Goal: Task Accomplishment & Management: Use online tool/utility

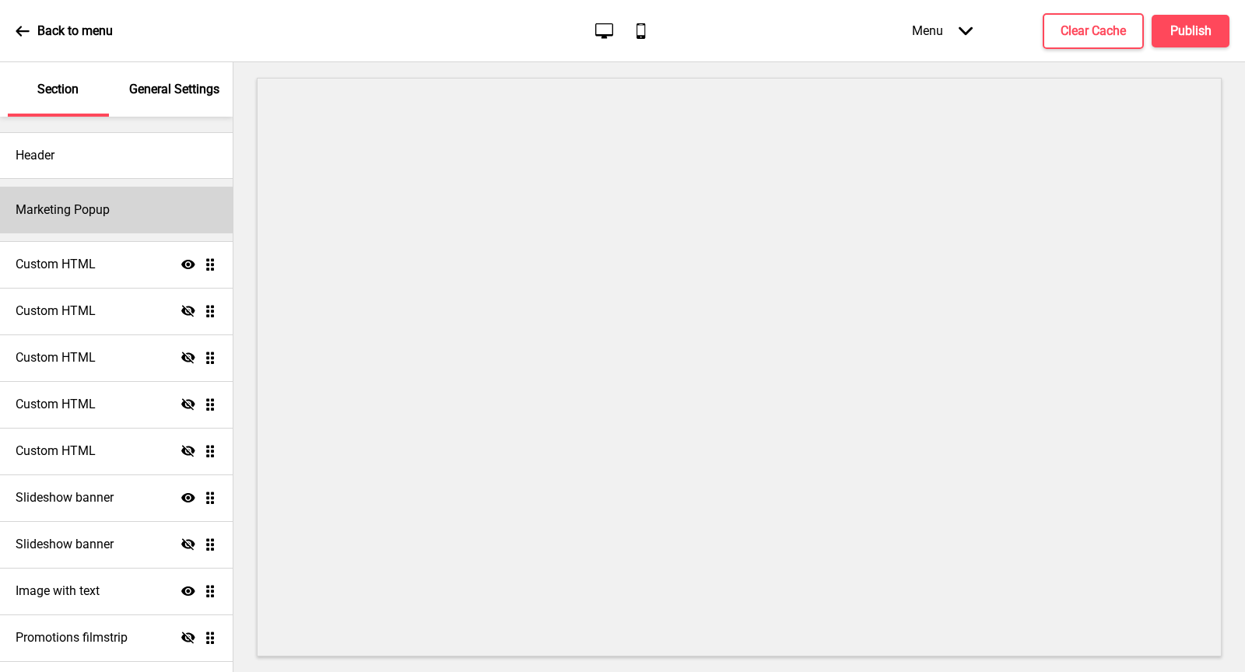
click at [113, 197] on div "Marketing Popup" at bounding box center [116, 210] width 233 height 47
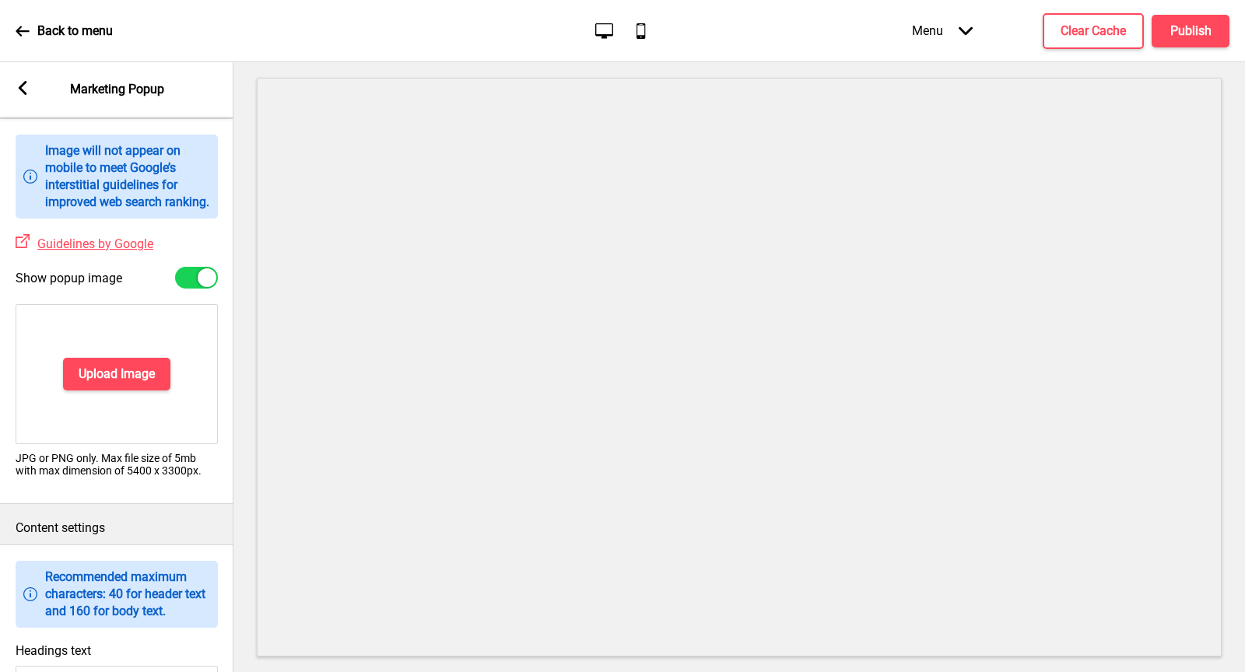
scroll to position [454, 0]
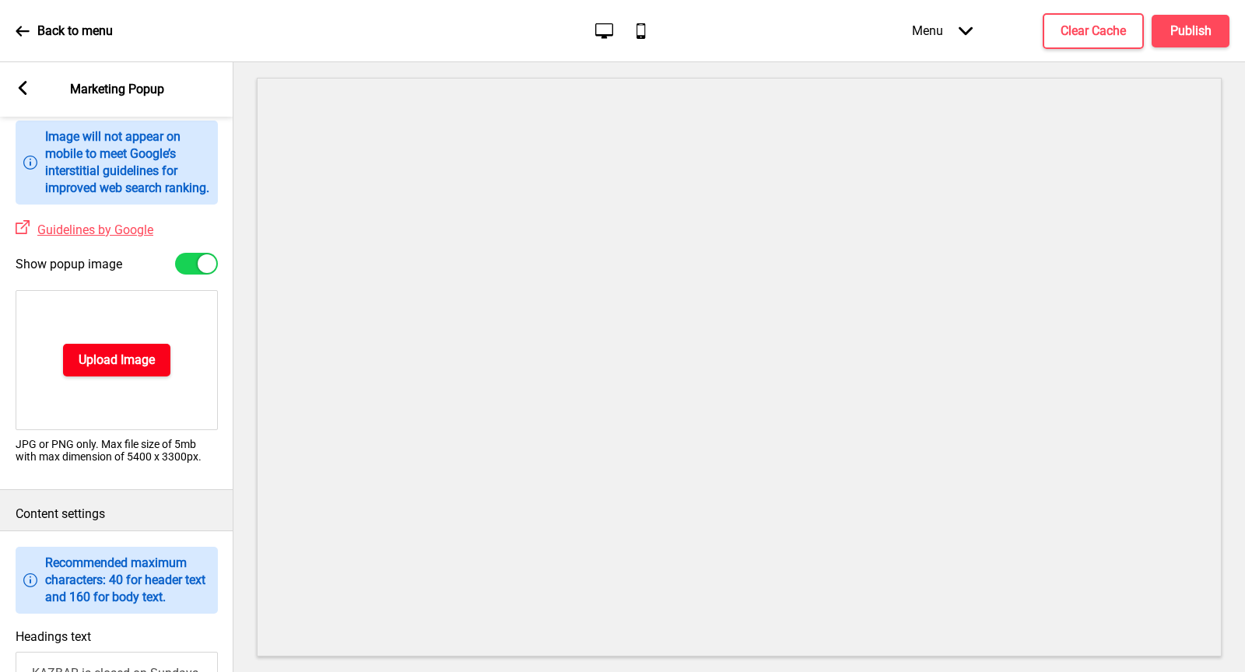
click at [127, 369] on h4 "Upload Image" at bounding box center [117, 360] width 76 height 17
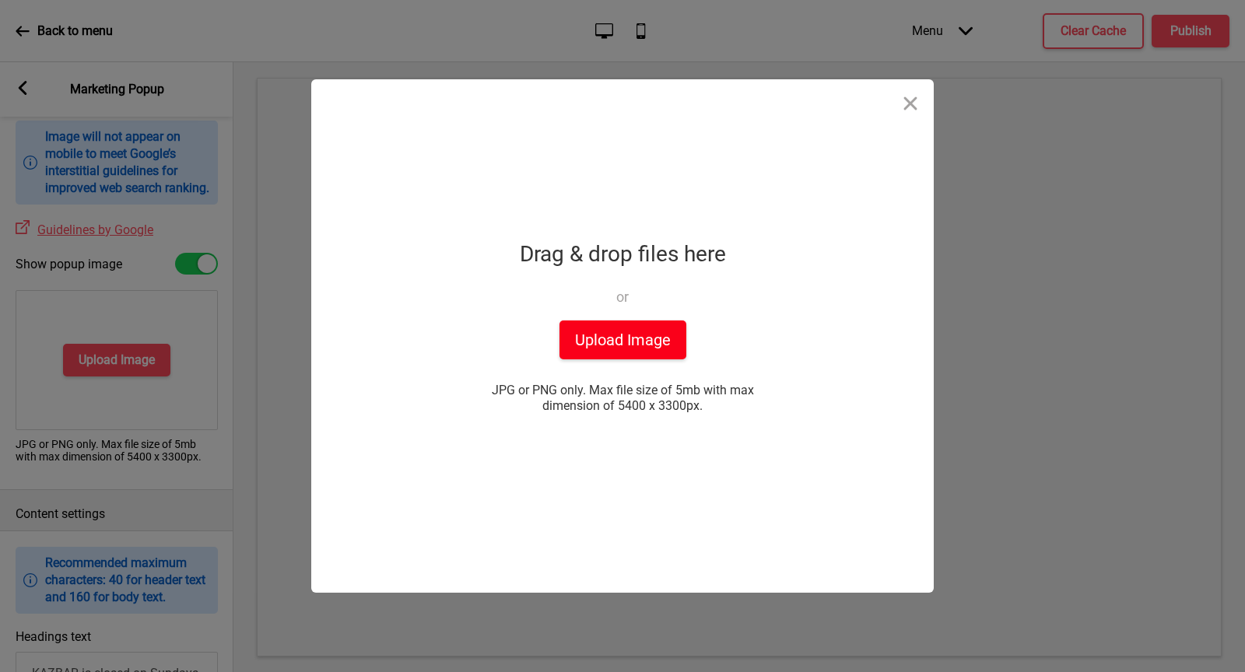
click at [639, 347] on button "Upload Image" at bounding box center [623, 340] width 127 height 39
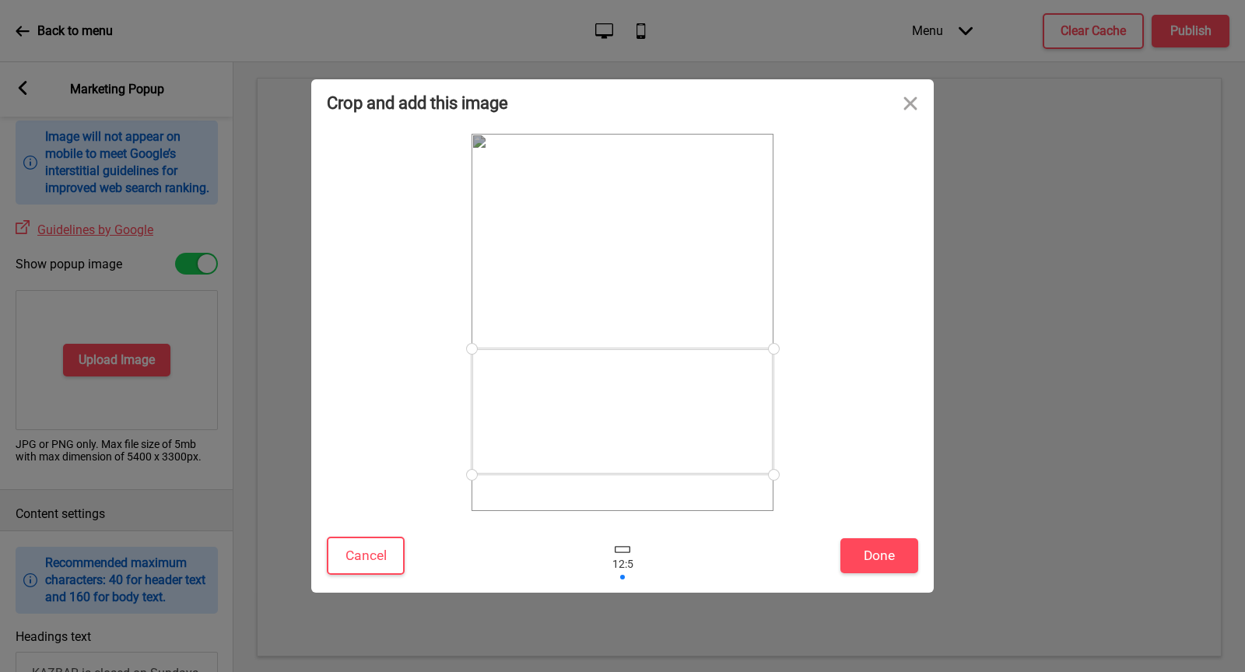
drag, startPoint x: 675, startPoint y: 366, endPoint x: 667, endPoint y: 454, distance: 89.1
click at [667, 454] on div at bounding box center [623, 412] width 302 height 126
drag, startPoint x: 654, startPoint y: 351, endPoint x: 662, endPoint y: 293, distance: 58.0
click at [661, 292] on div at bounding box center [623, 353] width 302 height 126
drag, startPoint x: 664, startPoint y: 320, endPoint x: 666, endPoint y: 242, distance: 77.9
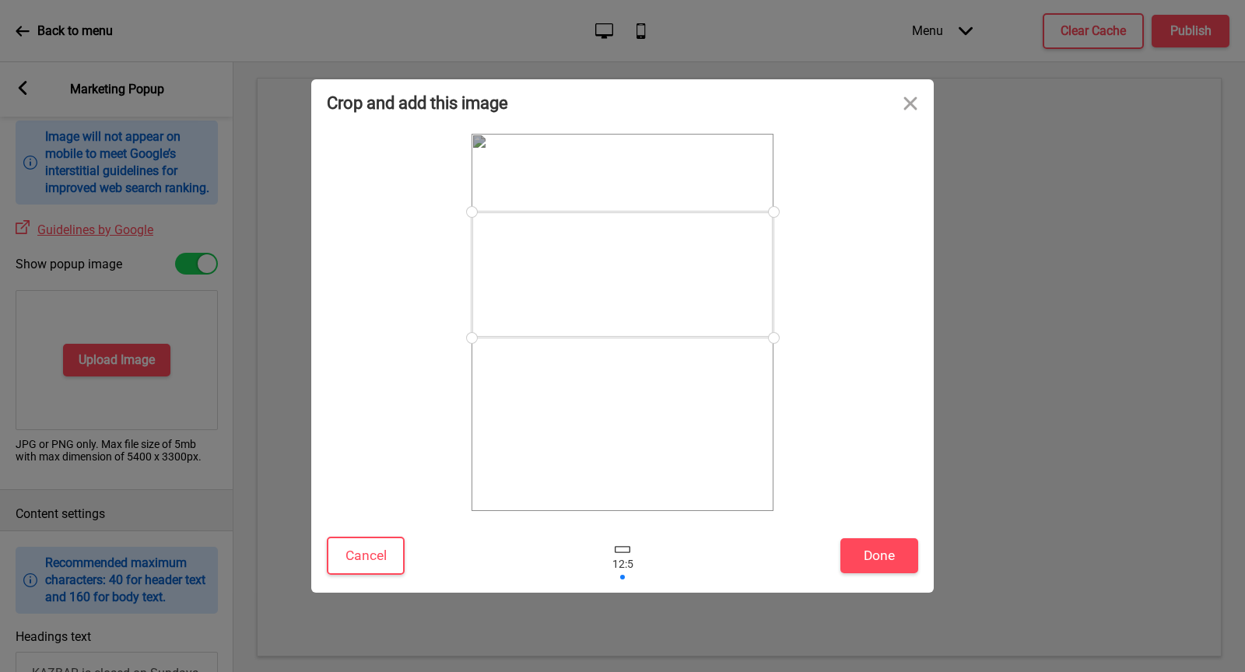
click at [666, 242] on div at bounding box center [623, 275] width 302 height 126
click at [874, 569] on button "Done" at bounding box center [879, 556] width 78 height 35
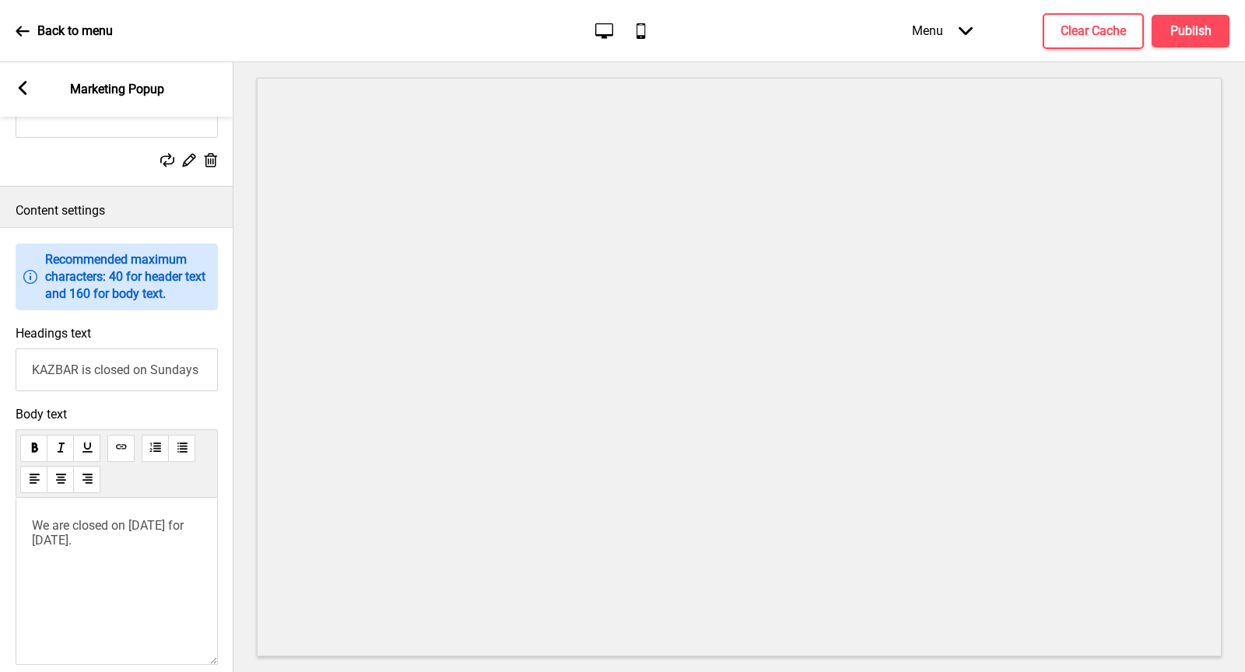
scroll to position [0, 0]
paste input "VOTE FOR US!"
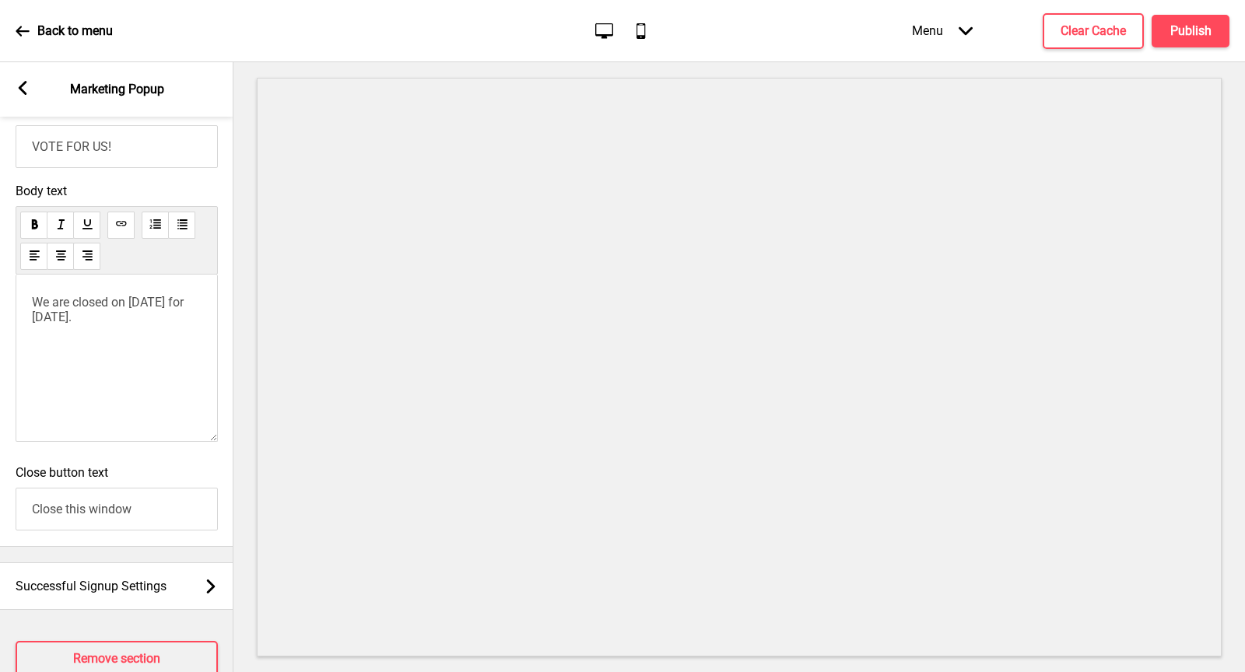
scroll to position [1017, 0]
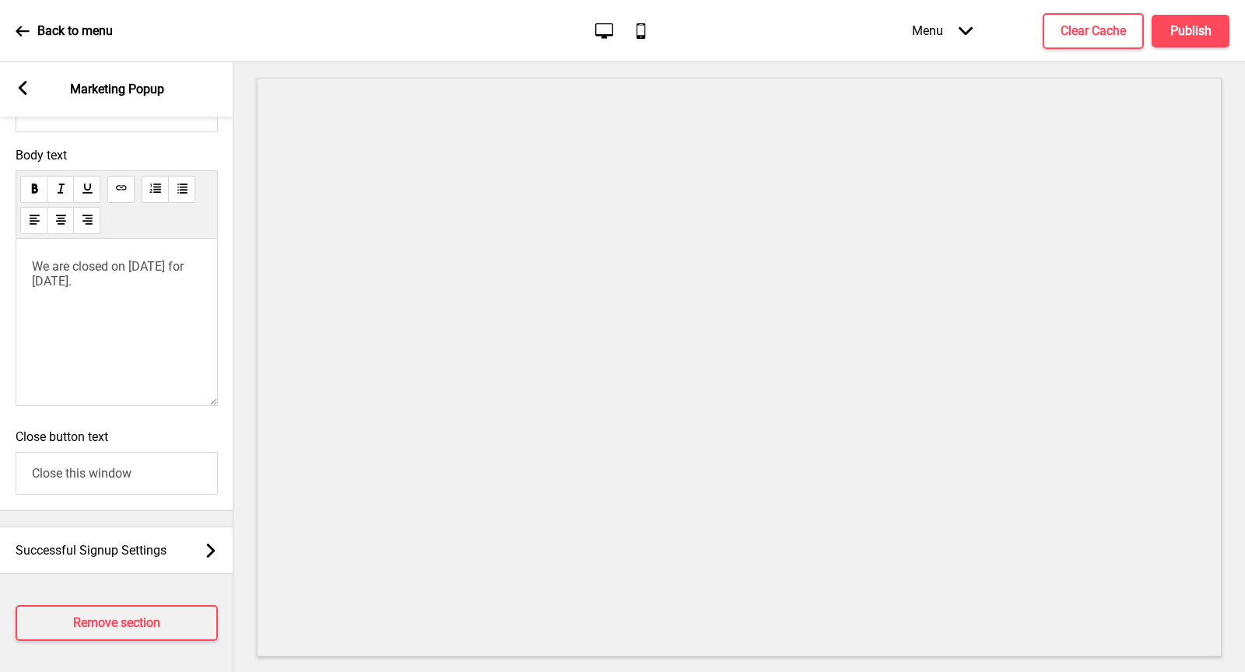
type input "VOTE FOR US!"
click at [102, 285] on span "We are closed on [DATE] for [DATE]." at bounding box center [109, 274] width 155 height 30
click at [86, 320] on div "We are closed on [DATE] for [DATE]." at bounding box center [117, 322] width 202 height 167
click at [144, 291] on div "We are closed on [DATE] for [DATE]." at bounding box center [117, 322] width 202 height 167
drag, startPoint x: 30, startPoint y: 268, endPoint x: 201, endPoint y: 299, distance: 173.1
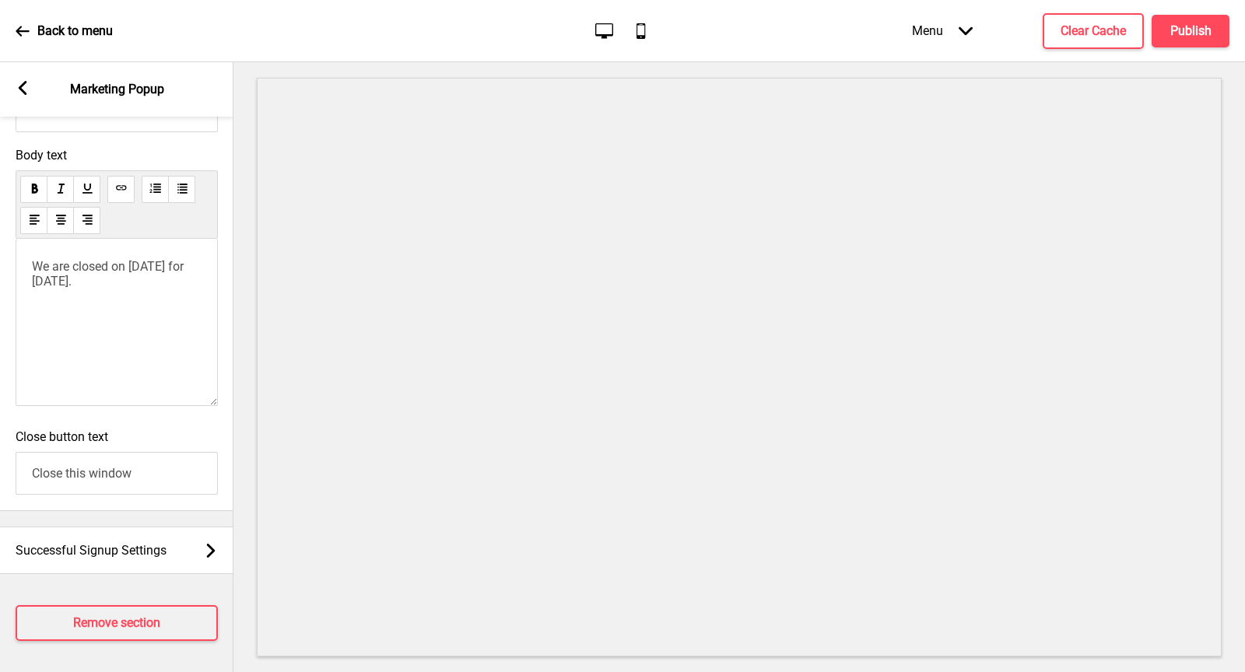
click at [201, 299] on div "We are closed on [DATE] for [DATE]." at bounding box center [117, 322] width 202 height 167
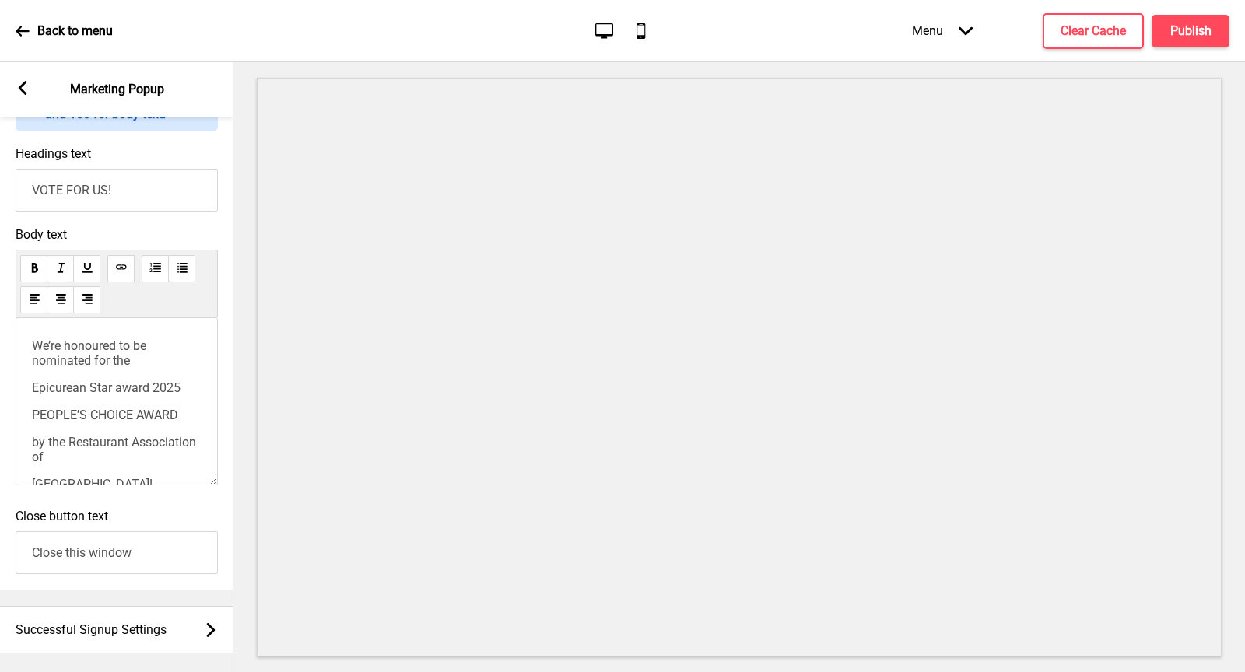
scroll to position [939, 0]
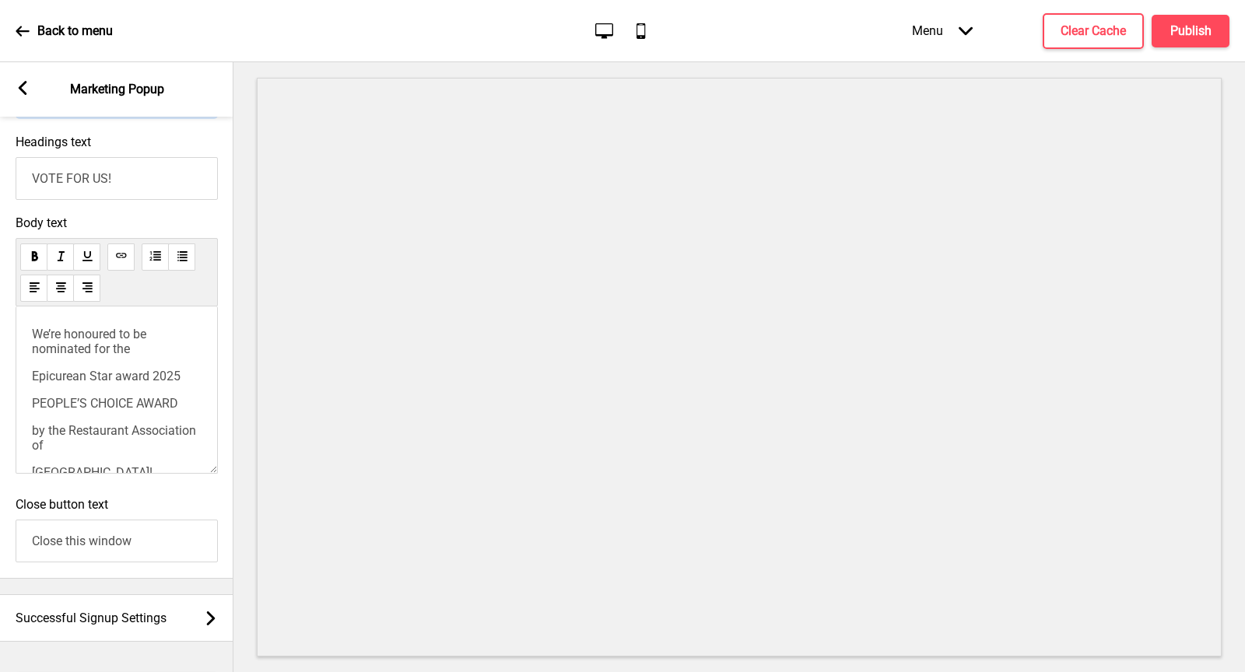
click at [91, 378] on div "We’re honoured to be nominated for the Epicurean Star award 2025 PEOPLE’S CHOIC…" at bounding box center [117, 473] width 170 height 292
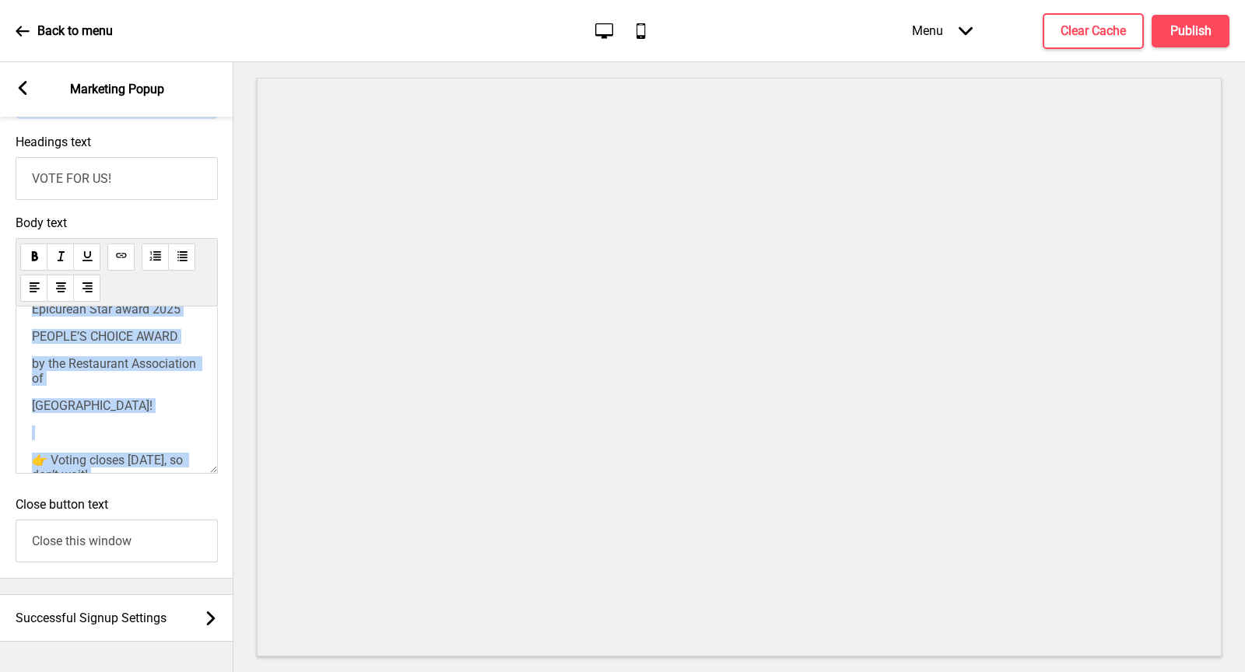
scroll to position [174, 0]
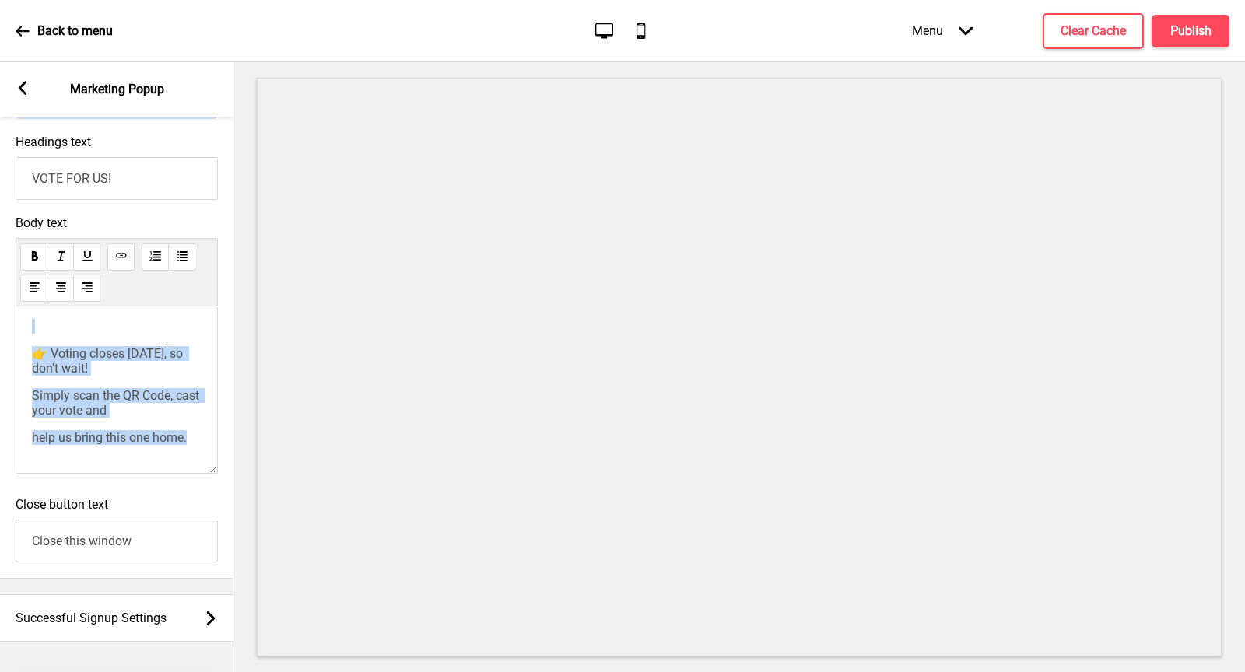
drag, startPoint x: 33, startPoint y: 344, endPoint x: 126, endPoint y: 491, distance: 173.8
click at [131, 490] on div "Body text We’re honoured to be nominated for the Epicurean Star award 2025 PEOP…" at bounding box center [116, 349] width 233 height 282
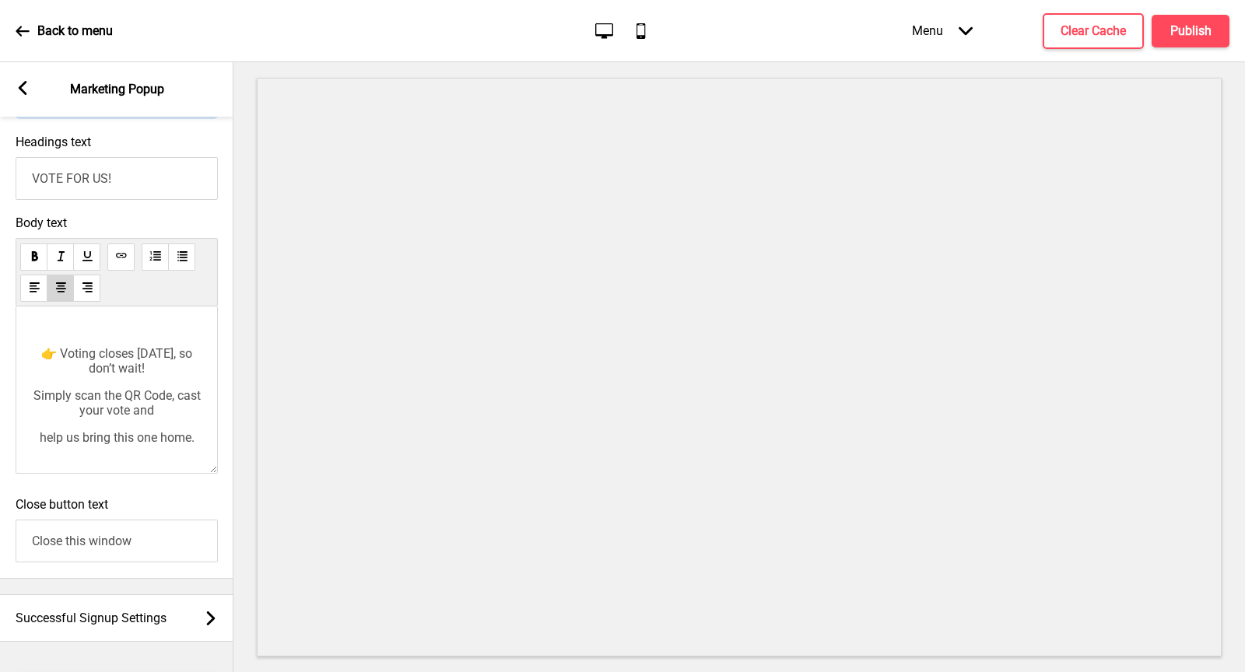
scroll to position [160, 0]
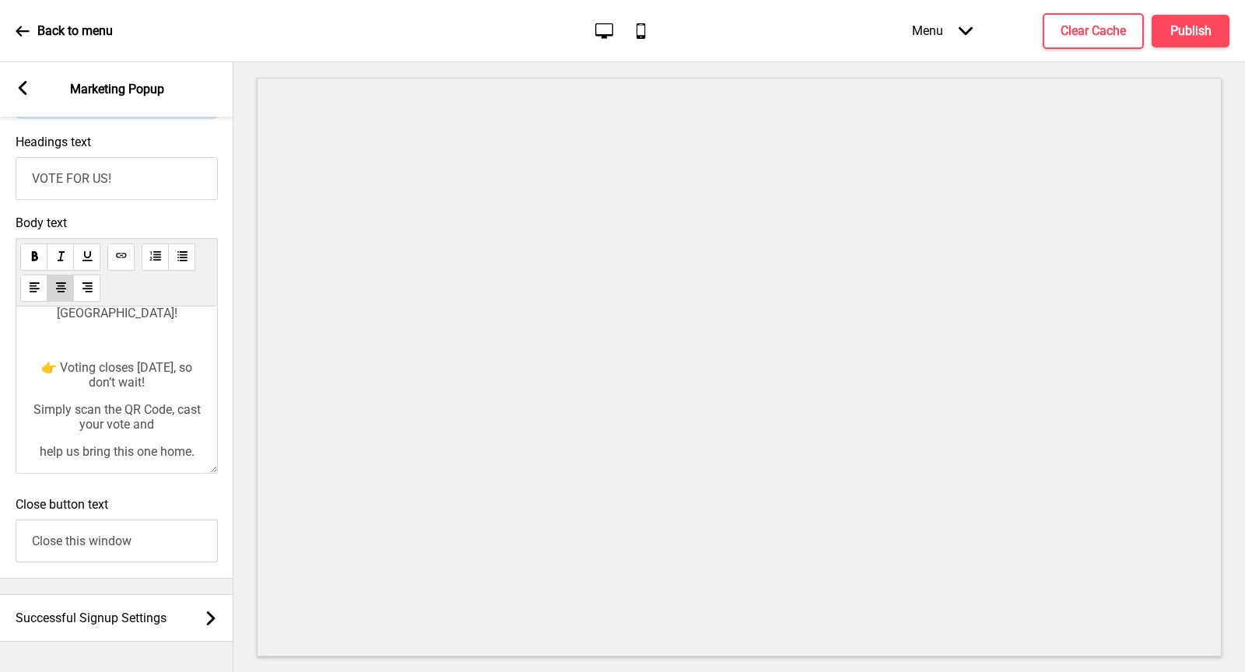
click at [153, 450] on div "We’re honoured to be nominated for the Epicurean Star award 2025 PEOPLE’S CHOIC…" at bounding box center [117, 313] width 170 height 292
drag, startPoint x: 65, startPoint y: 440, endPoint x: 30, endPoint y: 412, distance: 43.8
click at [32, 412] on div "We’re honoured to be nominated for the Epicurean Star award 2025 PEOPLE’S CHOIC…" at bounding box center [117, 313] width 170 height 292
click at [72, 417] on span "cast your vote and" at bounding box center [116, 409] width 101 height 15
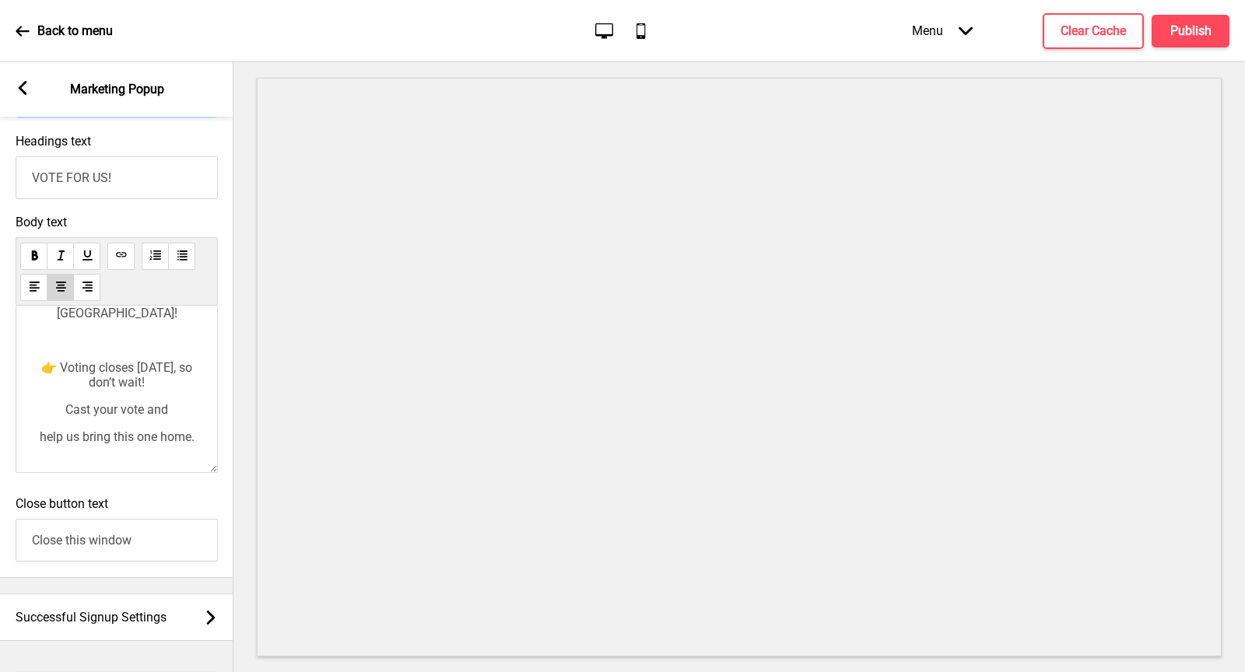
scroll to position [1017, 0]
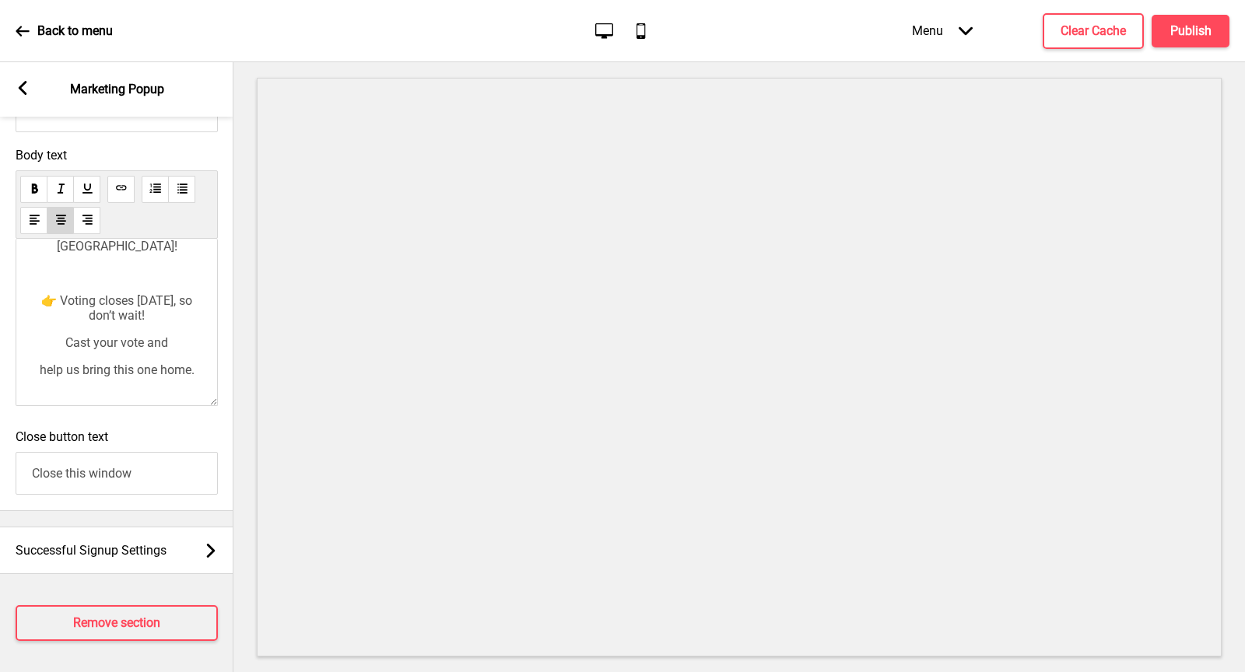
click at [118, 472] on input "Close this window" at bounding box center [117, 473] width 202 height 43
click at [128, 436] on div "Close button text Close this window" at bounding box center [116, 462] width 233 height 81
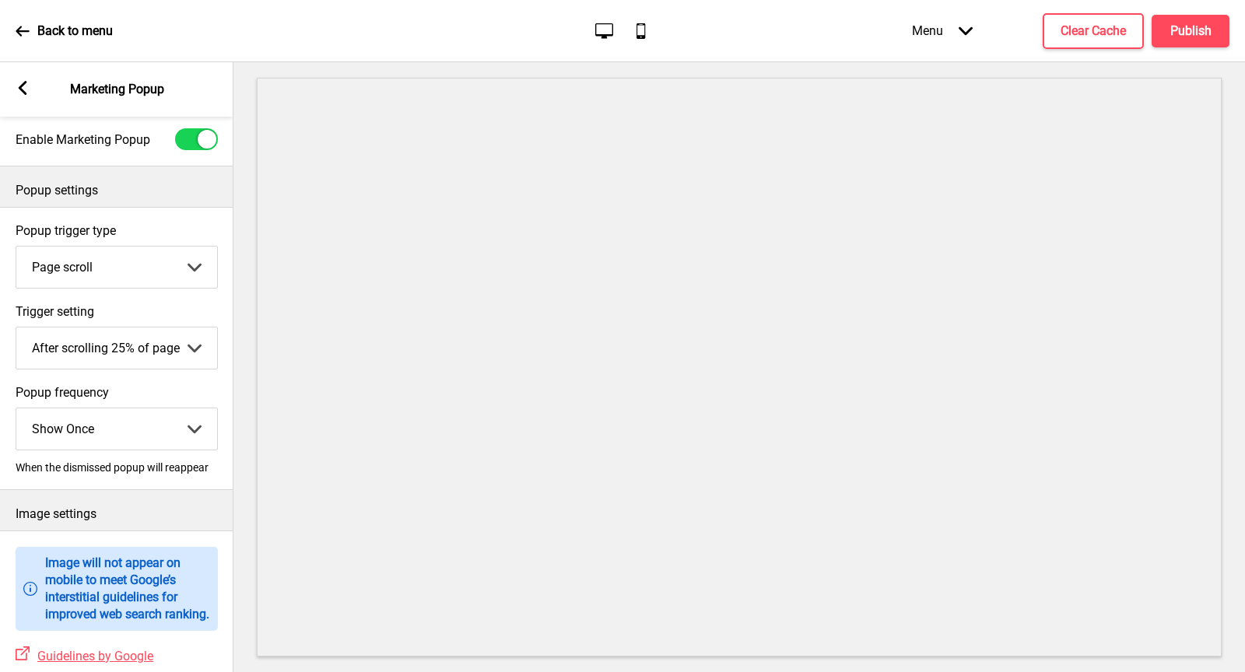
scroll to position [26, 0]
click at [185, 356] on select "After scrolling 25% of page After scrolling 50% of page After scrolling 75% of …" at bounding box center [116, 349] width 201 height 41
click at [16, 329] on select "After scrolling 25% of page After scrolling 50% of page After scrolling 75% of …" at bounding box center [116, 349] width 201 height 41
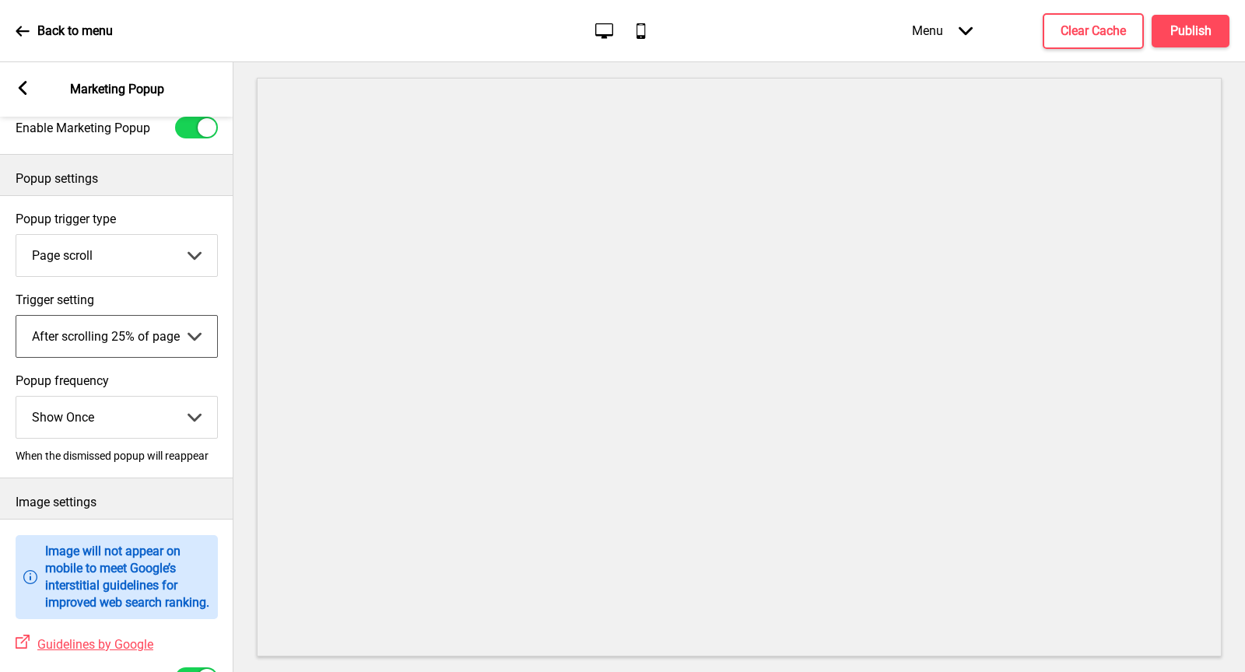
scroll to position [42, 0]
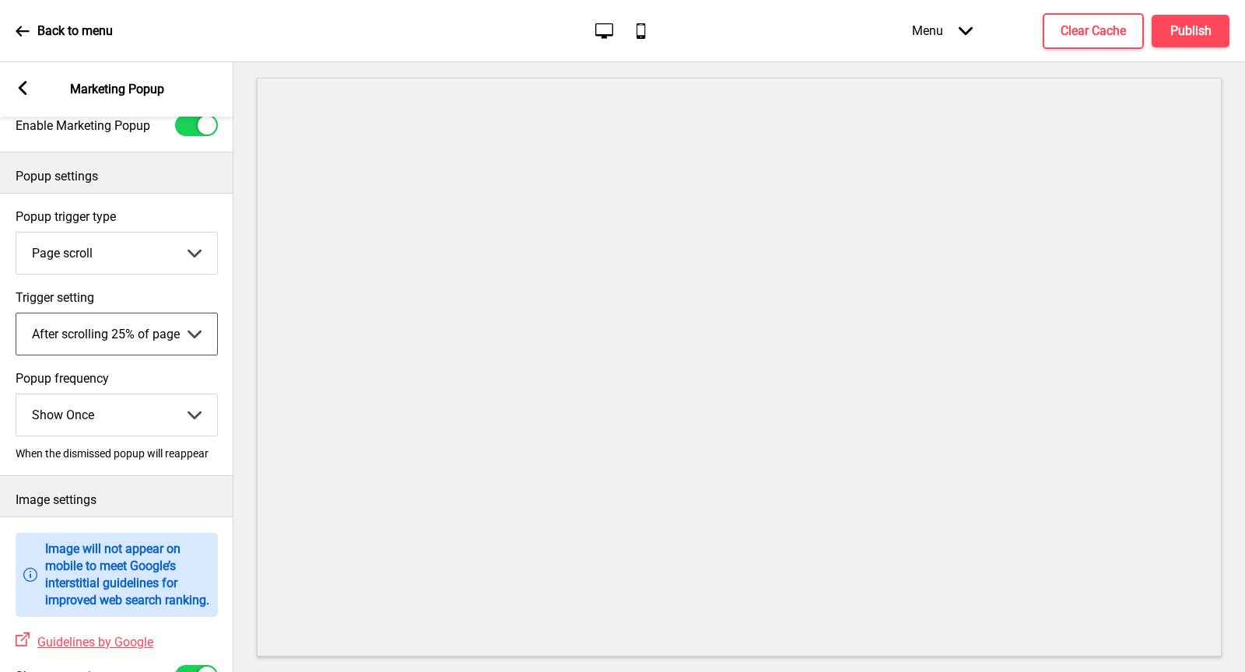
click at [197, 249] on select "Page scroll Time delay On exit intent" at bounding box center [116, 253] width 201 height 41
click at [16, 233] on select "Page scroll Time delay On exit intent" at bounding box center [116, 253] width 201 height 41
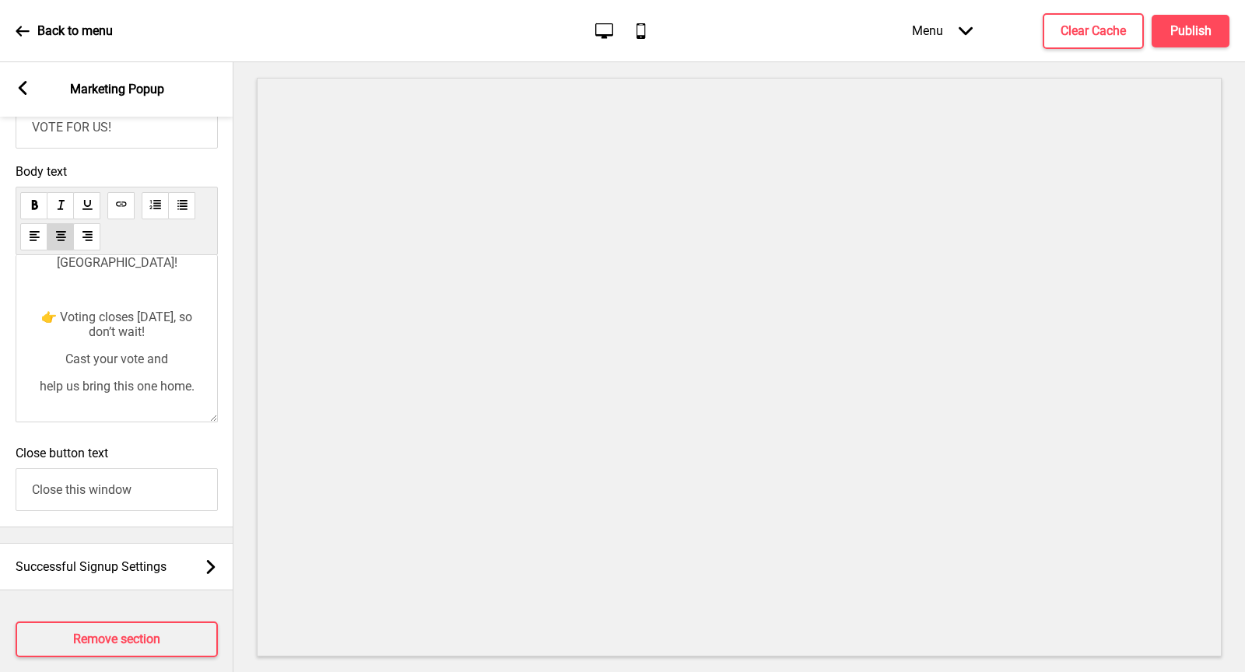
scroll to position [1017, 0]
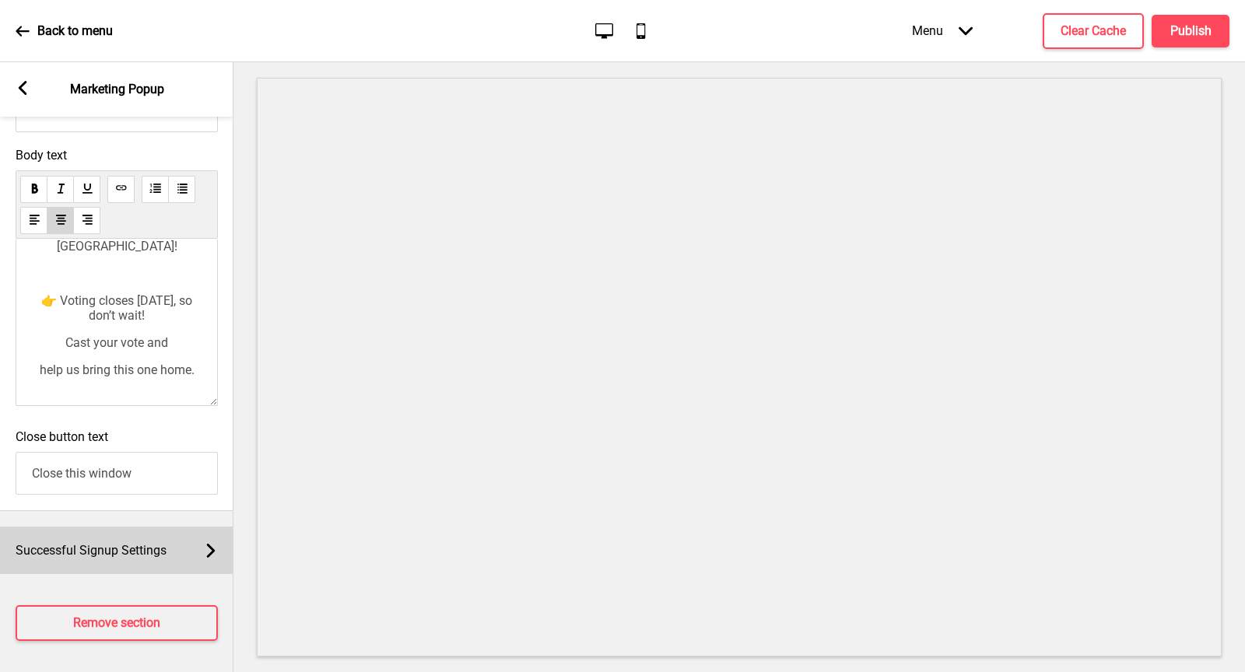
click at [143, 549] on span "Successful Signup Settings" at bounding box center [91, 550] width 151 height 15
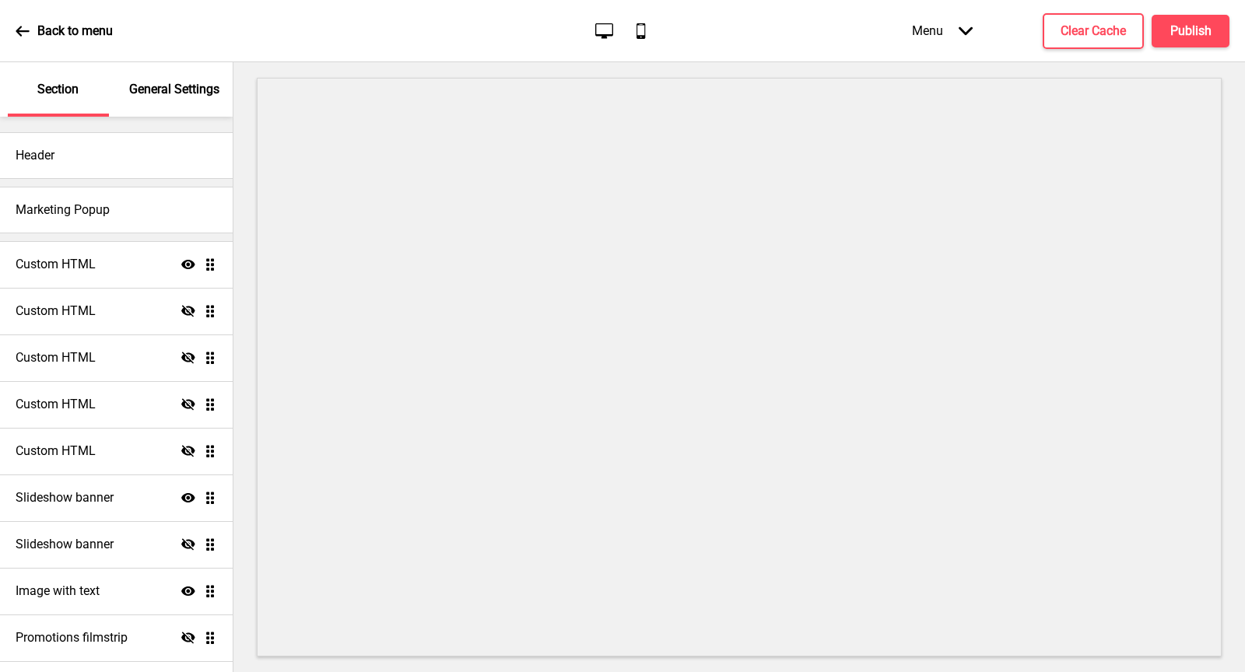
scroll to position [0, 0]
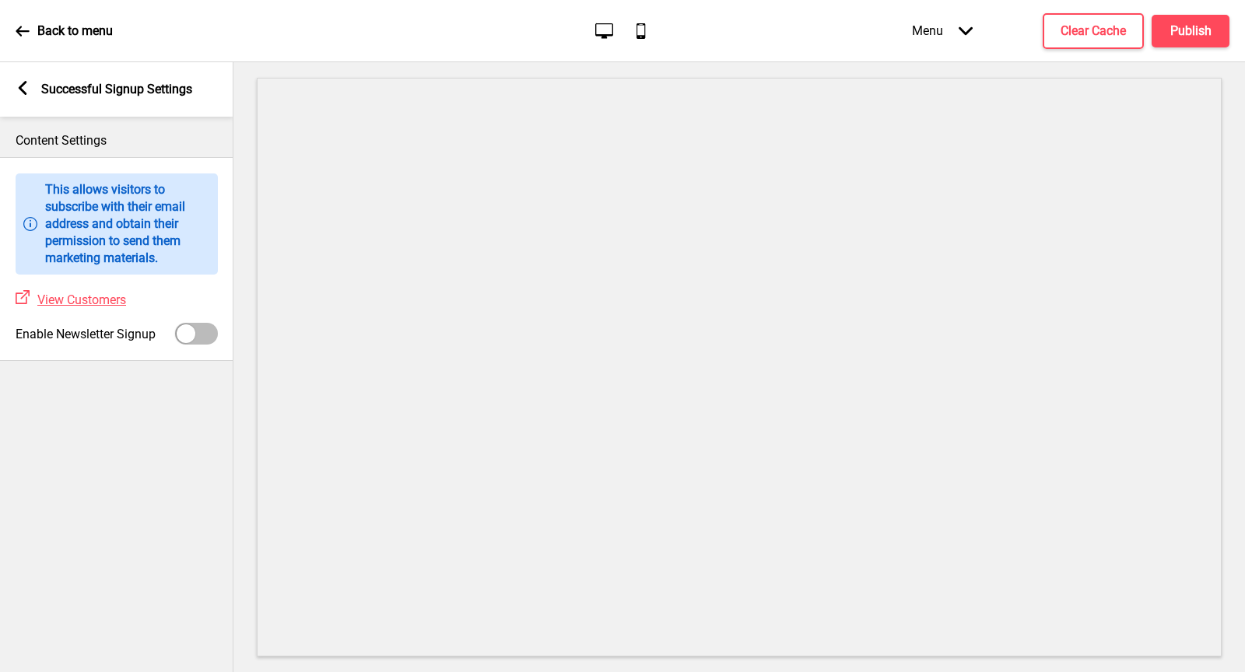
click at [23, 92] on icon at bounding box center [23, 88] width 9 height 14
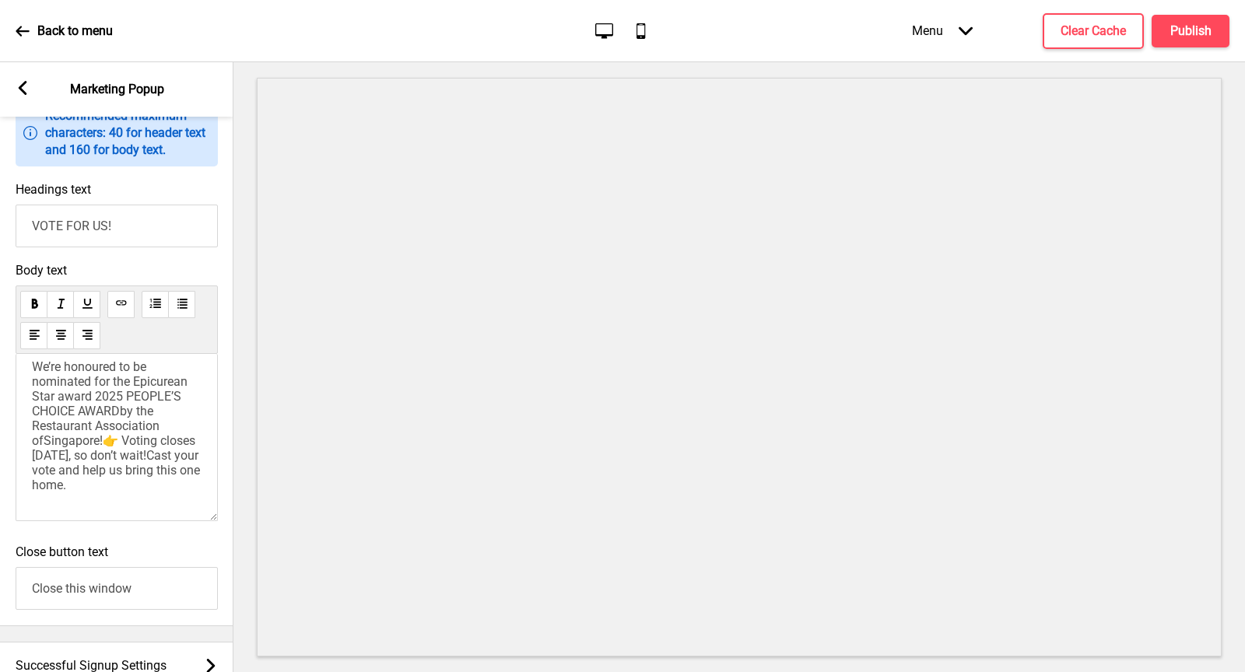
scroll to position [893, 0]
click at [103, 448] on span "We’re honoured to be nominated for the Epicurean Star award 2025 PEOPLE’S CHOIC…" at bounding box center [117, 424] width 171 height 133
click at [111, 510] on div "We’re honoured to be nominated for the Epicurean Star award 2025 PEOPLE’S CHOIC…" at bounding box center [117, 436] width 202 height 167
click at [112, 491] on p "👉 Voting closes 10 October 2025, so don’t wait!Cast your vote and help us bring…" at bounding box center [117, 469] width 170 height 44
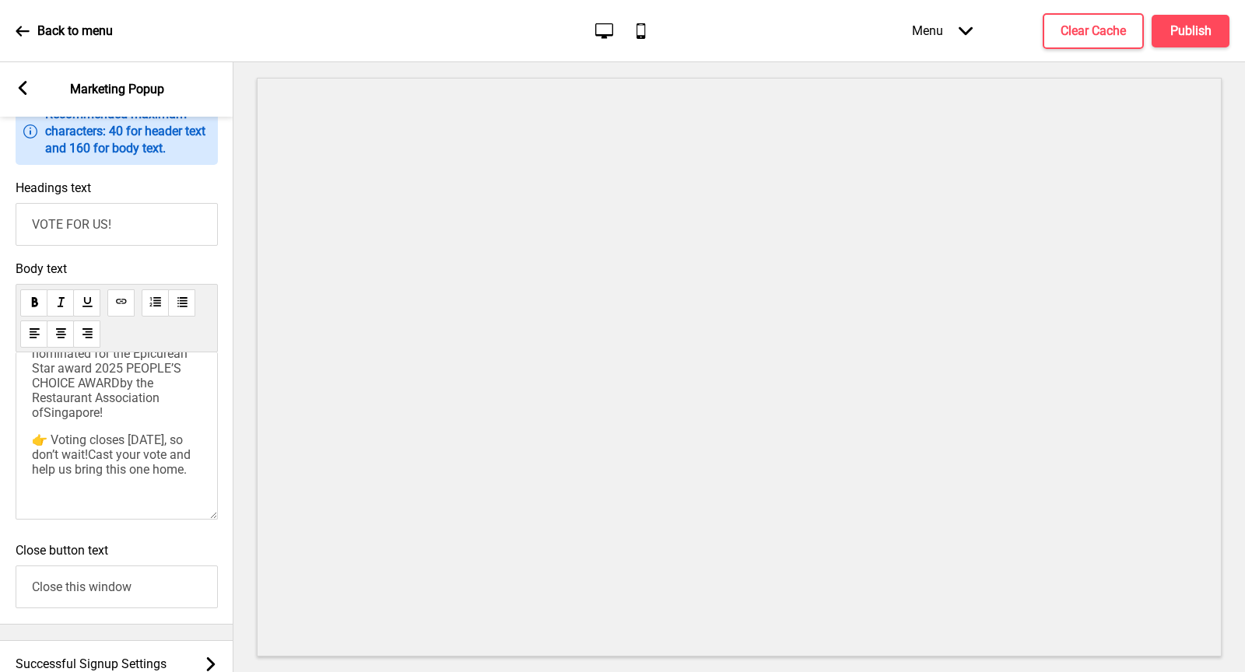
scroll to position [97, 0]
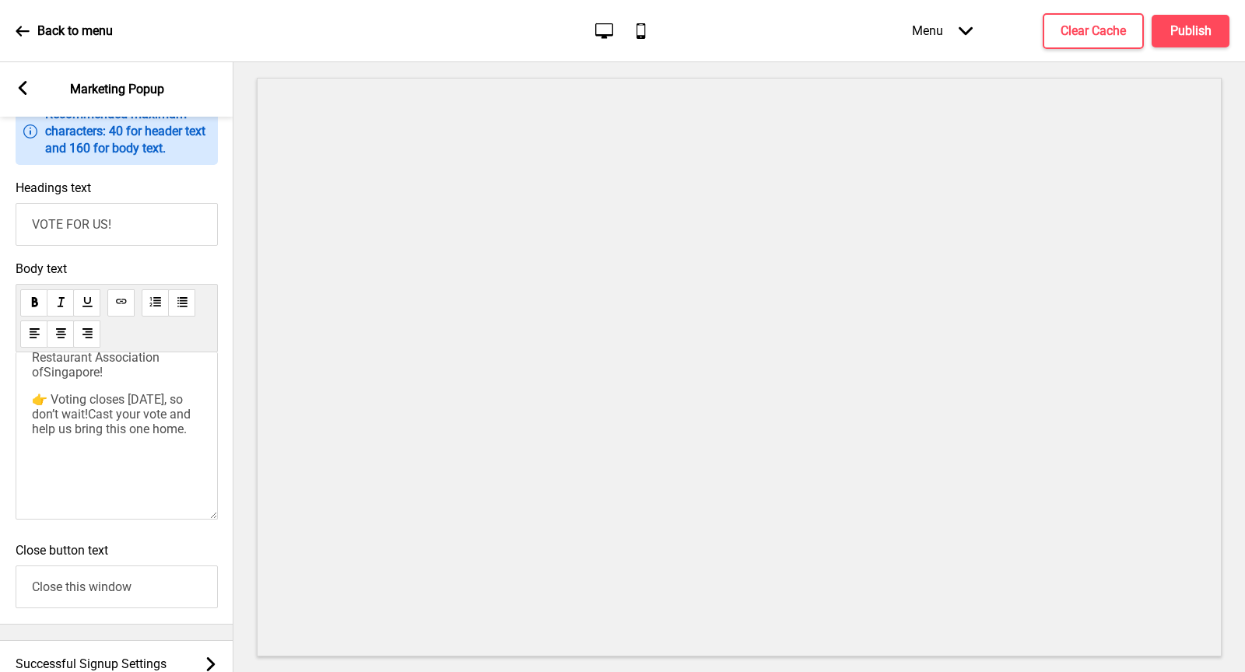
click at [49, 464] on p "﻿" at bounding box center [117, 456] width 170 height 15
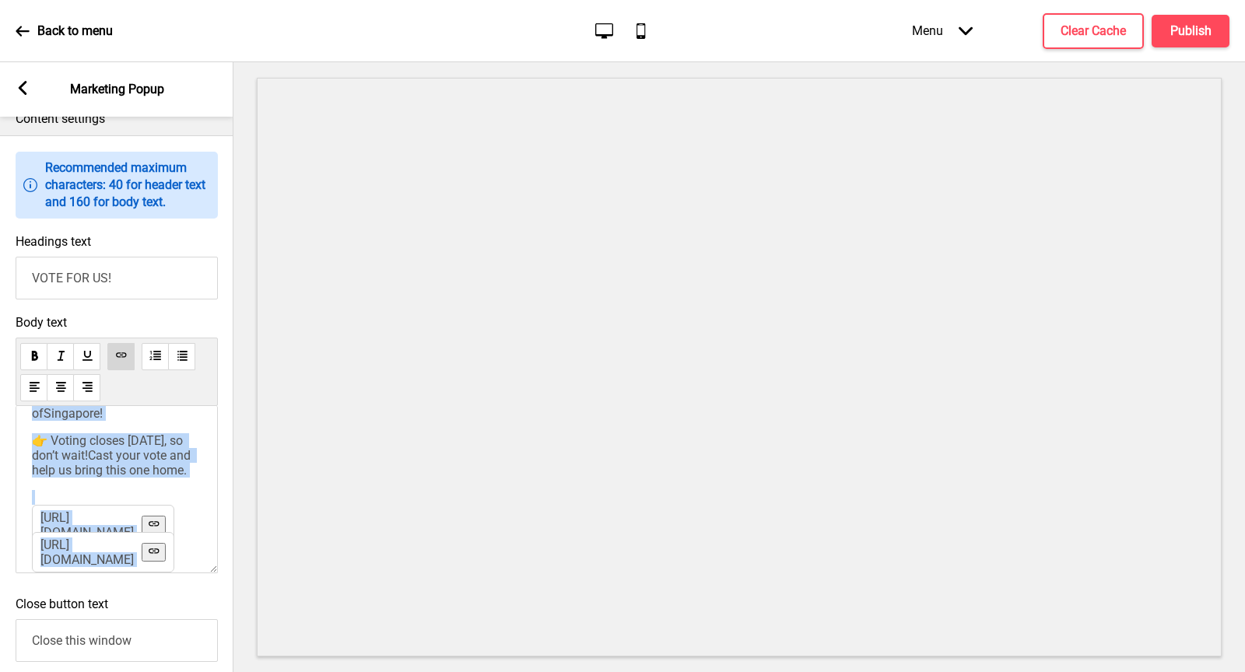
drag, startPoint x: 31, startPoint y: 444, endPoint x: 146, endPoint y: 617, distance: 207.9
click at [150, 626] on div "Information Recommended maximum characters: 40 for header text and 160 for body…" at bounding box center [116, 406] width 233 height 543
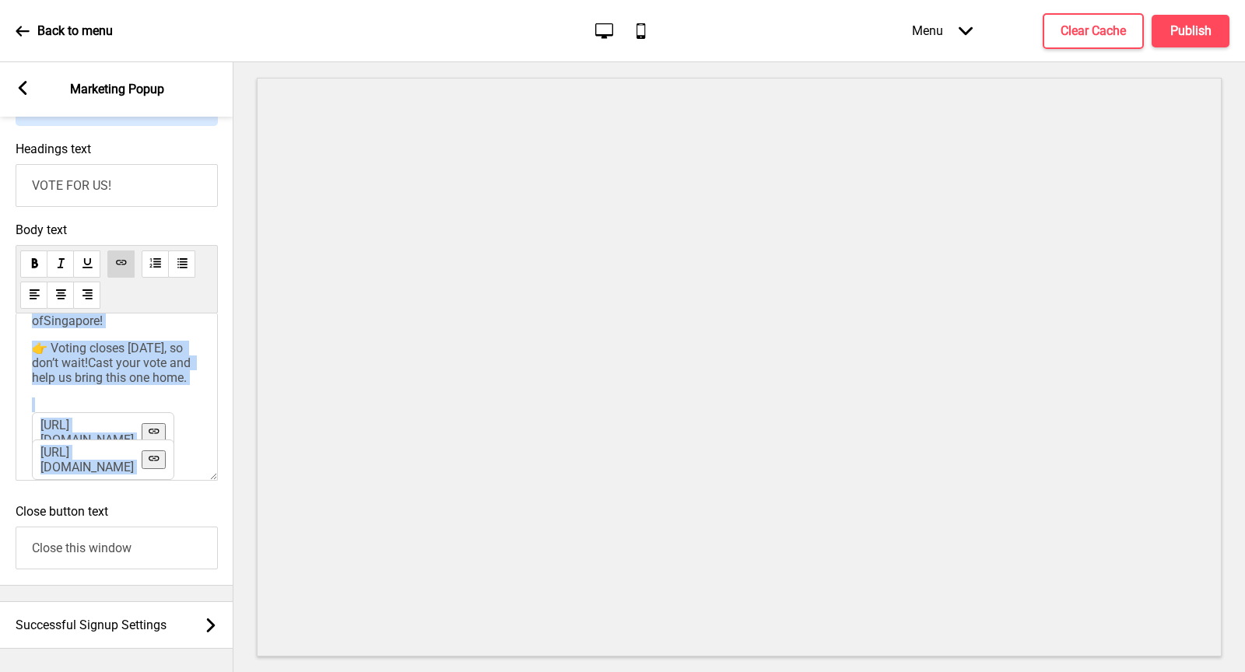
scroll to position [939, 0]
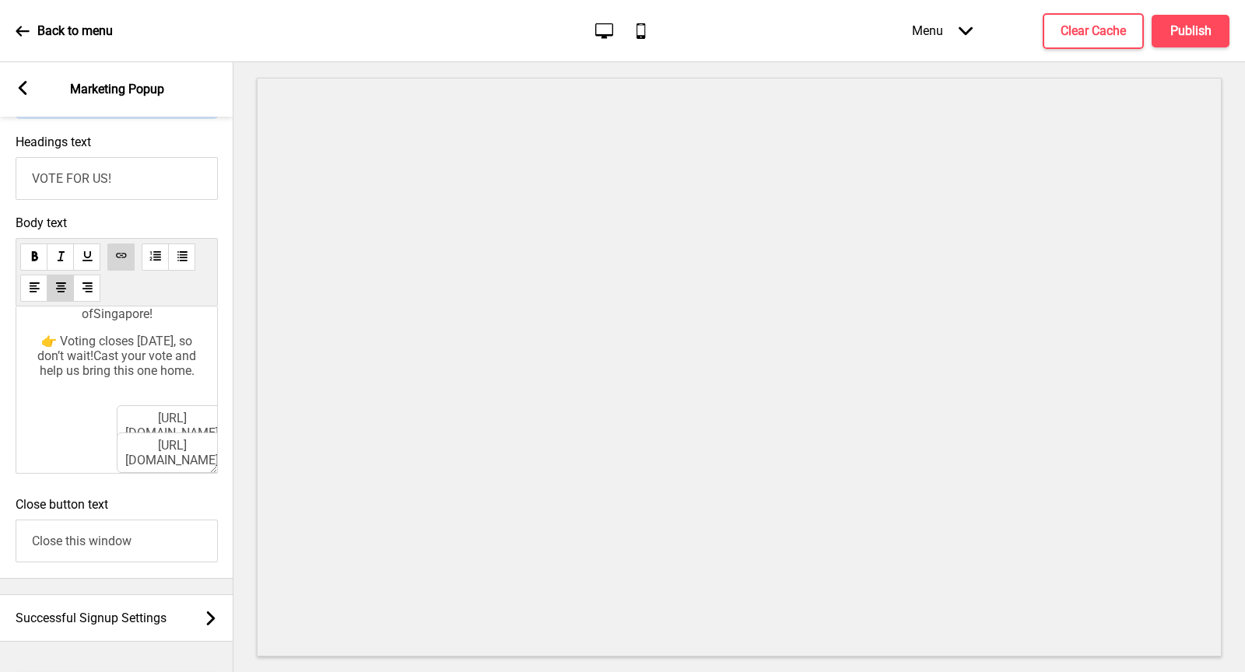
click at [124, 409] on div "We’re honoured to be nominated for the Epicurean Star award 2025 PEOPLE’S CHOIC…" at bounding box center [117, 333] width 170 height 200
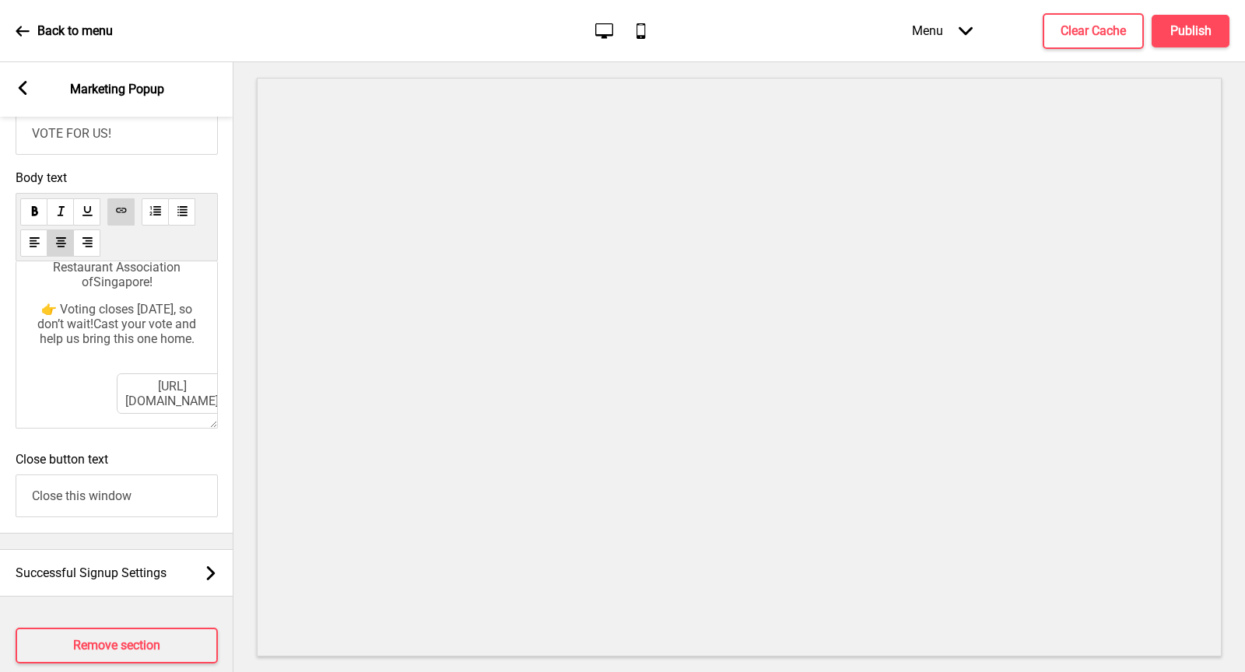
scroll to position [97, 0]
click at [1200, 27] on h4 "Publish" at bounding box center [1190, 31] width 41 height 17
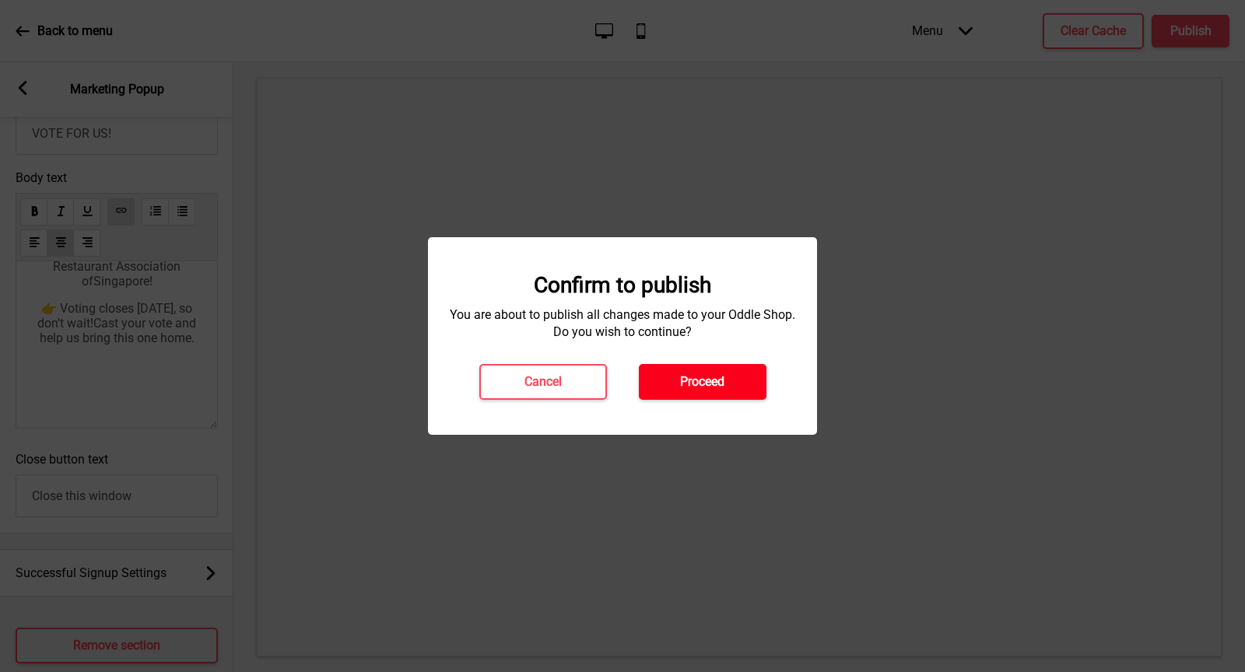
click at [715, 395] on button "Proceed" at bounding box center [703, 382] width 128 height 36
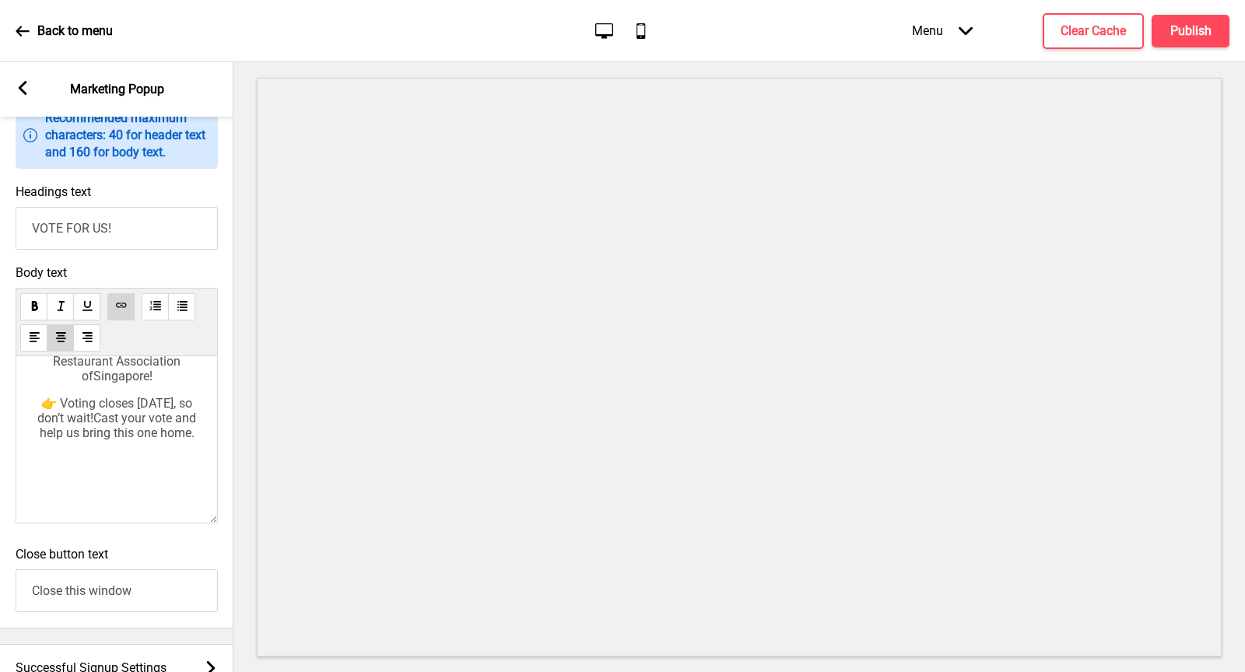
click at [85, 562] on label "Close button text" at bounding box center [62, 554] width 93 height 15
click at [85, 570] on input "Close this window" at bounding box center [117, 591] width 202 height 43
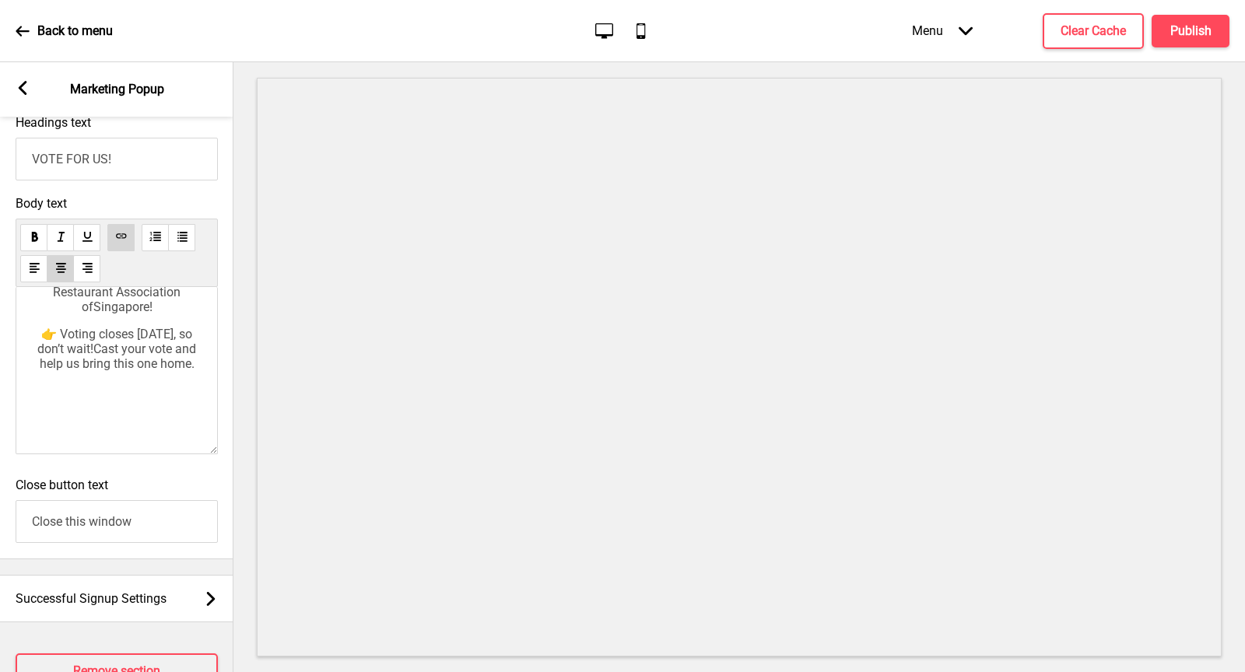
scroll to position [974, 0]
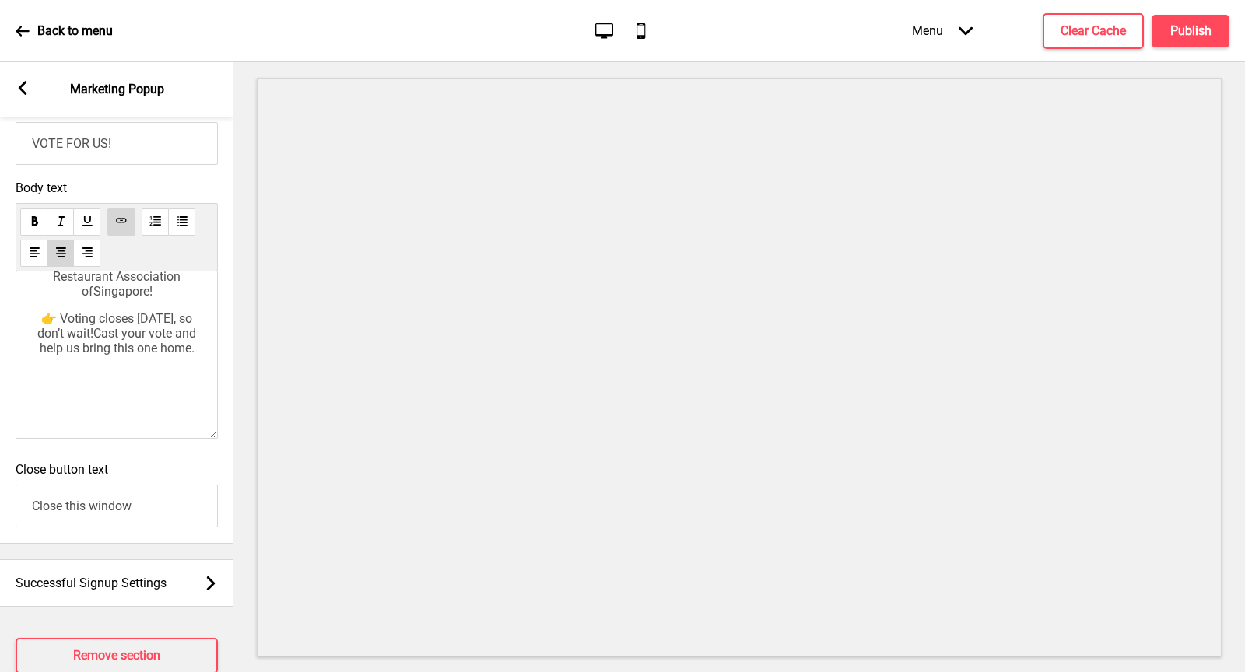
click at [99, 477] on label "Close button text" at bounding box center [62, 469] width 93 height 15
click at [99, 485] on input "Close this window" at bounding box center [117, 506] width 202 height 43
click at [99, 477] on label "Close button text" at bounding box center [62, 469] width 93 height 15
click at [99, 485] on input "Close this window" at bounding box center [117, 506] width 202 height 43
click at [99, 477] on label "Close button text" at bounding box center [62, 469] width 93 height 15
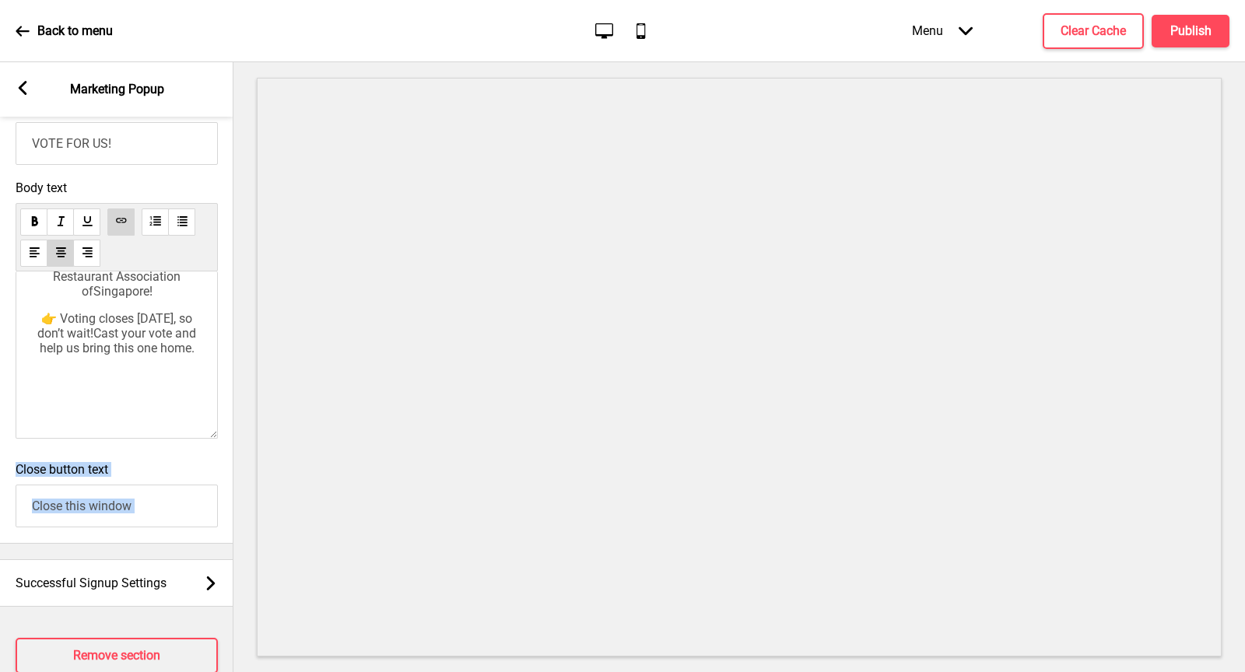
click at [99, 485] on input "Close this window" at bounding box center [117, 506] width 202 height 43
click at [99, 477] on label "Close button text" at bounding box center [62, 469] width 93 height 15
click at [99, 485] on input "Close this window" at bounding box center [117, 506] width 202 height 43
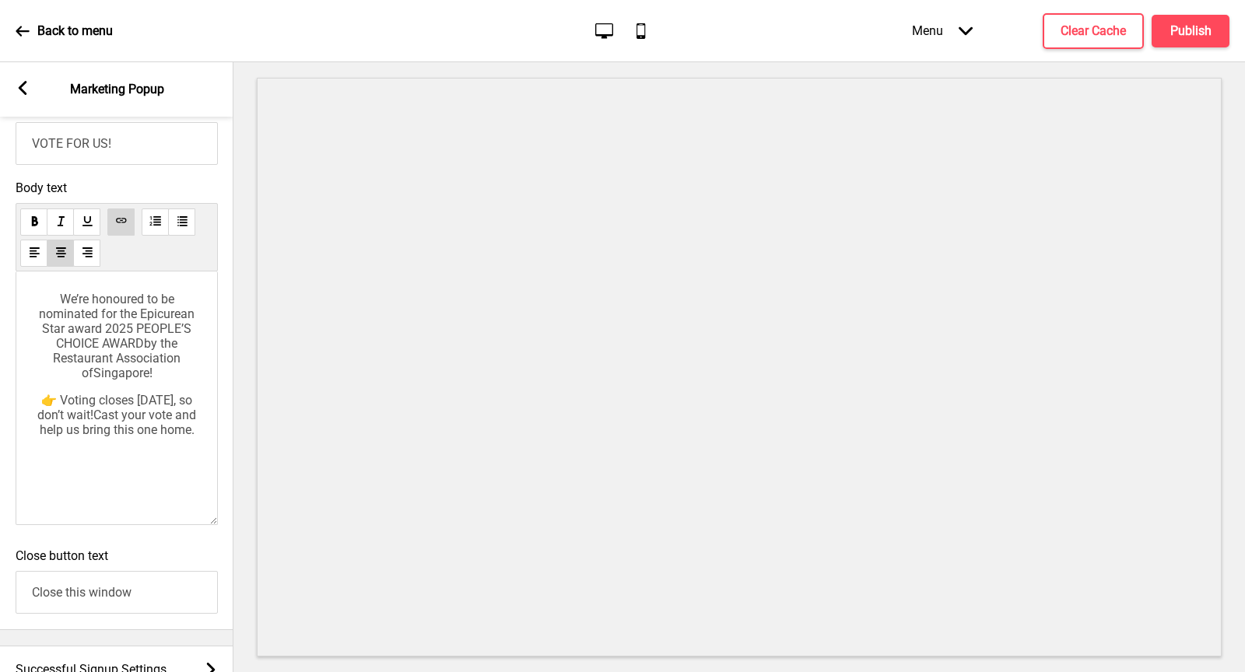
scroll to position [0, 0]
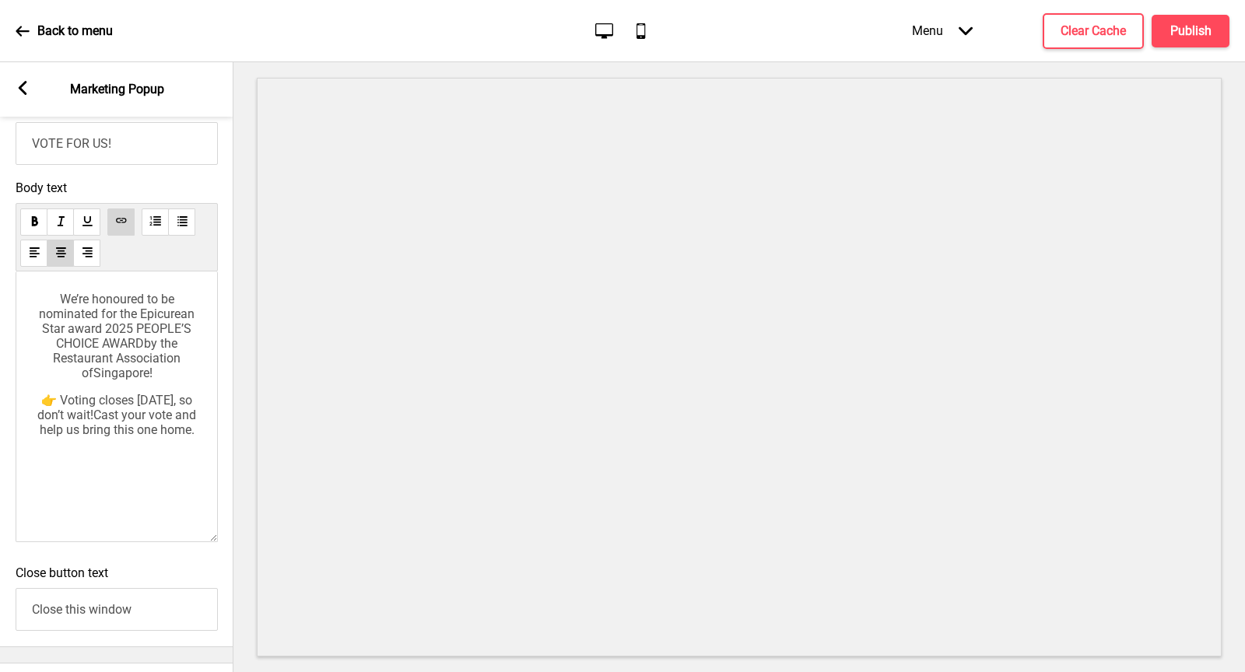
drag, startPoint x: 214, startPoint y: 451, endPoint x: 178, endPoint y: 554, distance: 109.5
click at [178, 542] on div "We’re honoured to be nominated for the Epicurean Star award 2025 PEOPLE’S CHOIC…" at bounding box center [117, 407] width 202 height 271
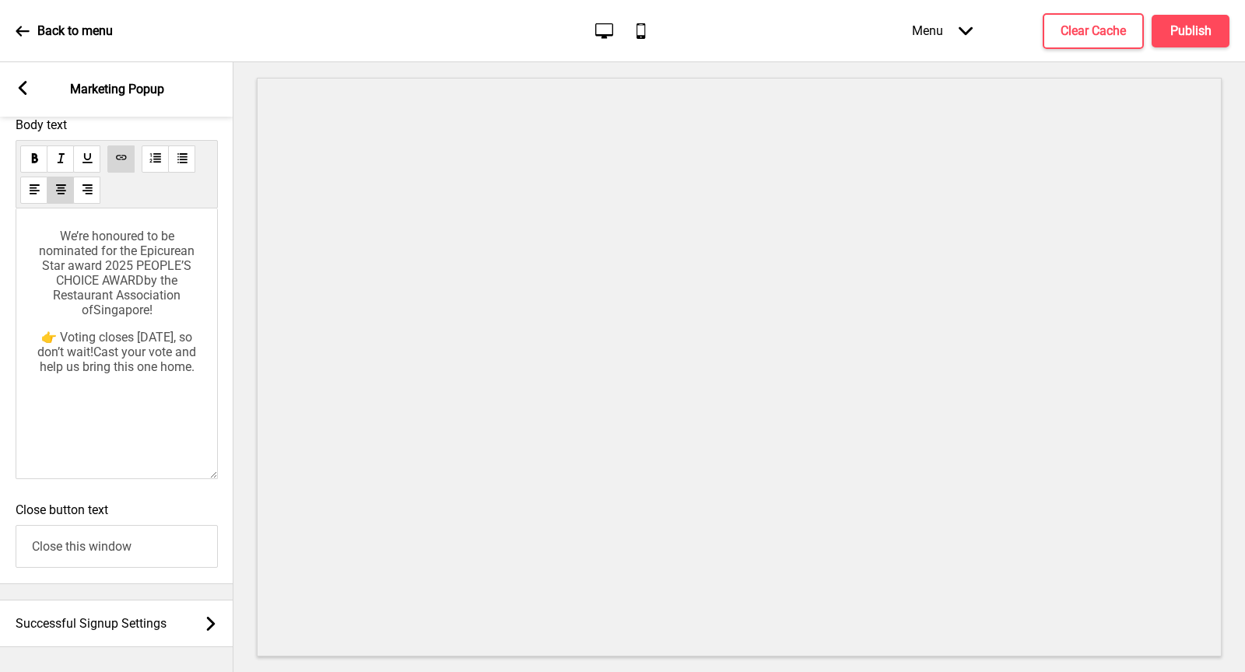
scroll to position [1121, 0]
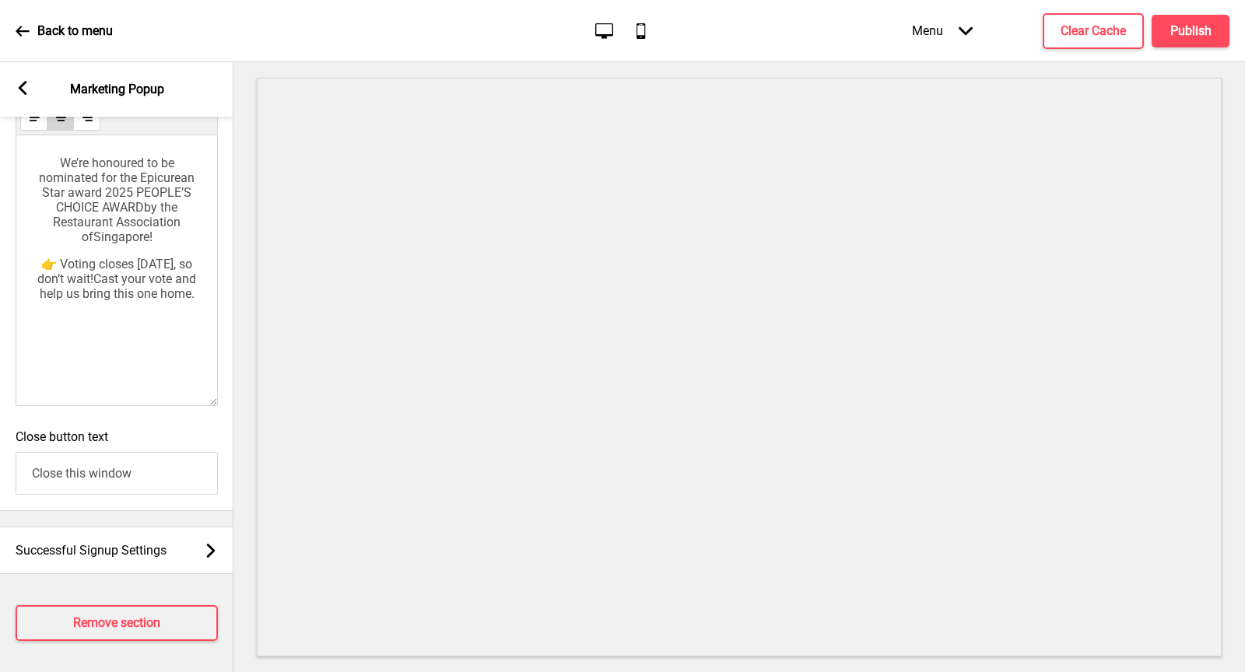
click at [132, 349] on div "We’re honoured to be nominated for the Epicurean Star award 2025 PEOPLE’S CHOIC…" at bounding box center [117, 256] width 170 height 200
click at [79, 348] on use at bounding box center [85, 342] width 12 height 12
click at [54, 377] on div "We’re honoured to be nominated for the Epicurean Star award 2025 PEOPLE’S CHOIC…" at bounding box center [117, 270] width 202 height 271
click at [128, 328] on span "[URL][DOMAIN_NAME]" at bounding box center [117, 321] width 122 height 15
drag, startPoint x: 145, startPoint y: 356, endPoint x: 41, endPoint y: 324, distance: 108.3
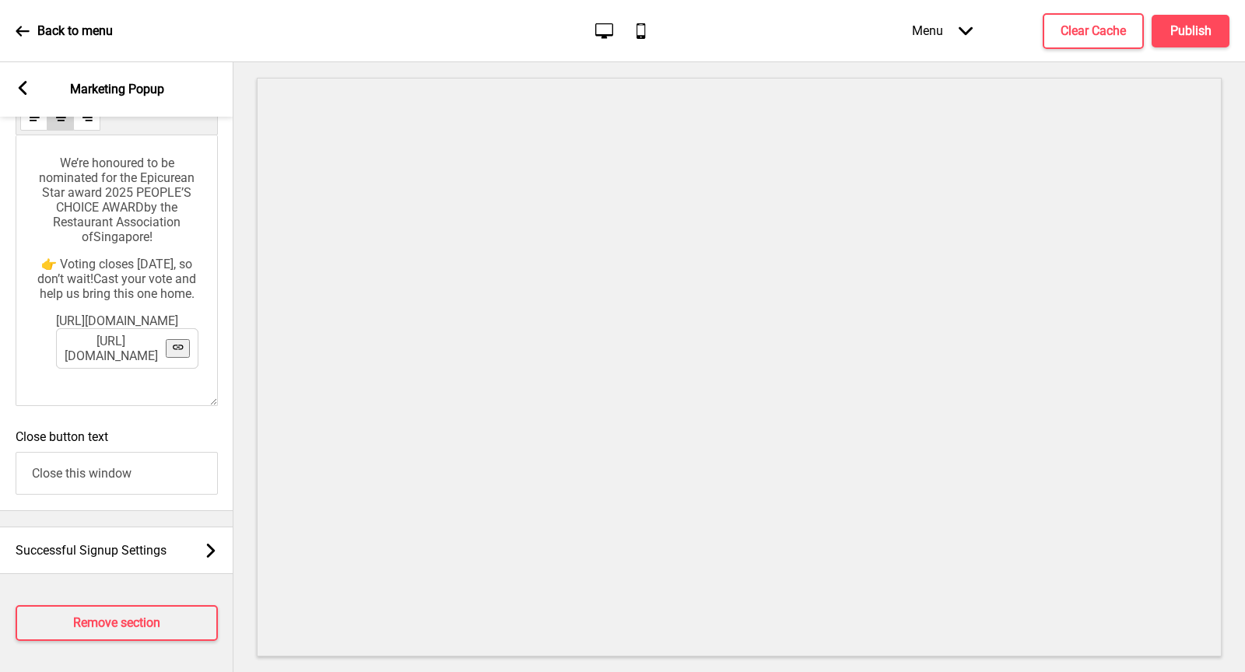
click at [41, 324] on div "We’re honoured to be nominated for the Epicurean Star award 2025 PEOPLE’S CHOIC…" at bounding box center [117, 242] width 170 height 173
click at [146, 360] on link "[URL][DOMAIN_NAME]" at bounding box center [111, 349] width 93 height 30
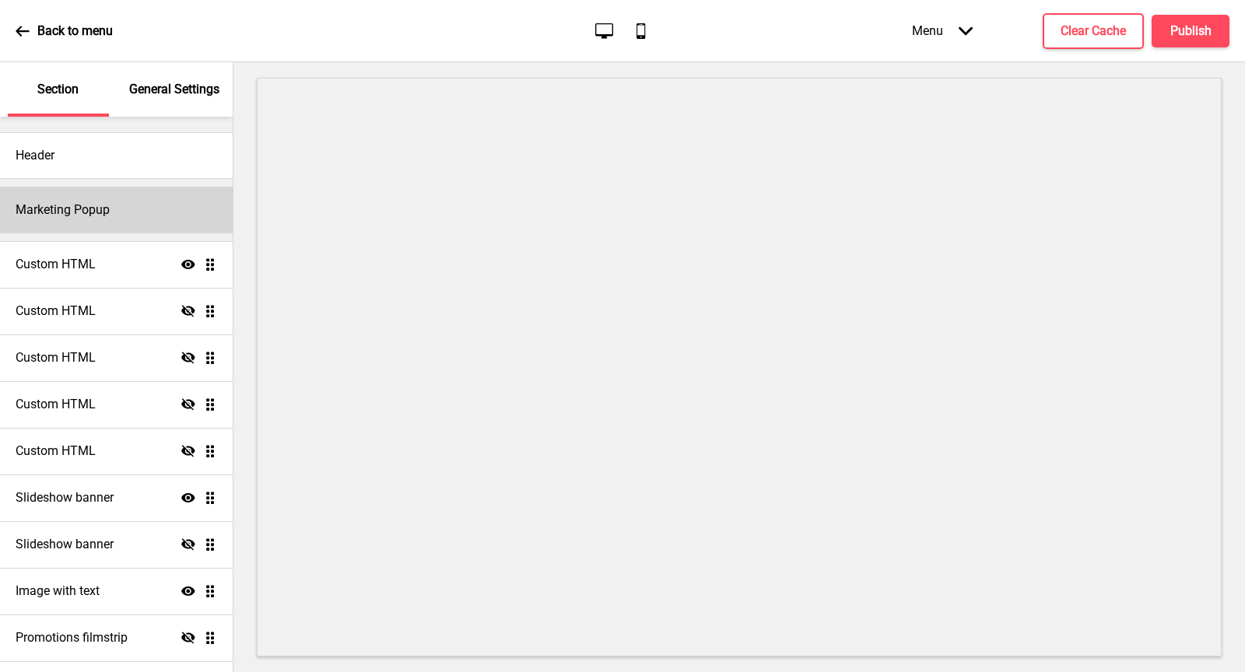
click at [79, 198] on div "Marketing Popup" at bounding box center [116, 210] width 233 height 47
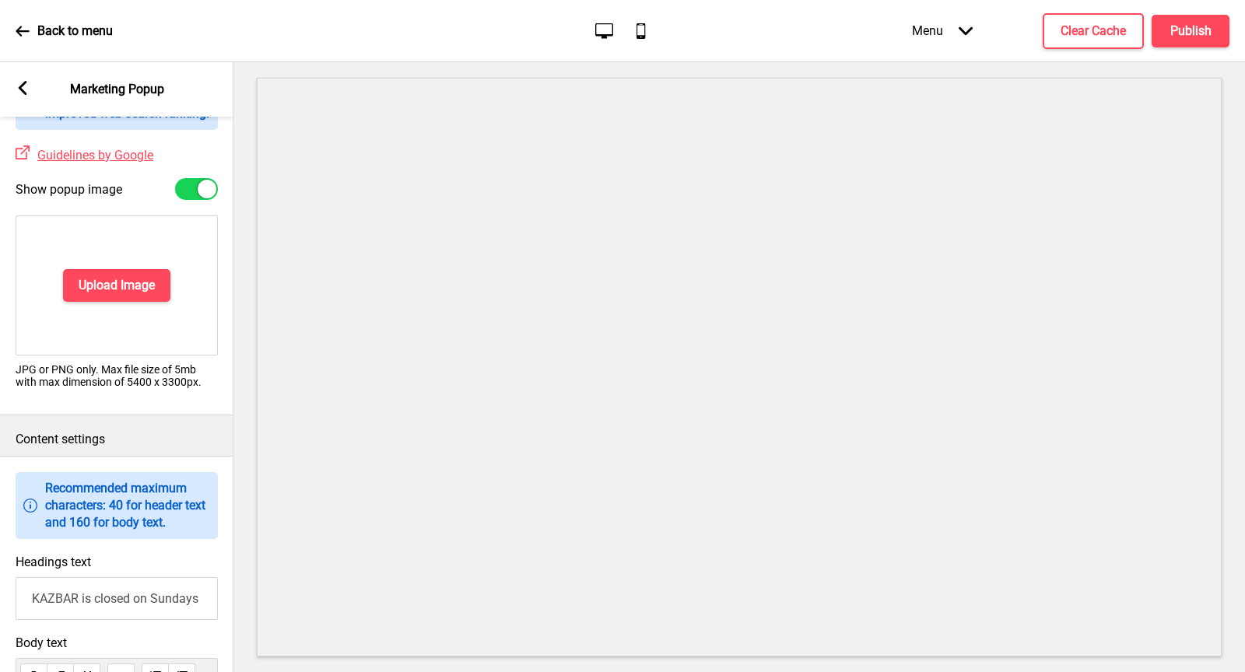
scroll to position [532, 0]
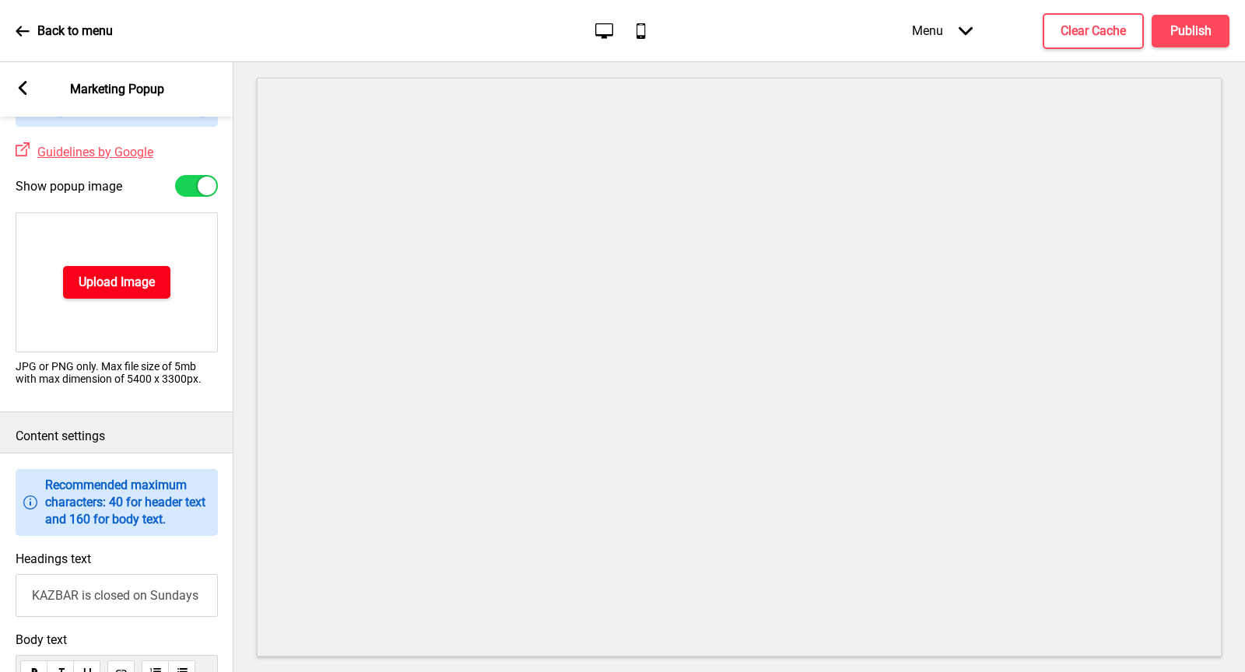
click at [151, 291] on h4 "Upload Image" at bounding box center [117, 282] width 76 height 17
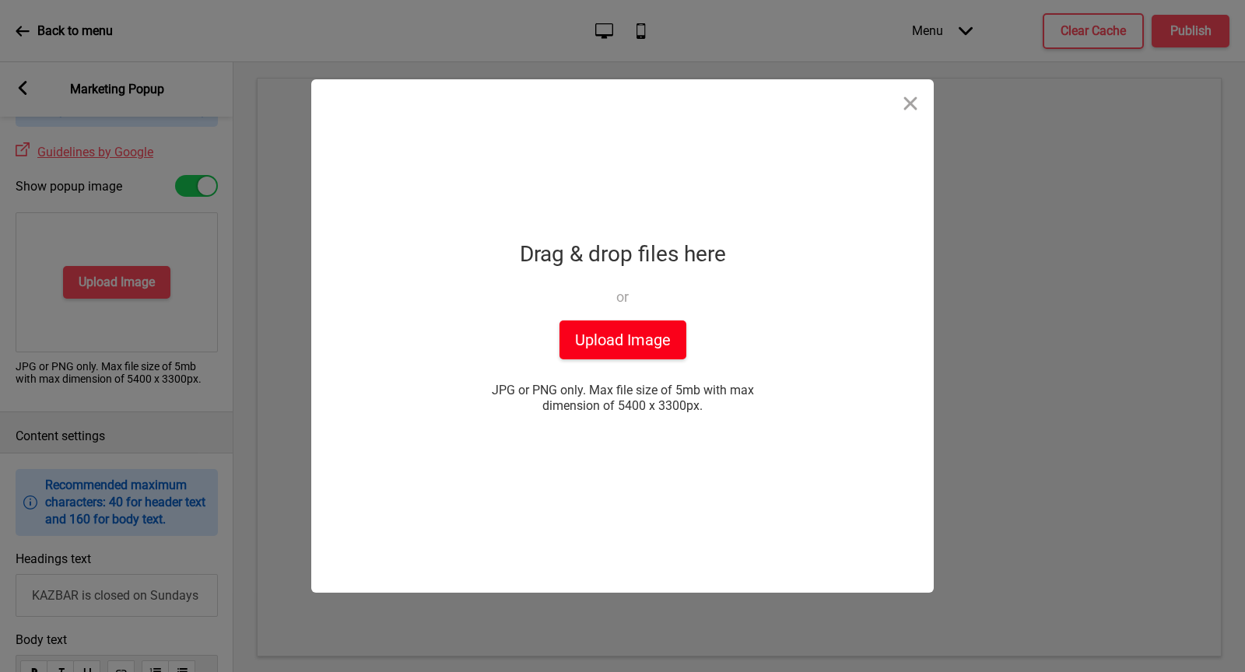
click at [595, 343] on button "Upload Image" at bounding box center [623, 340] width 127 height 39
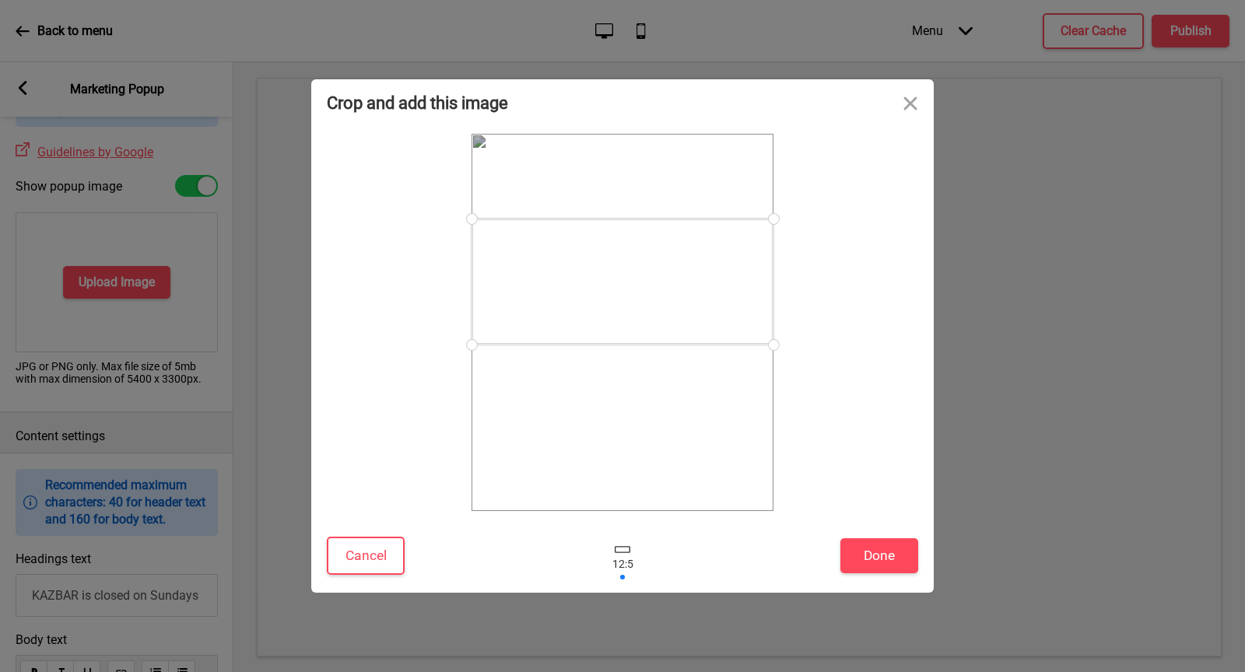
drag, startPoint x: 745, startPoint y: 336, endPoint x: 756, endPoint y: 297, distance: 41.4
click at [756, 297] on div at bounding box center [623, 282] width 302 height 126
drag, startPoint x: 756, startPoint y: 297, endPoint x: 758, endPoint y: 284, distance: 12.5
click at [758, 284] on div at bounding box center [623, 272] width 302 height 126
click at [892, 567] on button "Done" at bounding box center [879, 556] width 78 height 35
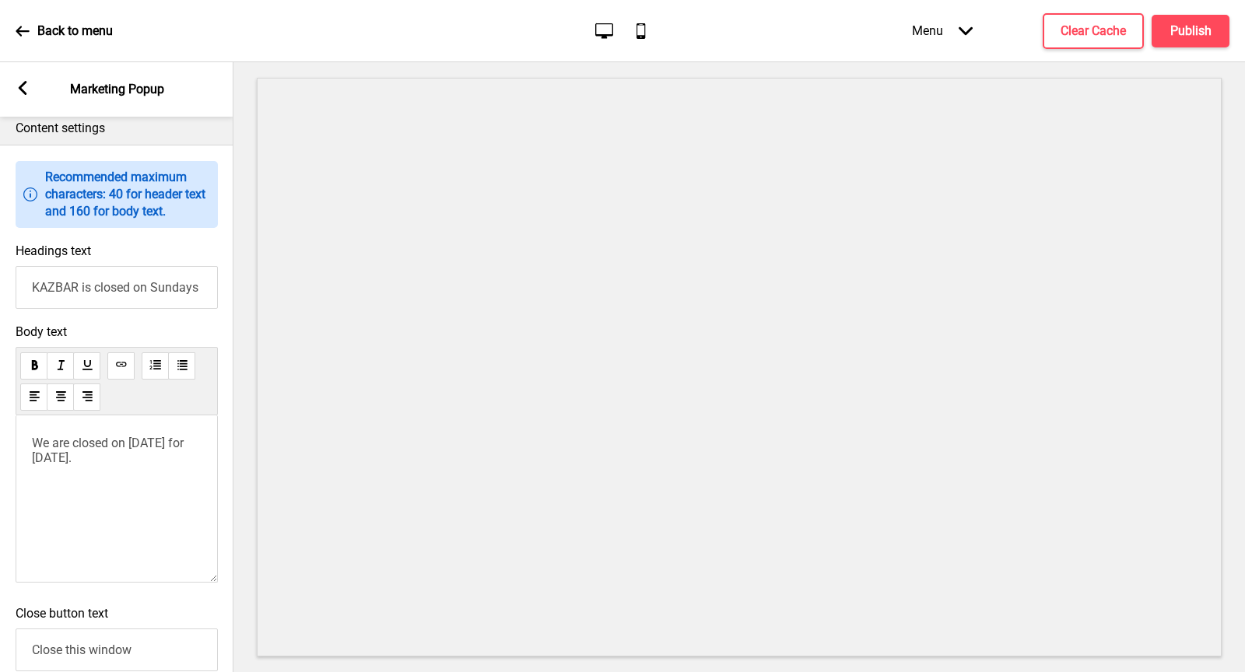
scroll to position [834, 0]
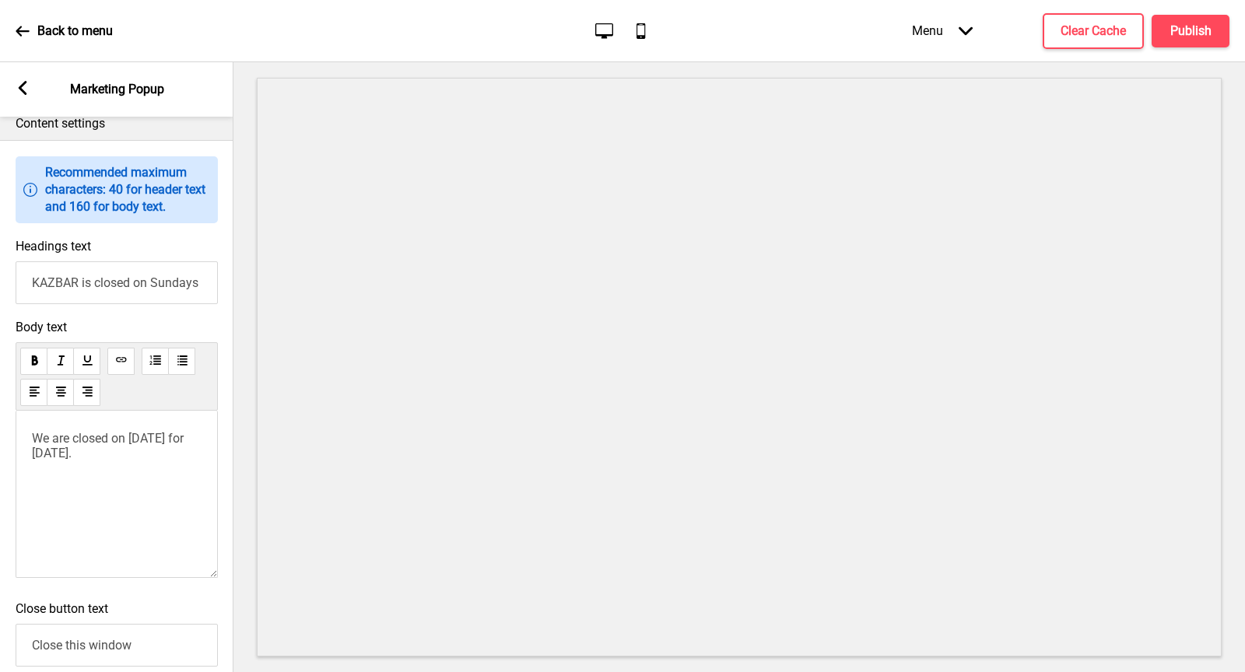
click at [163, 304] on input "KAZBAR is closed on Sundays and PH." at bounding box center [117, 282] width 202 height 43
type input "VOTE FOR US!"
click at [125, 461] on p "We are closed on [DATE] for [DATE]." at bounding box center [117, 446] width 170 height 30
drag, startPoint x: 142, startPoint y: 467, endPoint x: 3, endPoint y: 451, distance: 140.3
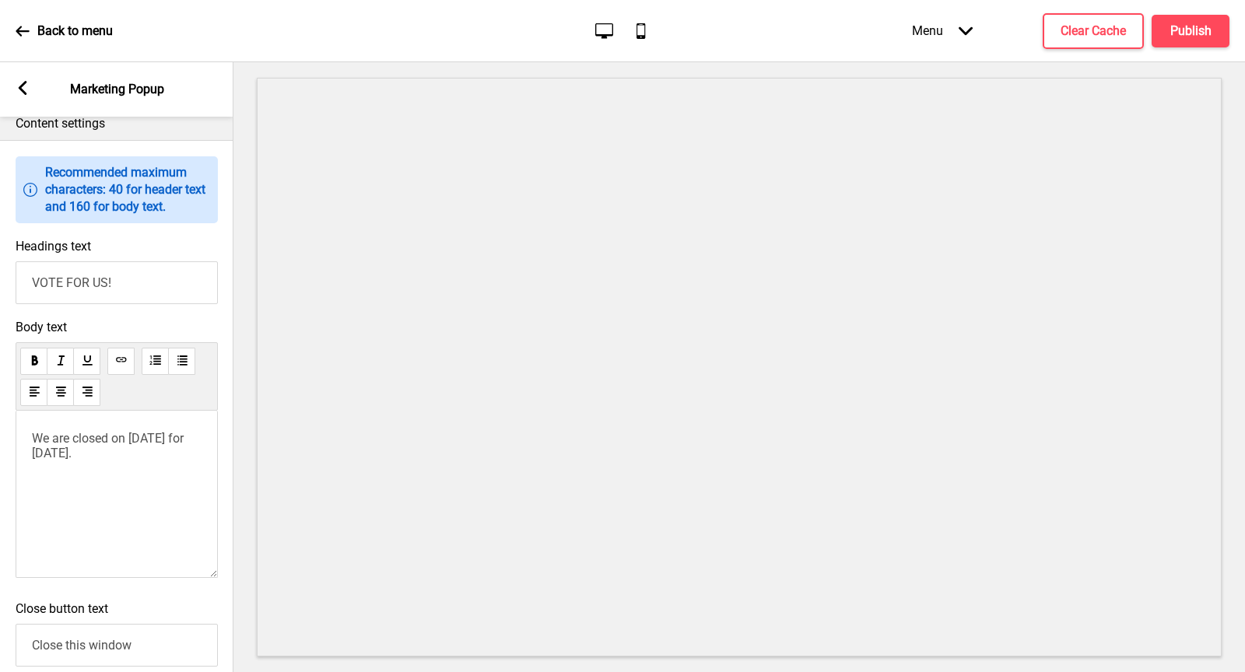
click at [3, 451] on div "Body text We are closed on [DATE] for [DATE]." at bounding box center [116, 453] width 233 height 282
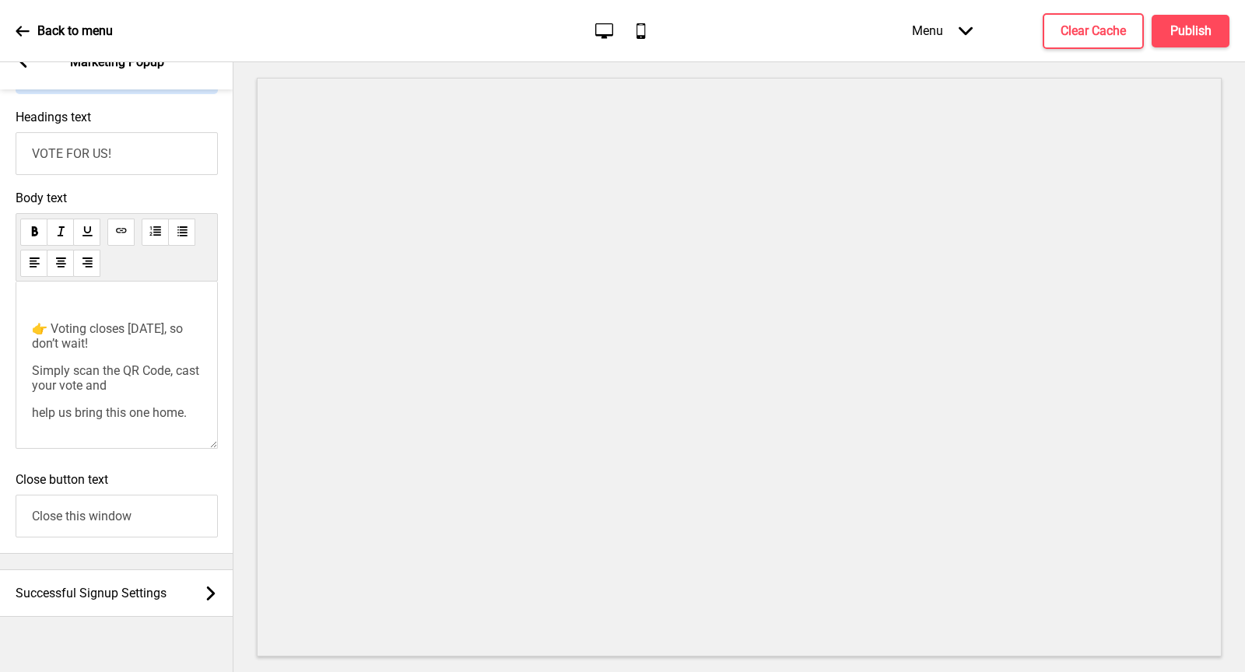
scroll to position [933, 0]
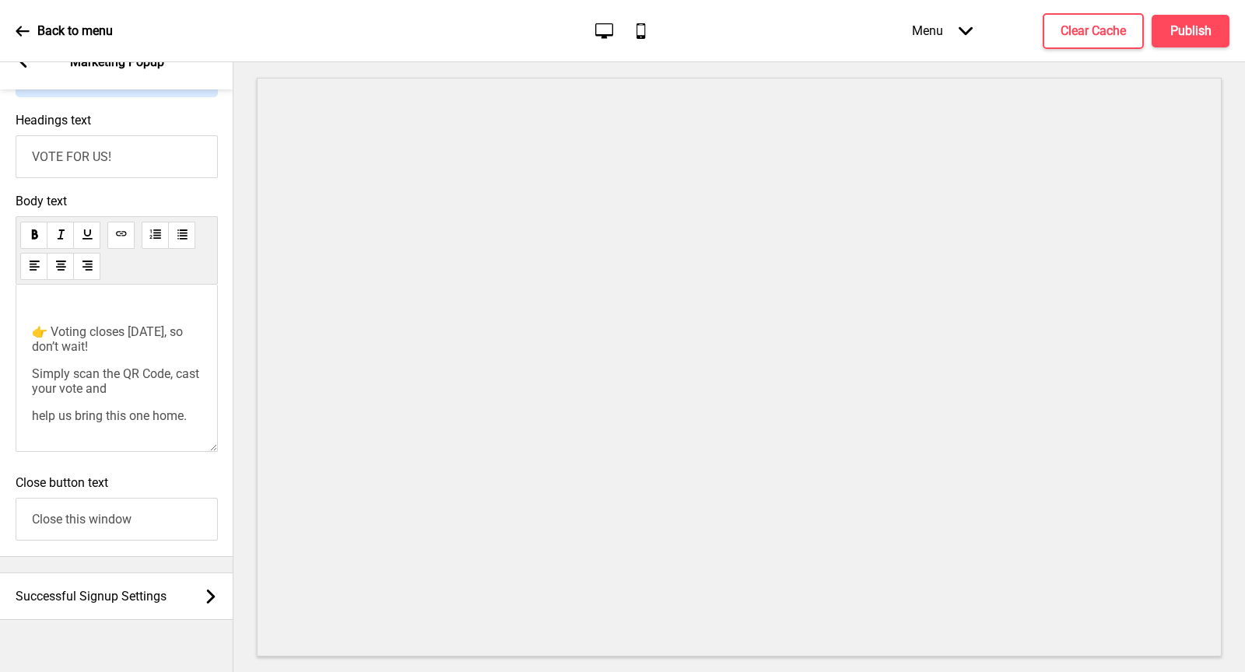
click at [29, 402] on div "We’re honoured to be nominated for the Epicurean Star award 2025 PEOPLE’S CHOIC…" at bounding box center [117, 368] width 202 height 167
drag, startPoint x: 185, startPoint y: 391, endPoint x: 23, endPoint y: 378, distance: 162.4
click at [24, 379] on div "We’re honoured to be nominated for the Epicurean Star award 2025 PEOPLE’S CHOIC…" at bounding box center [117, 368] width 202 height 167
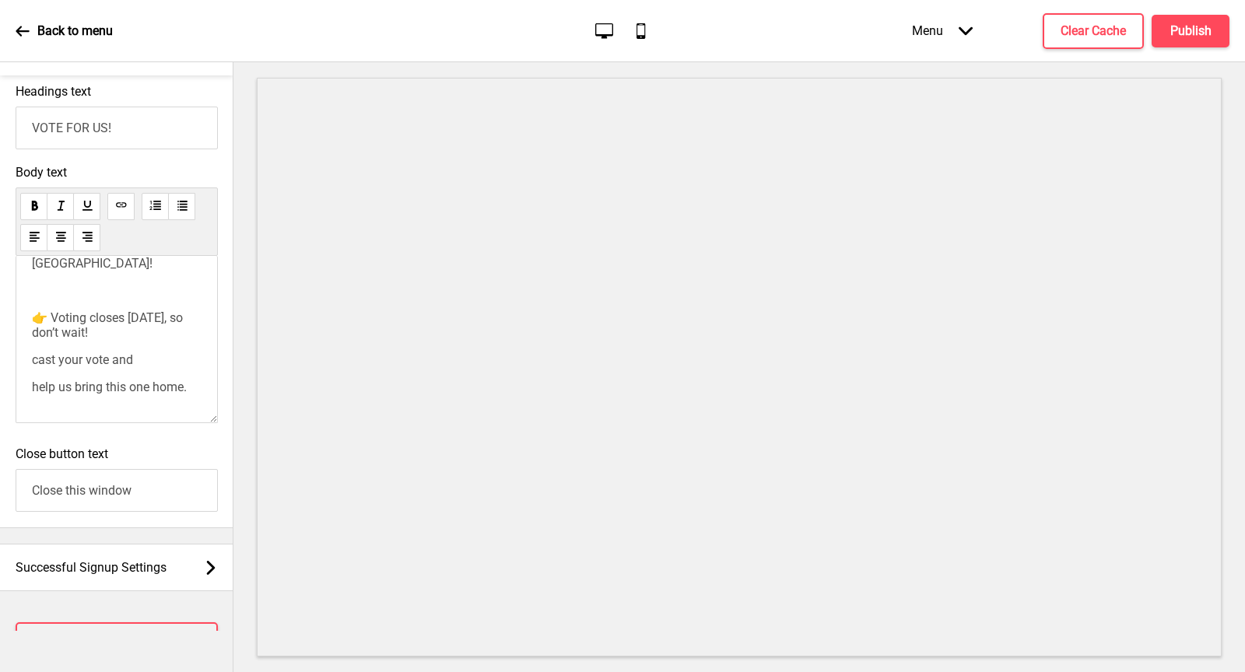
scroll to position [27, 0]
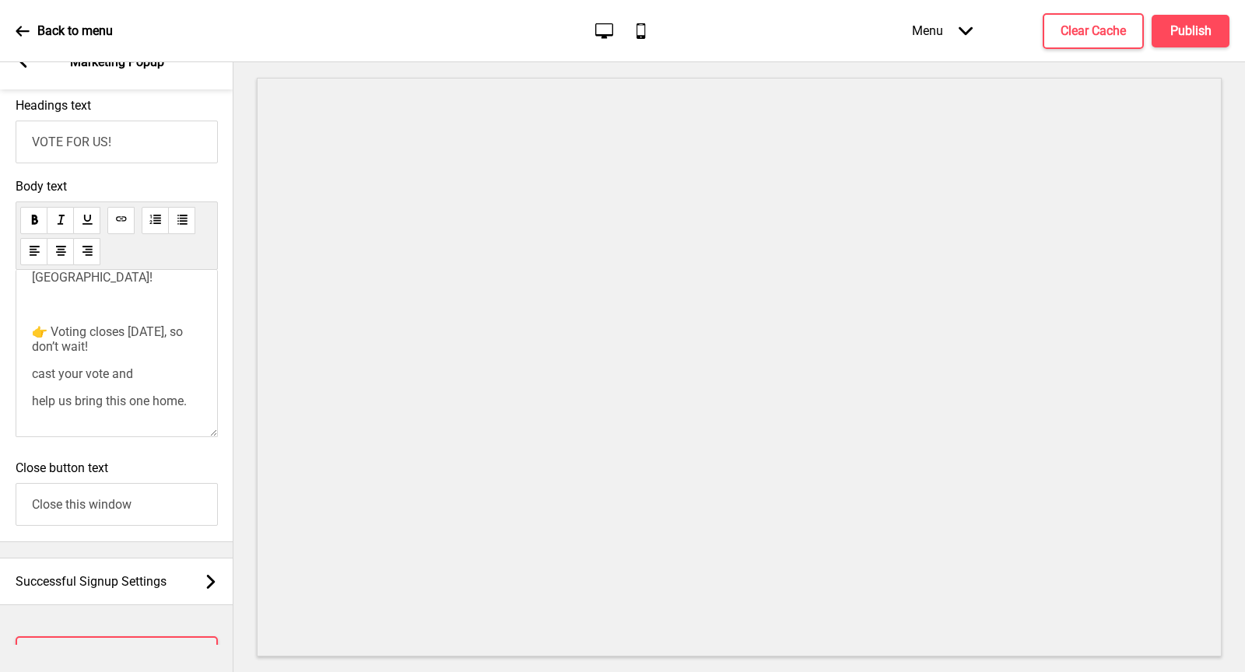
click at [38, 380] on span "cast your vote and" at bounding box center [82, 374] width 101 height 15
click at [32, 409] on span "help us bring this one home." at bounding box center [109, 401] width 155 height 15
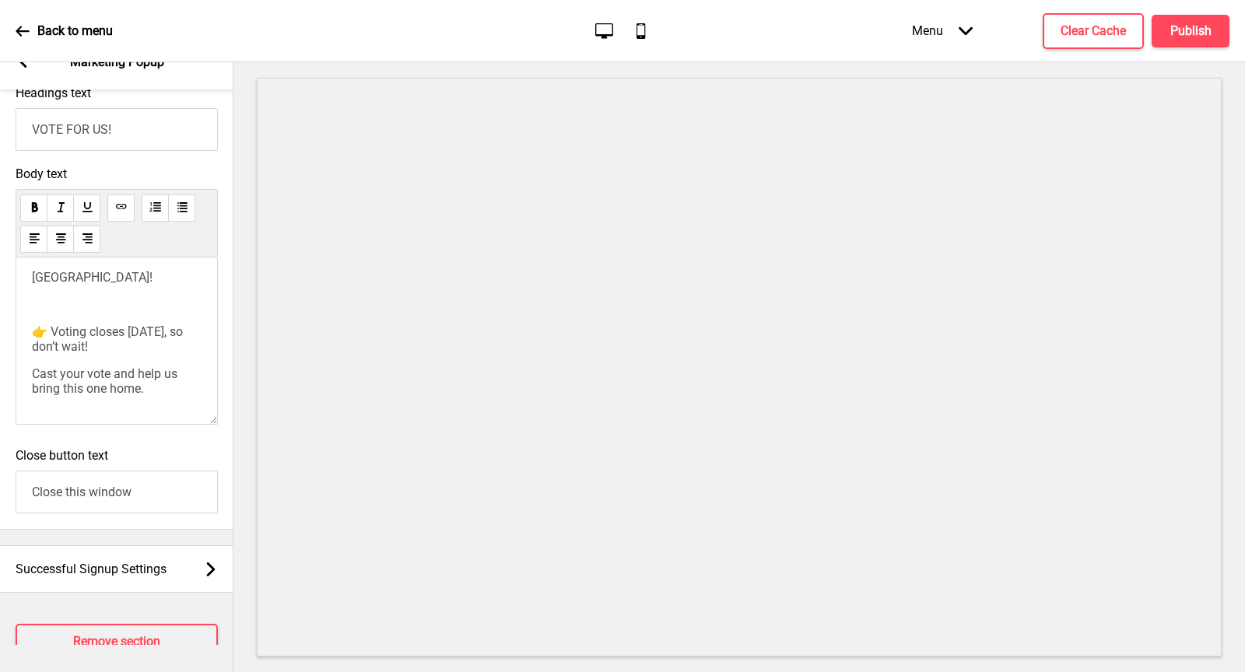
click at [153, 396] on p "Cast your vote and help us bring this one home." at bounding box center [117, 382] width 170 height 30
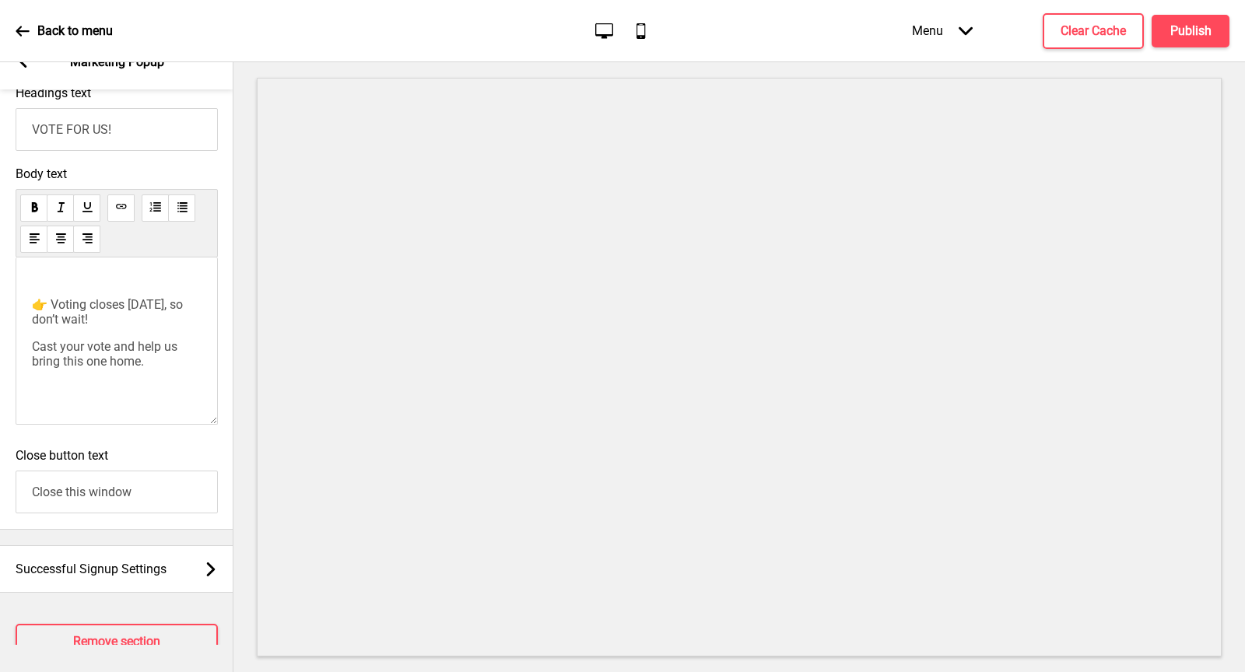
scroll to position [933, 0]
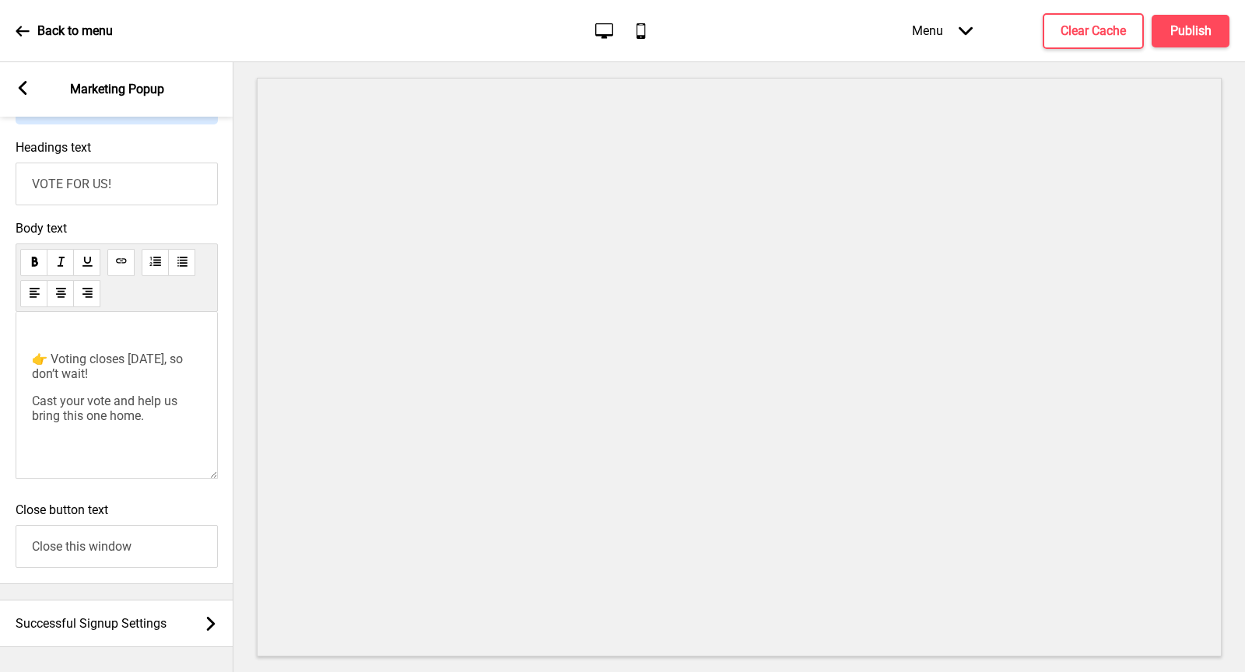
click at [120, 267] on use at bounding box center [121, 261] width 12 height 12
click at [116, 263] on icon at bounding box center [121, 260] width 10 height 5
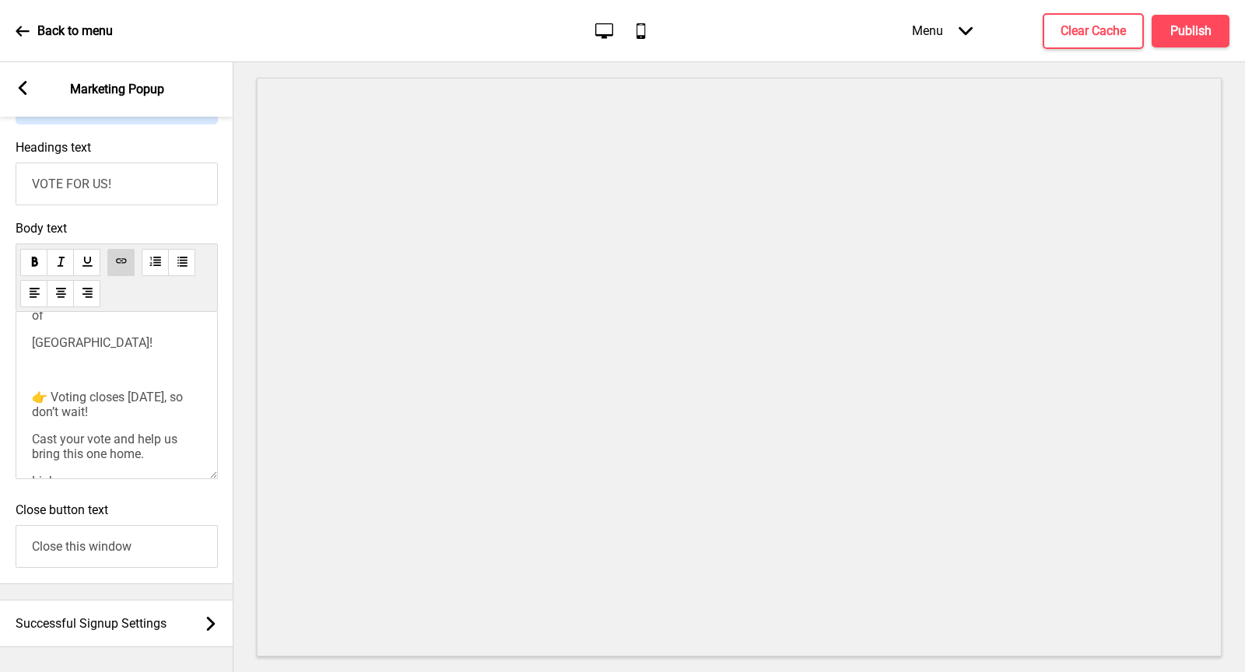
scroll to position [174, 0]
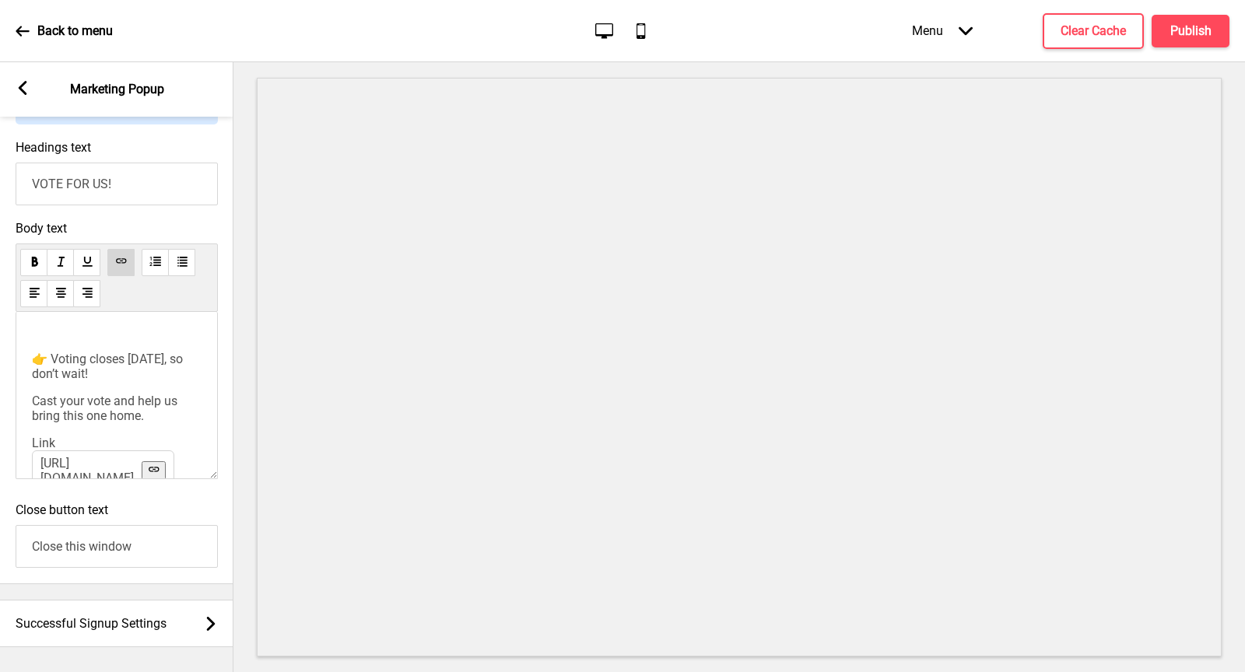
click at [62, 451] on p "﻿ Link [URL][DOMAIN_NAME] ﻿" at bounding box center [117, 443] width 170 height 15
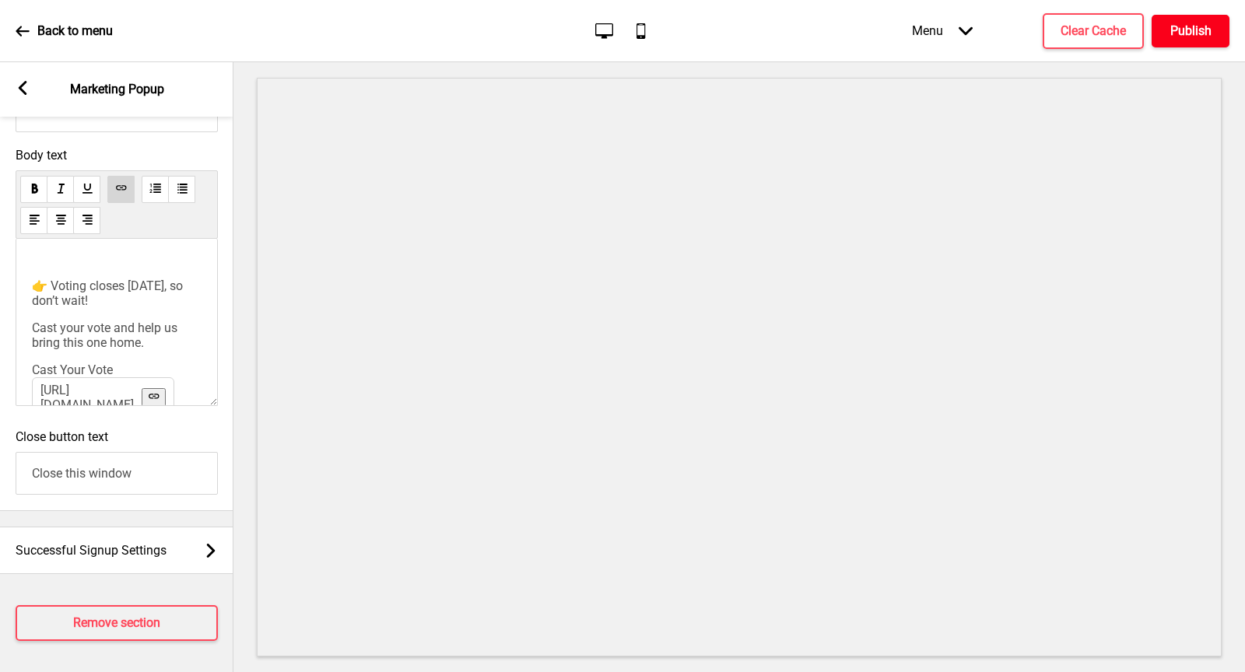
click at [1188, 23] on h4 "Publish" at bounding box center [1190, 31] width 41 height 17
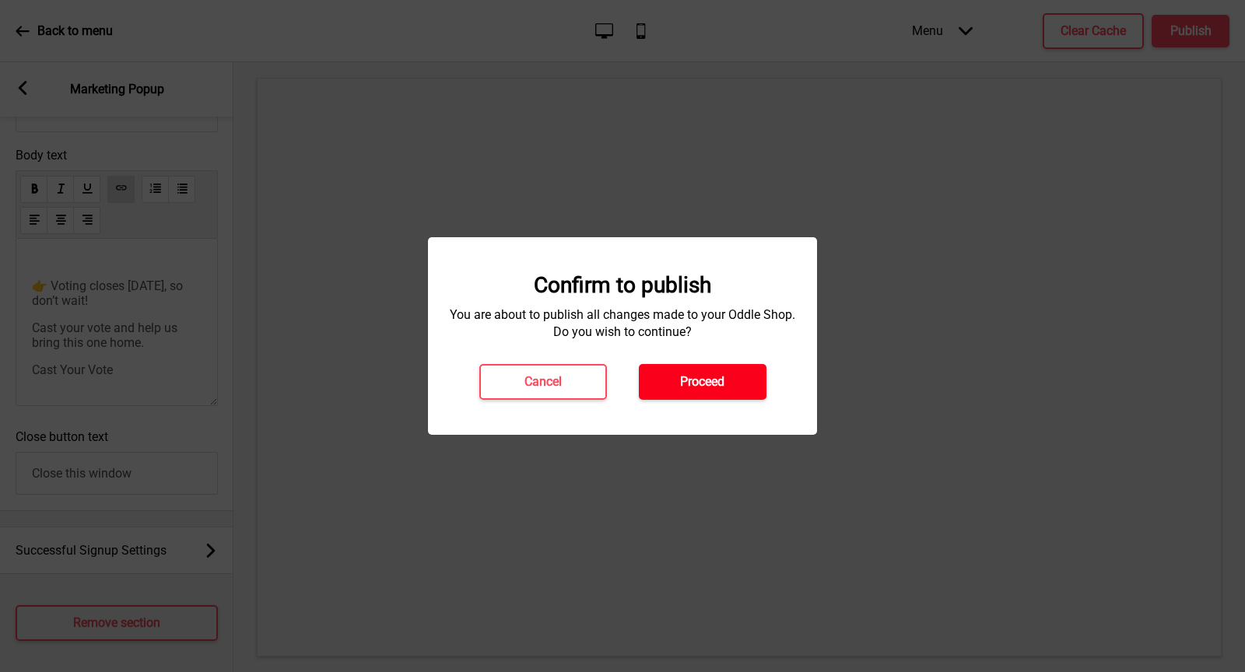
click at [728, 377] on button "Proceed" at bounding box center [703, 382] width 128 height 36
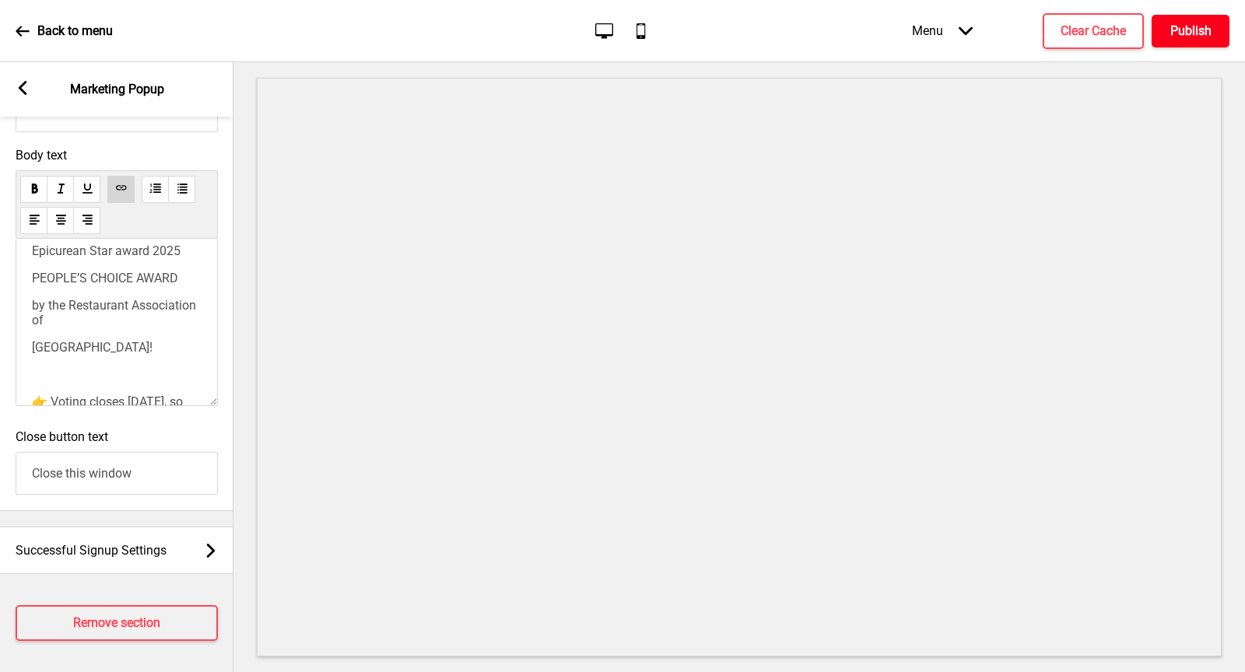
scroll to position [0, 0]
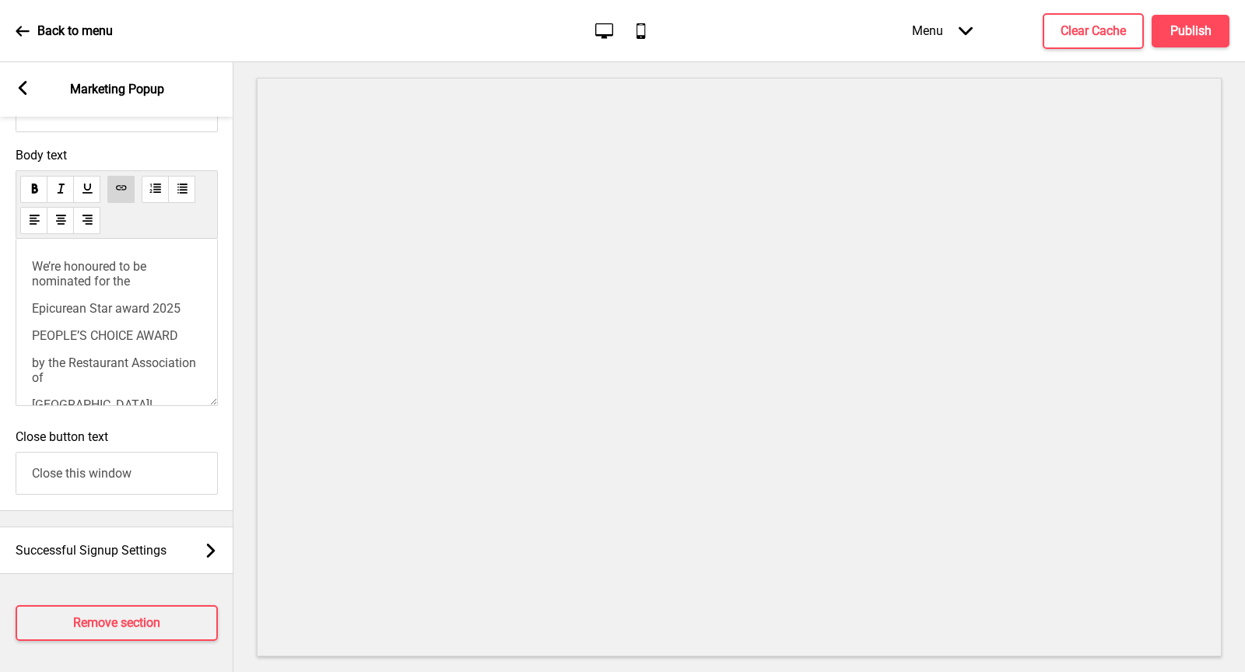
click at [30, 267] on div "We’re honoured to be nominated for the Epicurean Star award 2025 PEOPLE’S CHOIC…" at bounding box center [117, 322] width 202 height 167
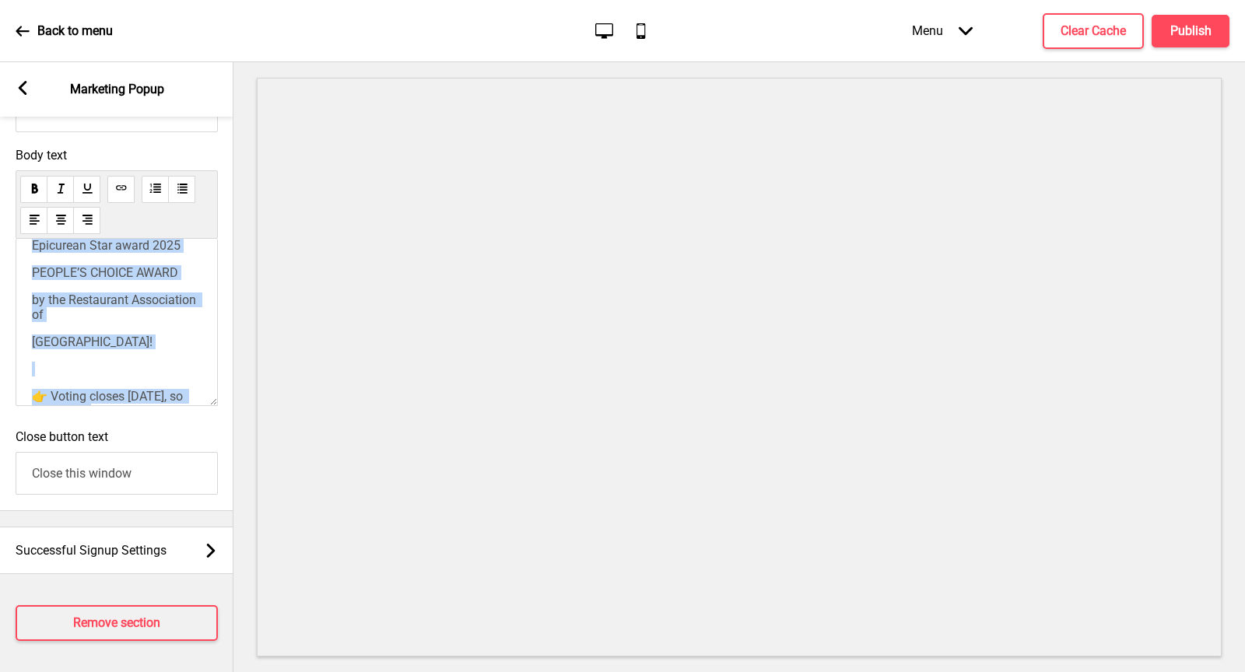
scroll to position [174, 0]
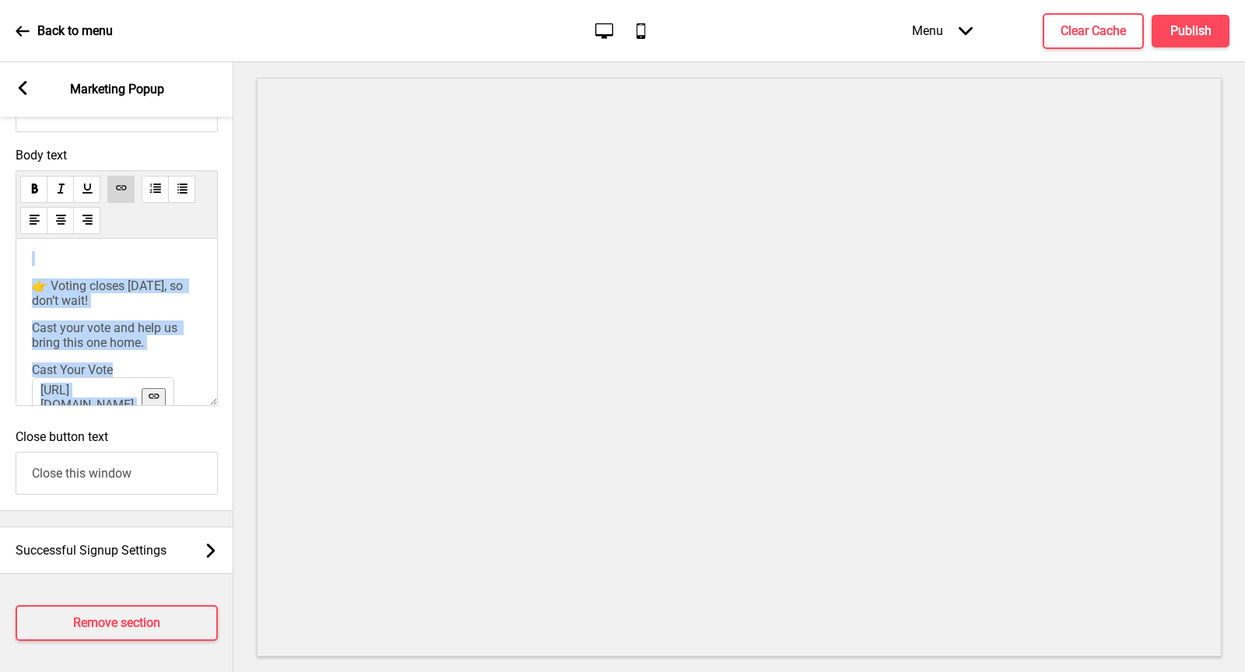
drag, startPoint x: 35, startPoint y: 268, endPoint x: 130, endPoint y: 423, distance: 181.7
click at [131, 423] on div "Information Recommended maximum characters: 40 for header text and 160 for body…" at bounding box center [116, 239] width 233 height 543
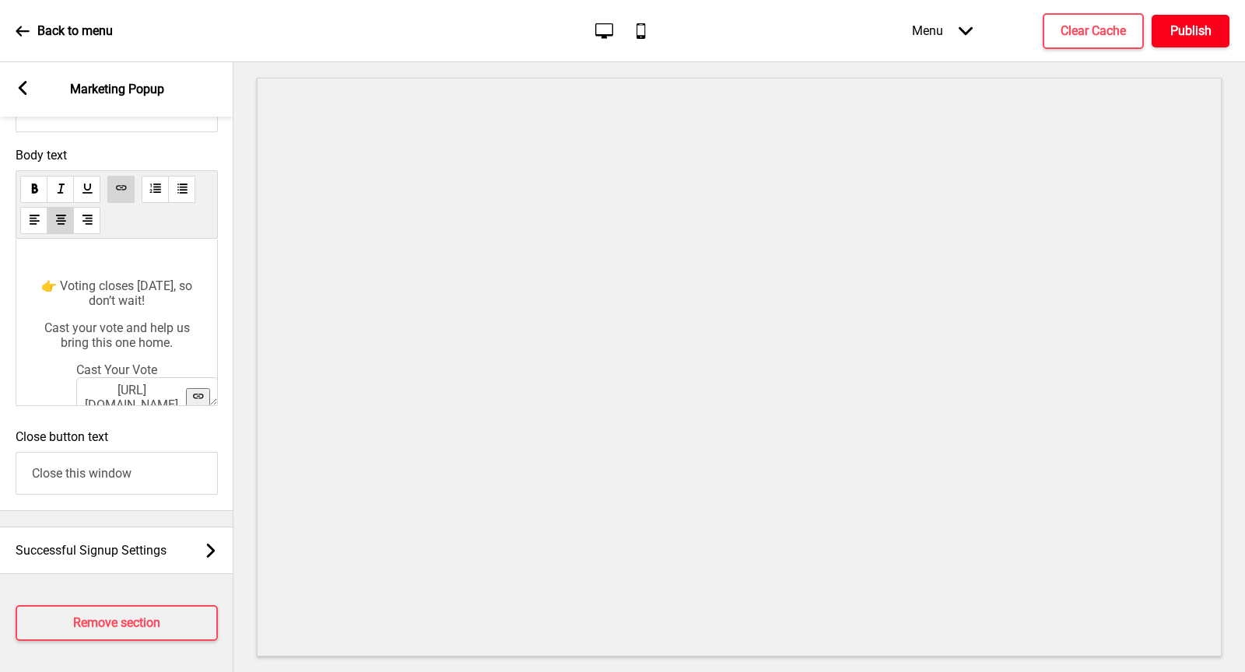
click at [1178, 32] on h4 "Publish" at bounding box center [1190, 31] width 41 height 17
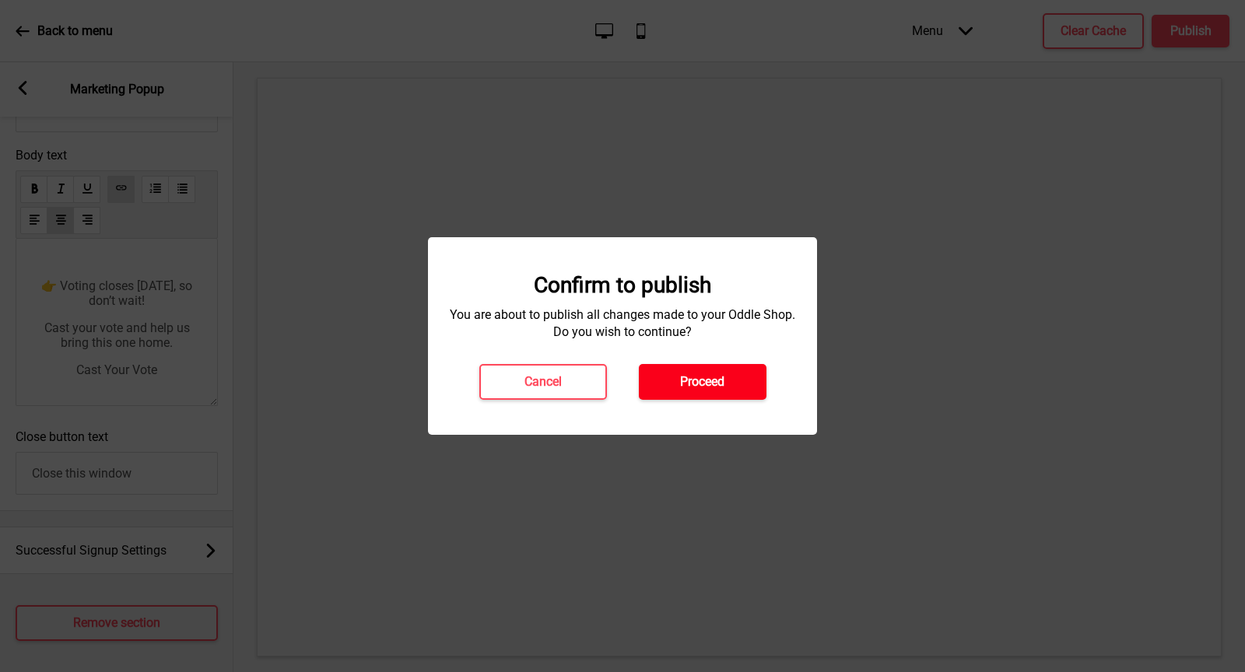
click at [714, 383] on h4 "Proceed" at bounding box center [702, 382] width 44 height 17
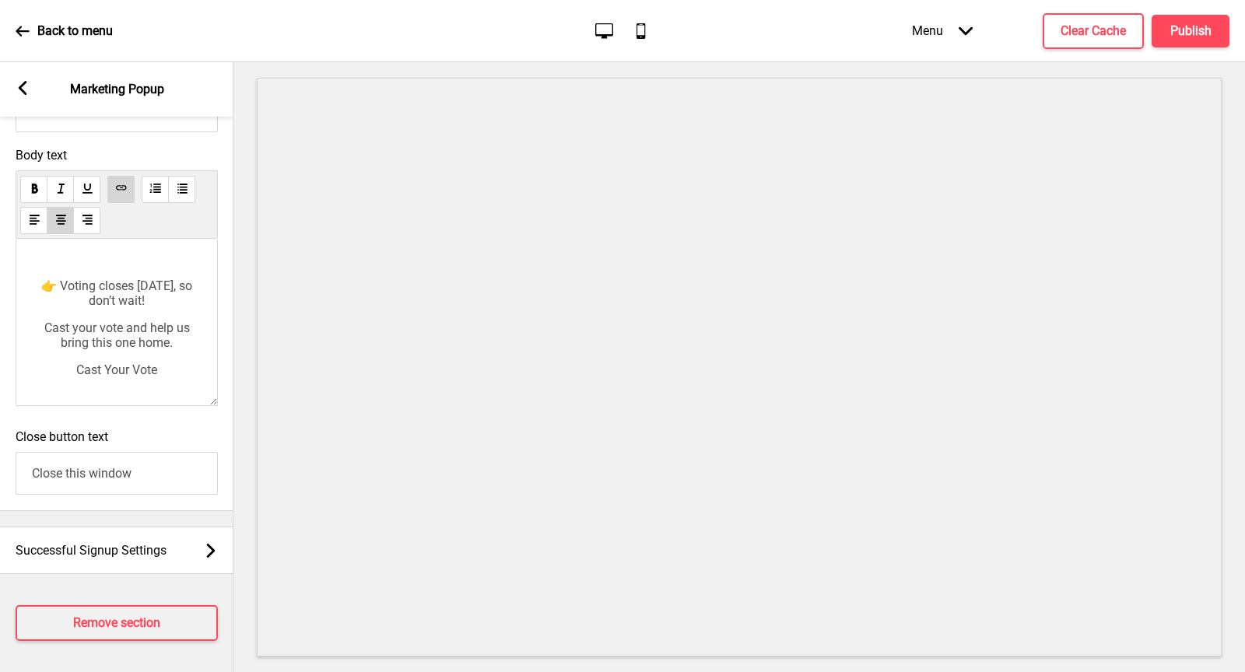
click at [181, 349] on p "Cast your vote and help us bring this one home." at bounding box center [117, 336] width 170 height 30
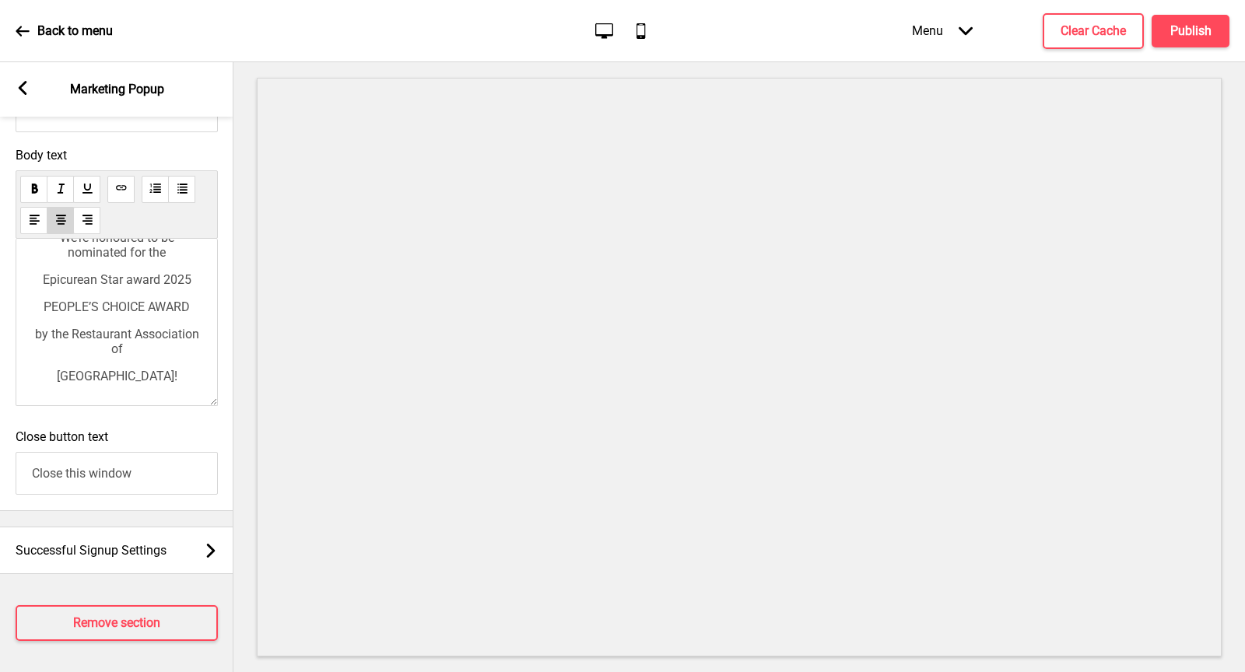
scroll to position [0, 0]
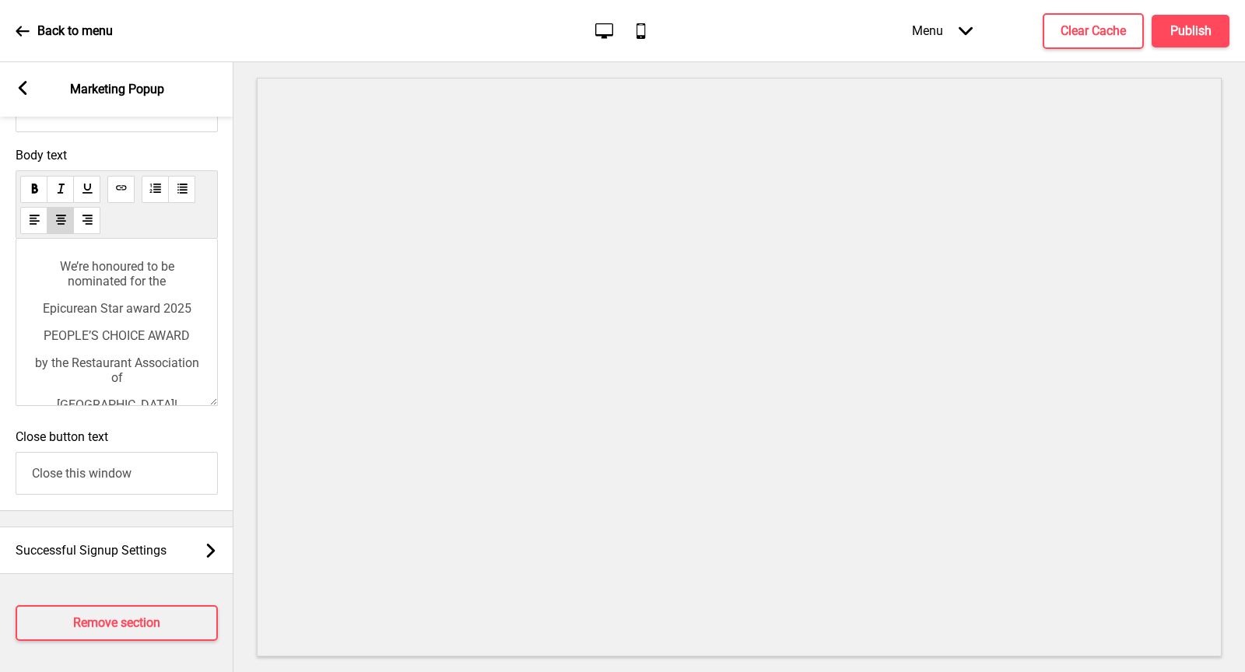
drag, startPoint x: 200, startPoint y: 333, endPoint x: 38, endPoint y: 352, distance: 162.9
click at [38, 352] on div "We’re honoured to be nominated for the Epicurean Star award 2025 PEOPLE’S CHOIC…" at bounding box center [117, 405] width 170 height 292
drag, startPoint x: 40, startPoint y: 335, endPoint x: 195, endPoint y: 340, distance: 155.7
click at [195, 340] on p "PEOPLE’S CHOICE AWARD" at bounding box center [117, 335] width 170 height 15
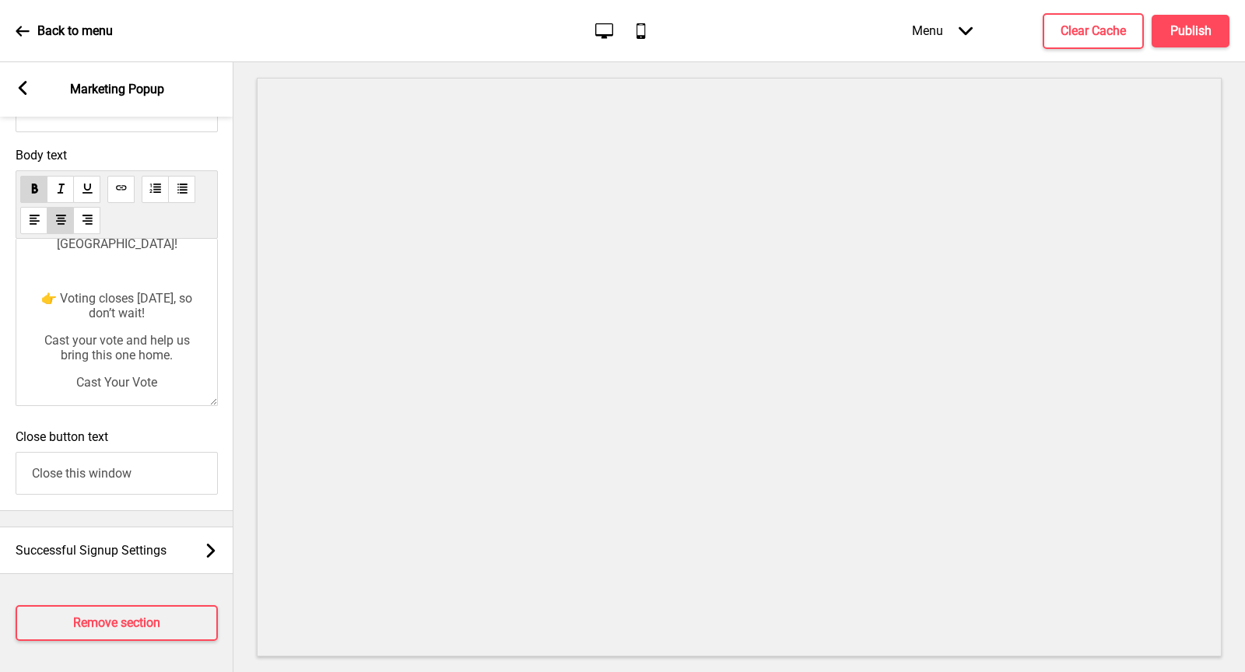
scroll to position [174, 0]
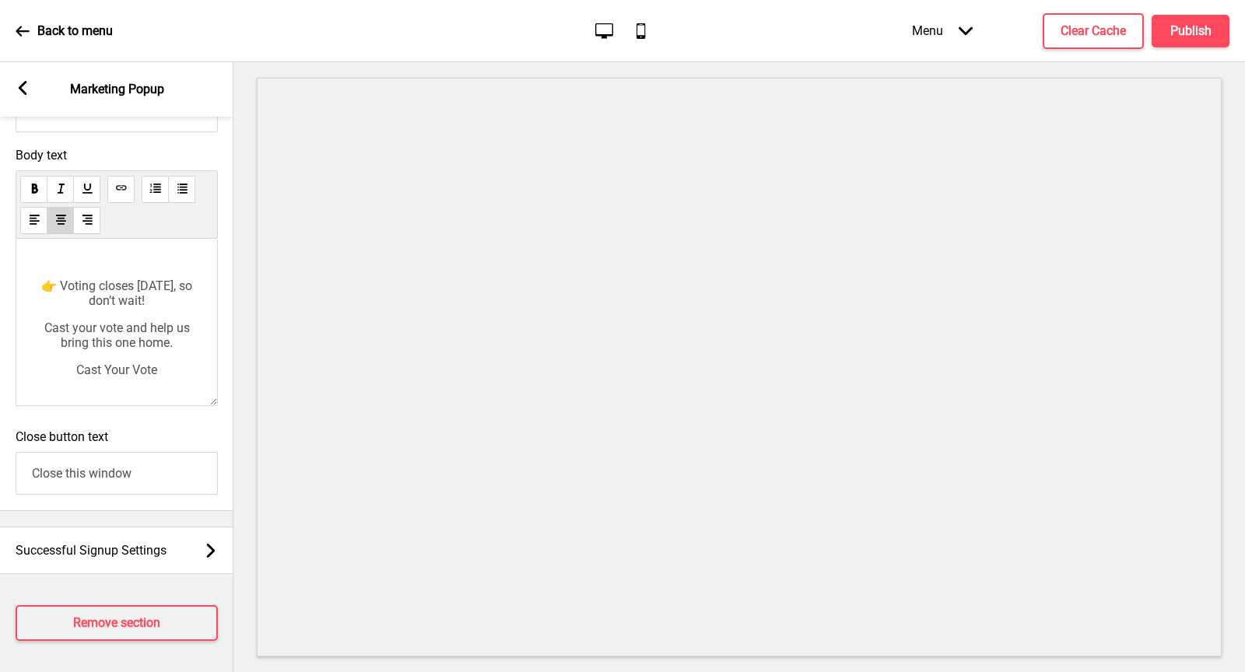
click at [148, 362] on div "We’re honoured to be nominated for the Epicurean Star award 2025 PEOPLE’S CHOIC…" at bounding box center [117, 232] width 170 height 292
drag, startPoint x: 167, startPoint y: 376, endPoint x: 105, endPoint y: 365, distance: 62.4
click at [105, 365] on p "﻿ Cast Your Vote [URL][DOMAIN_NAME] ﻿" at bounding box center [117, 370] width 170 height 15
click at [169, 357] on div "We’re honoured to be nominated for the Epicurean Star award 2025 PEOPLE’S CHOIC…" at bounding box center [117, 232] width 170 height 292
drag, startPoint x: 40, startPoint y: 326, endPoint x: 194, endPoint y: 342, distance: 154.2
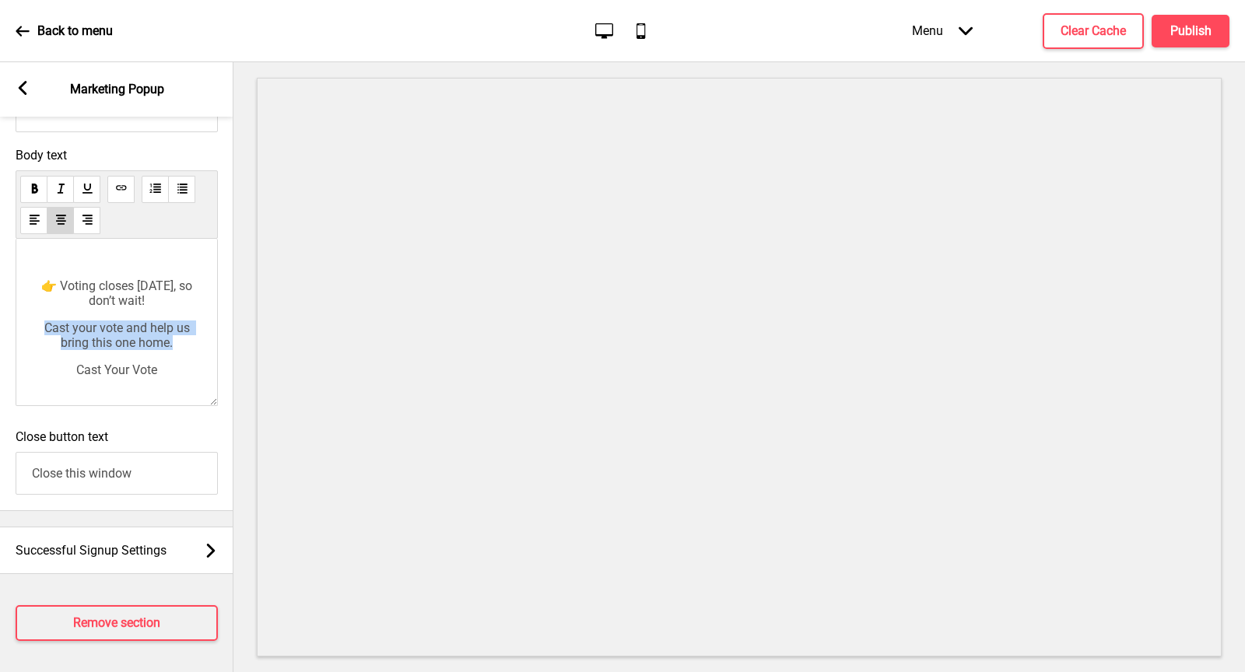
click at [194, 342] on p "Cast your vote and help us bring this one home." at bounding box center [117, 336] width 170 height 30
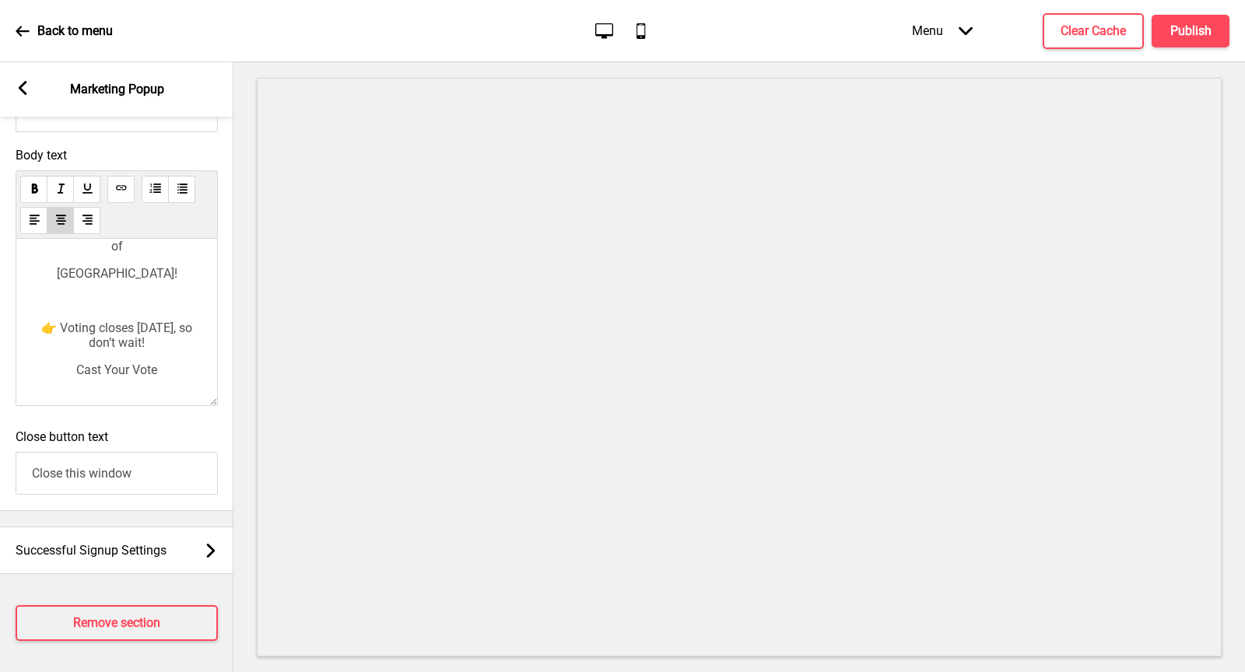
scroll to position [132, 0]
drag, startPoint x: 167, startPoint y: 377, endPoint x: 59, endPoint y: 376, distance: 108.2
click at [59, 376] on p "﻿ Cast Your Vote [URL][DOMAIN_NAME] ﻿" at bounding box center [117, 369] width 170 height 15
click at [170, 361] on span "Cast your vote and help us bring this one home." at bounding box center [118, 363] width 149 height 30
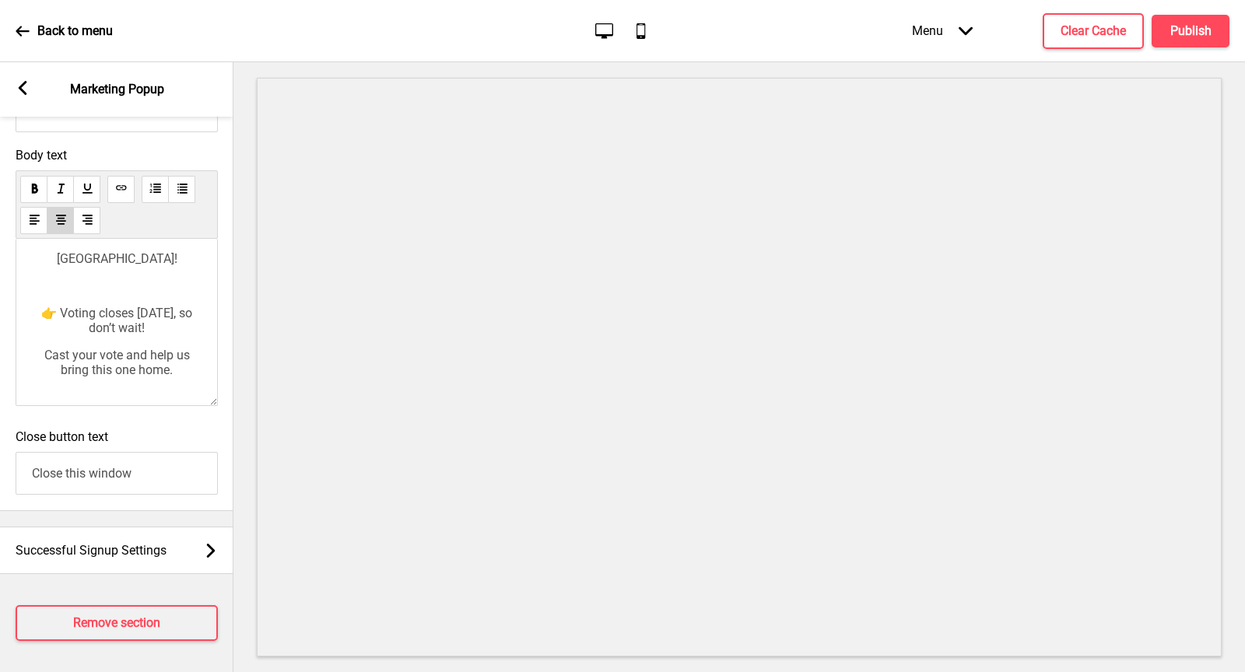
click at [198, 331] on p "👉 Voting closes [DATE], so don’t wait!" at bounding box center [117, 321] width 170 height 30
click at [182, 366] on p "﻿ ﻿ Cast your vote and help us bring this one home." at bounding box center [117, 363] width 170 height 30
click at [181, 387] on div "We’re honoured to be nominated for the Epicurean Star award 2025 PEOPLE’S CHOIC…" at bounding box center [117, 322] width 202 height 167
click at [131, 388] on div "We’re honoured to be nominated for the Epicurean Star award 2025 PEOPLE’S CHOIC…" at bounding box center [117, 322] width 202 height 167
click at [183, 371] on p "﻿ ﻿ Cast your vote and help us bring this one home." at bounding box center [117, 363] width 170 height 30
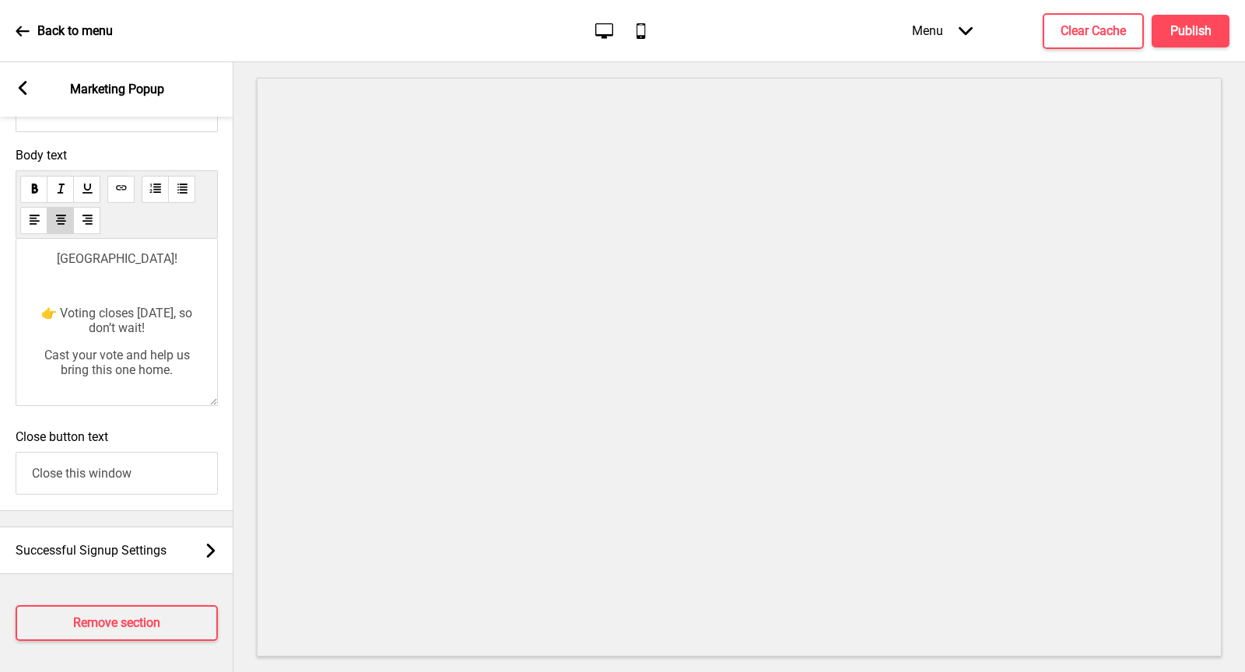
click at [115, 191] on use at bounding box center [121, 188] width 12 height 12
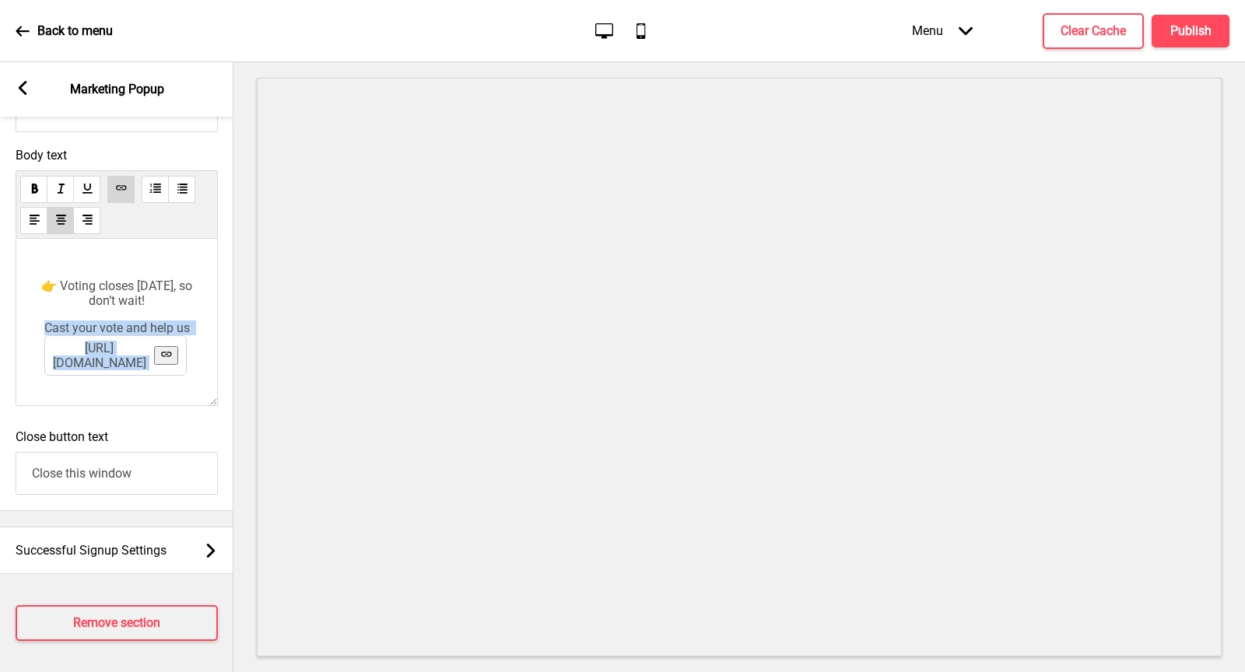
drag, startPoint x: 185, startPoint y: 352, endPoint x: 39, endPoint y: 332, distance: 147.7
click at [39, 332] on p "﻿ ﻿ [URL][DOMAIN_NAME] Cast your vote and help us bring this one home." at bounding box center [117, 336] width 170 height 30
click at [22, 357] on div "We’re honoured to be nominated for the Epicurean Star award 2025 PEOPLE’S CHOIC…" at bounding box center [117, 322] width 202 height 167
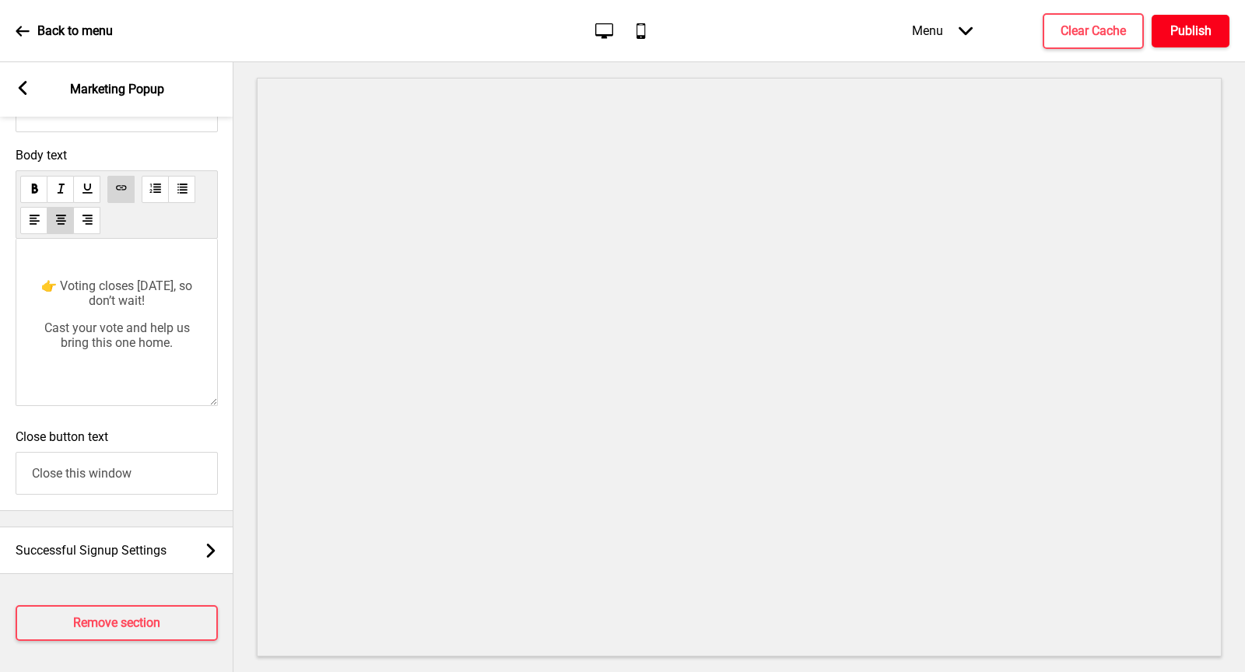
click at [1193, 31] on h4 "Publish" at bounding box center [1190, 31] width 41 height 17
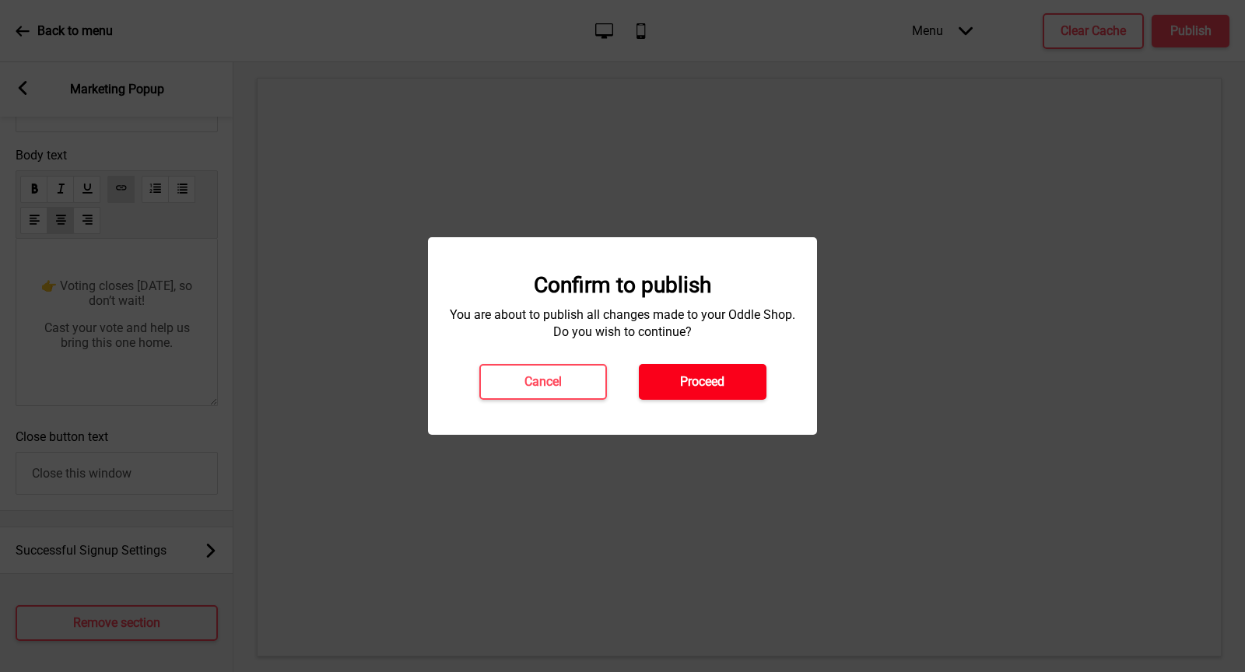
click at [728, 388] on button "Proceed" at bounding box center [703, 382] width 128 height 36
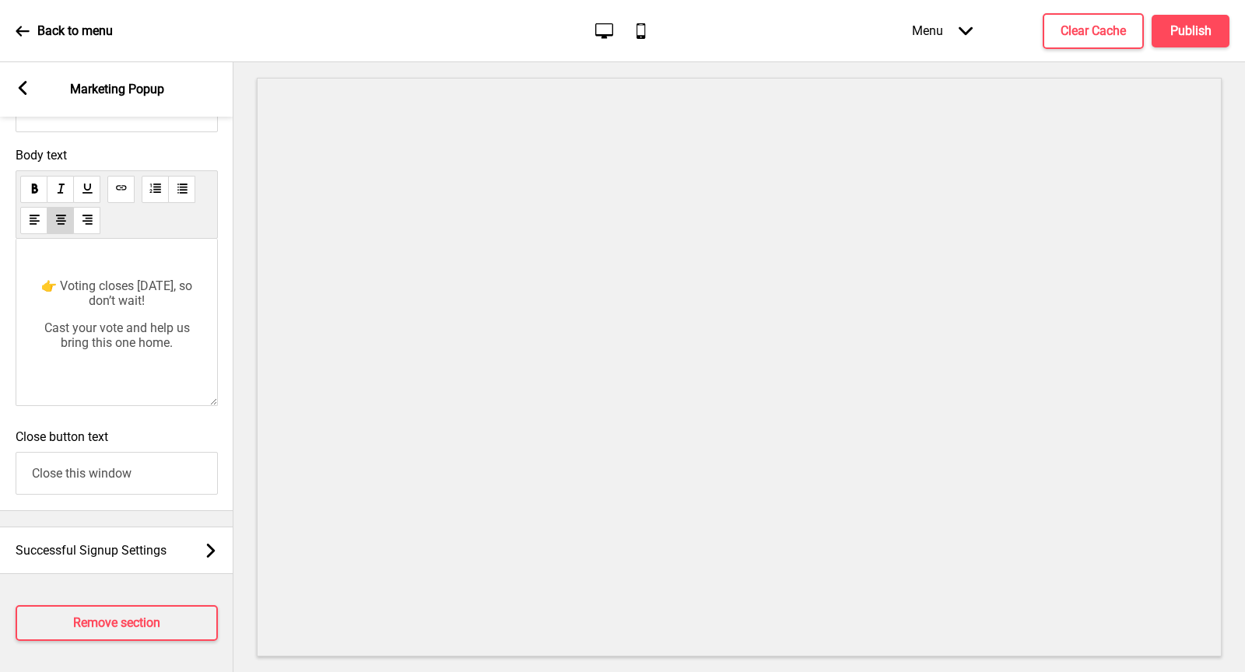
click at [132, 347] on span "Cast your vote and help us bring this one home." at bounding box center [118, 336] width 149 height 30
click at [156, 339] on span "Cast your vote and help us bring this one home." at bounding box center [118, 336] width 149 height 30
drag, startPoint x: 179, startPoint y: 342, endPoint x: 44, endPoint y: 323, distance: 136.0
click at [44, 323] on p "﻿ ﻿ Cast your vote and help us bring this one home." at bounding box center [117, 336] width 170 height 30
click at [89, 327] on span "Cast your vote and help us bring this one home." at bounding box center [118, 336] width 149 height 30
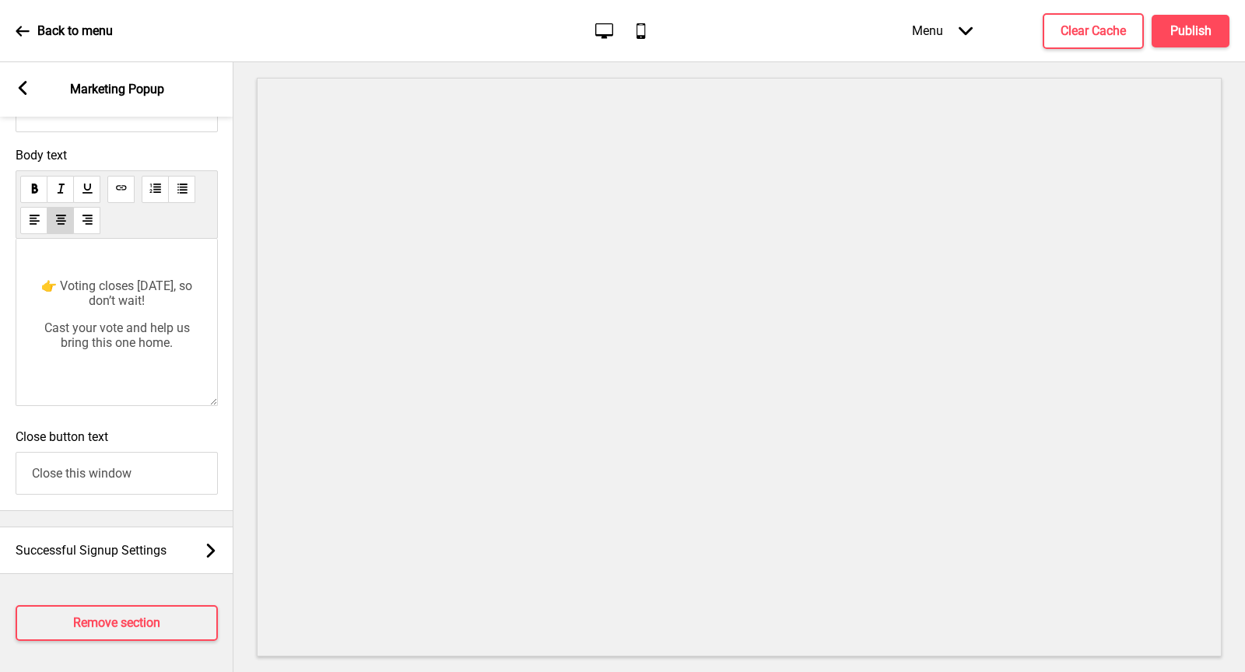
click at [89, 327] on span "Cast your vote and help us bring this one home." at bounding box center [118, 336] width 149 height 30
drag, startPoint x: 182, startPoint y: 350, endPoint x: 23, endPoint y: 392, distance: 165.0
click at [23, 394] on div "We’re honoured to be nominated for the Epicurean Star award 2025 PEOPLE’S CHOIC…" at bounding box center [117, 322] width 202 height 167
click at [115, 194] on use at bounding box center [121, 188] width 12 height 12
click at [150, 358] on div "We’re honoured to be nominated for the Epicurean Star award 2025 PEOPLE’S CHOIC…" at bounding box center [117, 232] width 170 height 292
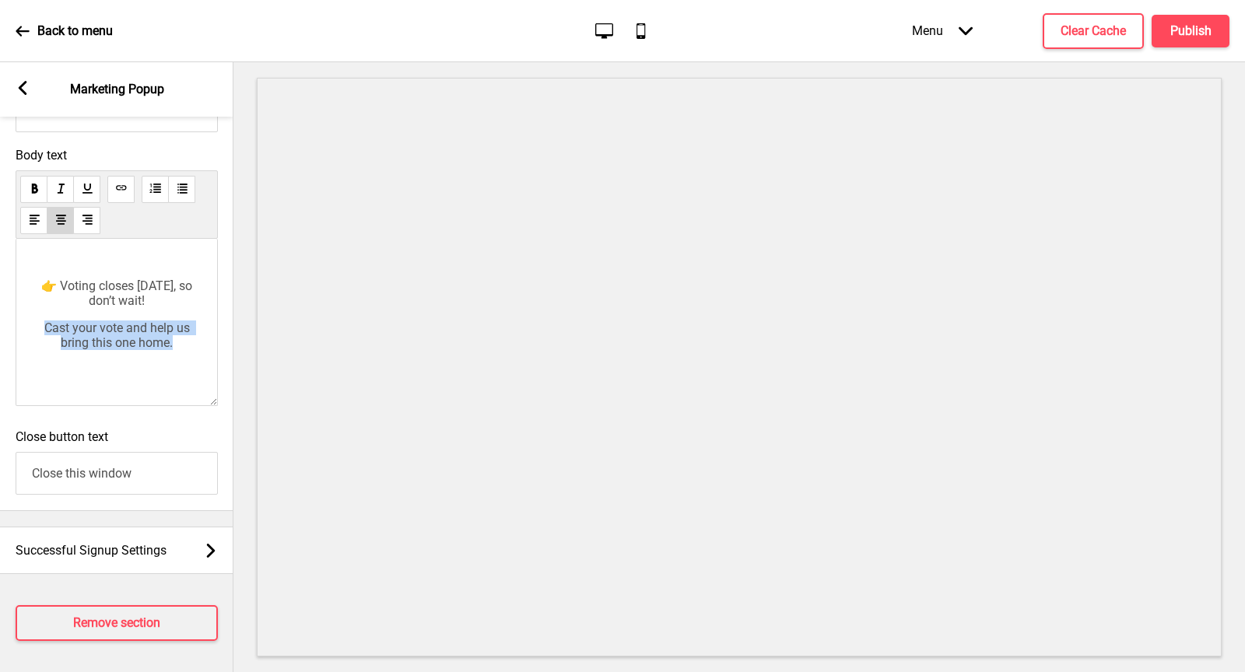
drag, startPoint x: 182, startPoint y: 350, endPoint x: 44, endPoint y: 334, distance: 138.7
click at [44, 334] on p "﻿ ﻿ Cast your vote and help us bring this one home." at bounding box center [117, 336] width 170 height 30
click at [86, 368] on p "﻿" at bounding box center [117, 370] width 170 height 15
click at [119, 202] on button at bounding box center [120, 189] width 27 height 27
click at [129, 371] on p "﻿ Link [URL][DOMAIN_NAME] ﻿" at bounding box center [117, 370] width 170 height 15
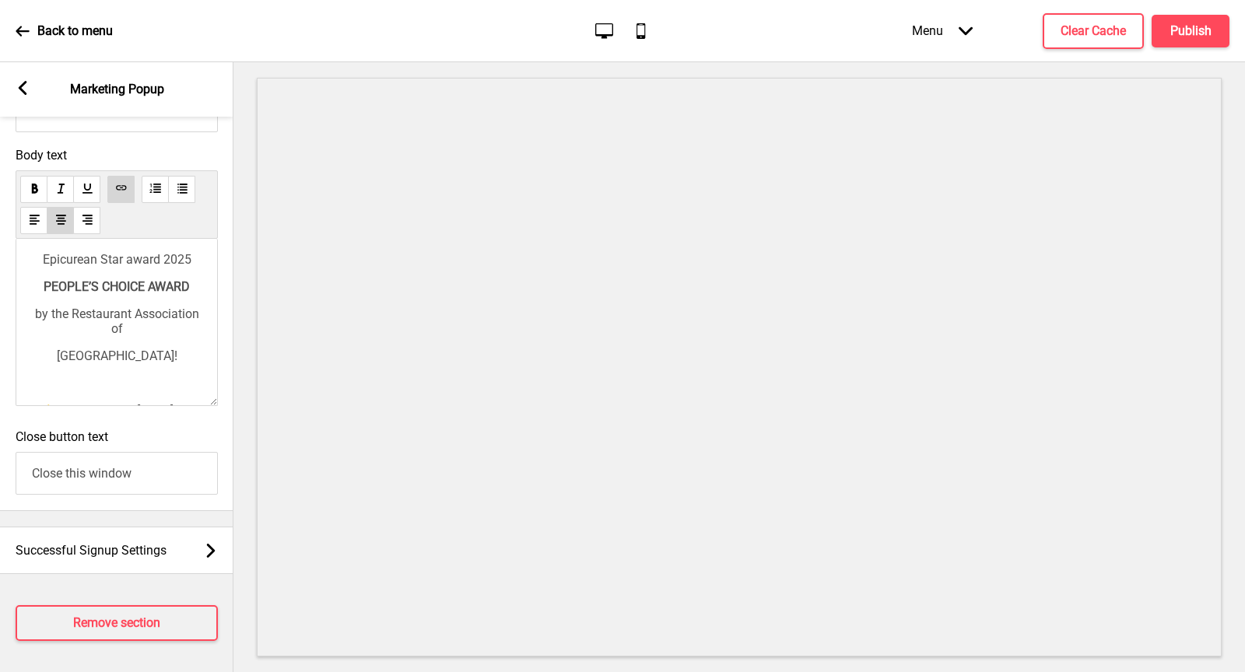
scroll to position [0, 0]
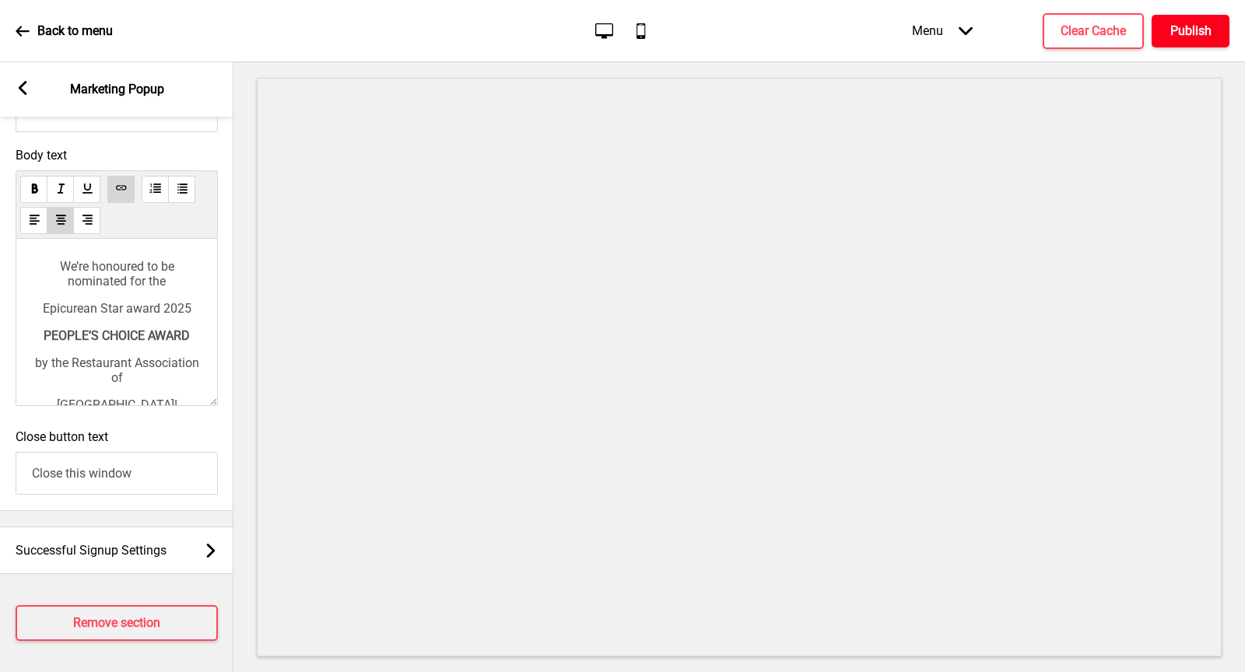
click at [1199, 39] on h4 "Publish" at bounding box center [1190, 31] width 41 height 17
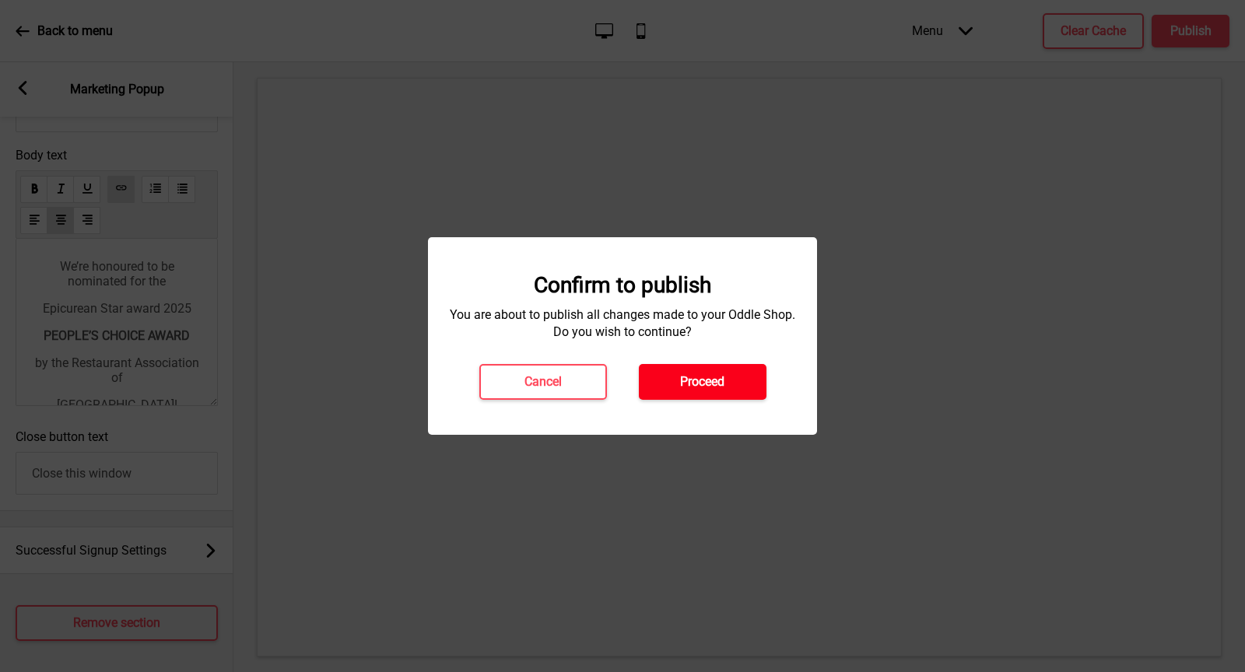
click at [714, 377] on h4 "Proceed" at bounding box center [702, 382] width 44 height 17
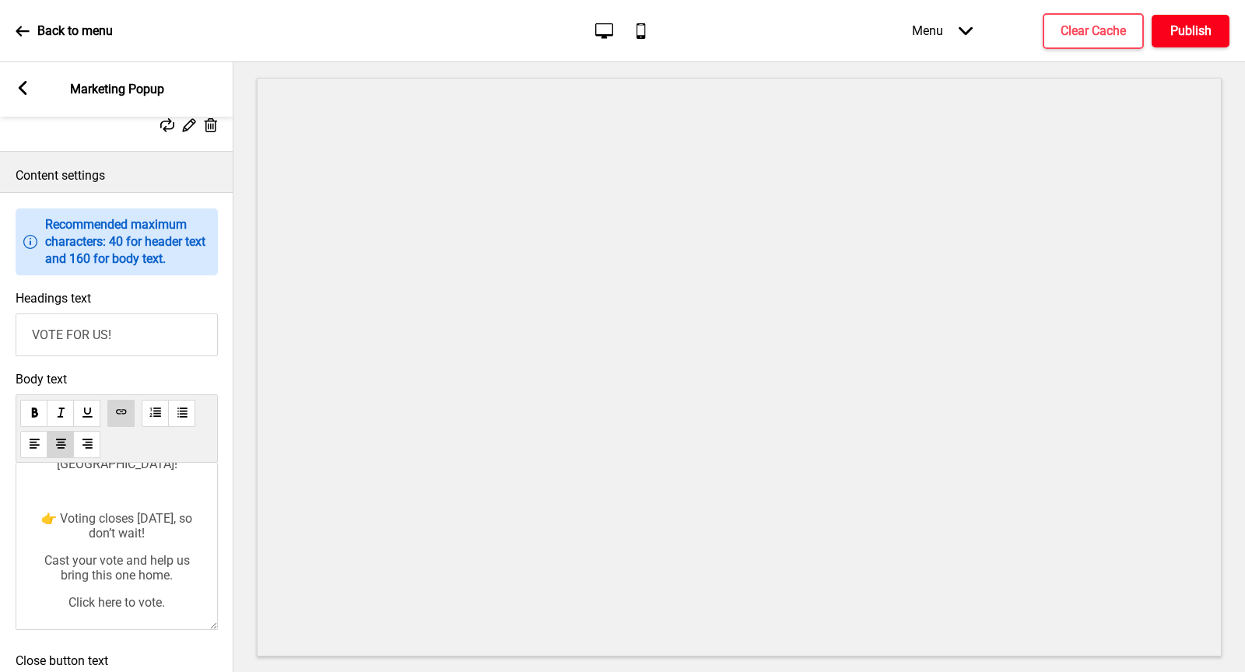
scroll to position [174, 0]
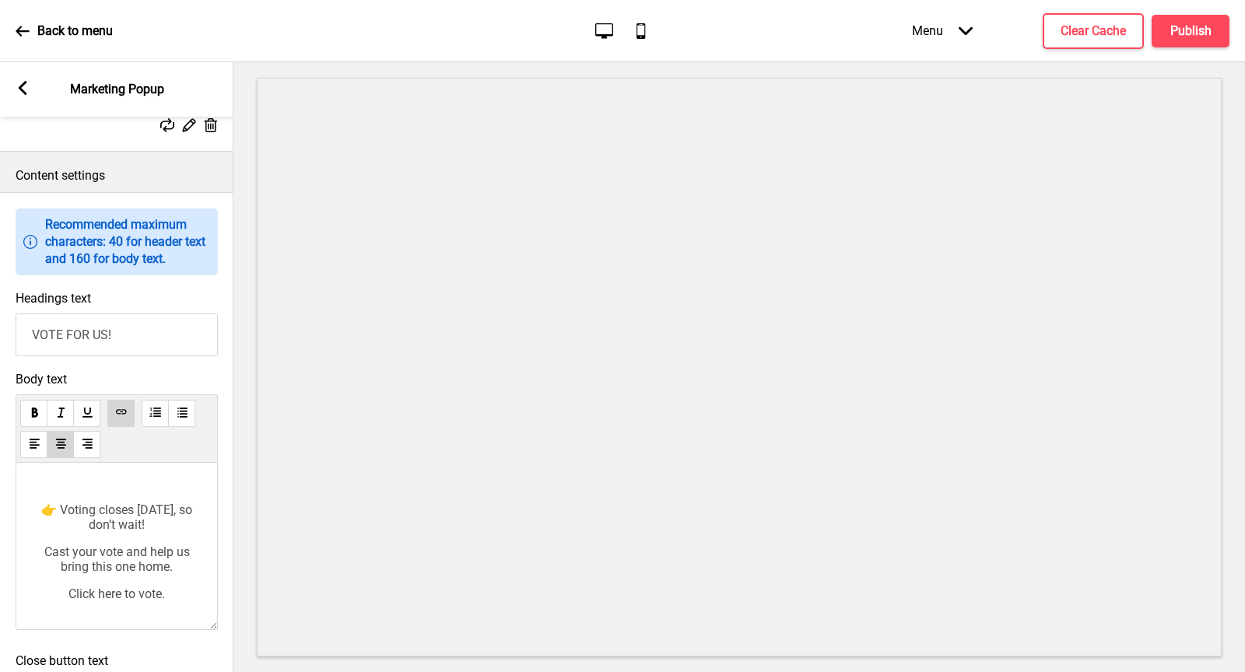
click at [93, 547] on div "We’re honoured to be nominated for the Epicurean Star award 2025 PEOPLE’S CHOIC…" at bounding box center [117, 456] width 170 height 292
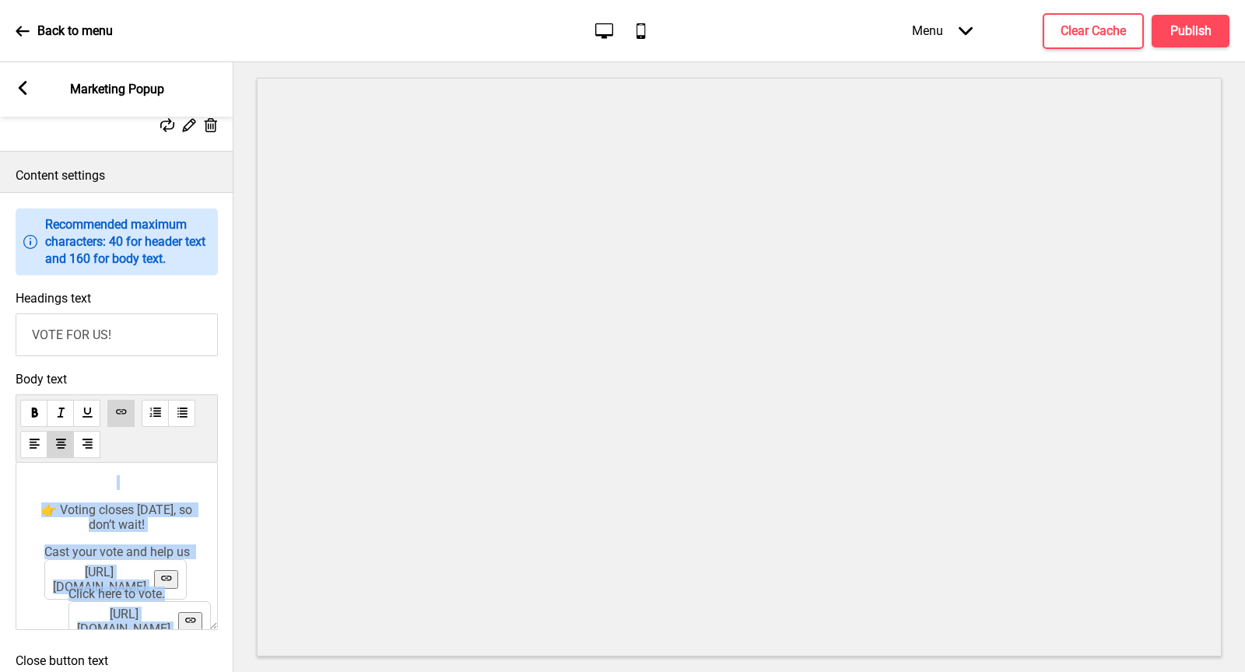
drag, startPoint x: 56, startPoint y: 502, endPoint x: 146, endPoint y: 654, distance: 176.9
click at [146, 646] on div "Body text We’re honoured to be nominated for the Epicurean Star award 2025 PEOP…" at bounding box center [116, 505] width 233 height 282
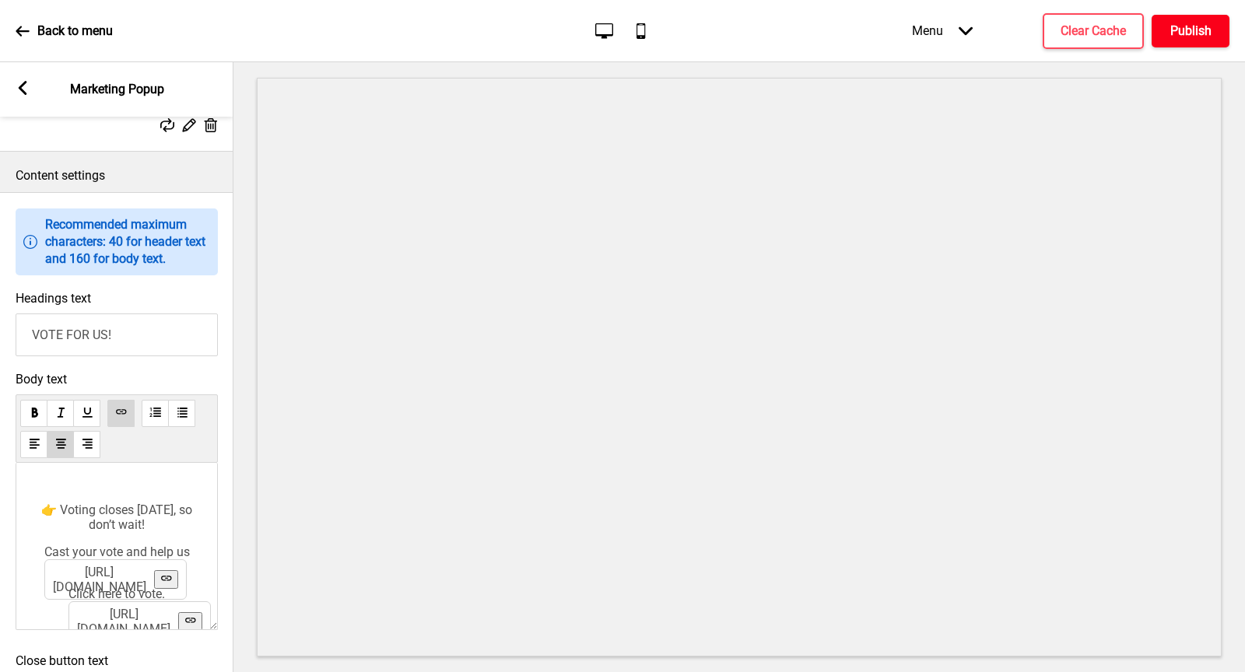
click at [1177, 27] on h4 "Publish" at bounding box center [1190, 31] width 41 height 17
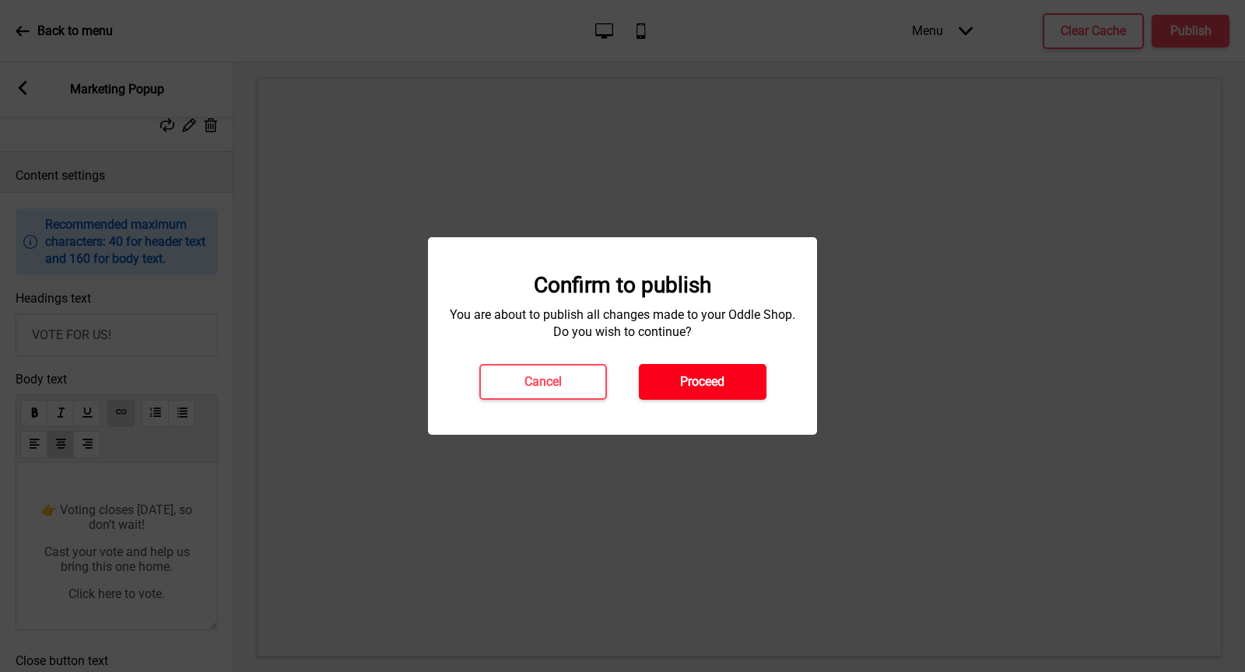
click at [739, 381] on button "Proceed" at bounding box center [703, 382] width 128 height 36
